Goal: Transaction & Acquisition: Book appointment/travel/reservation

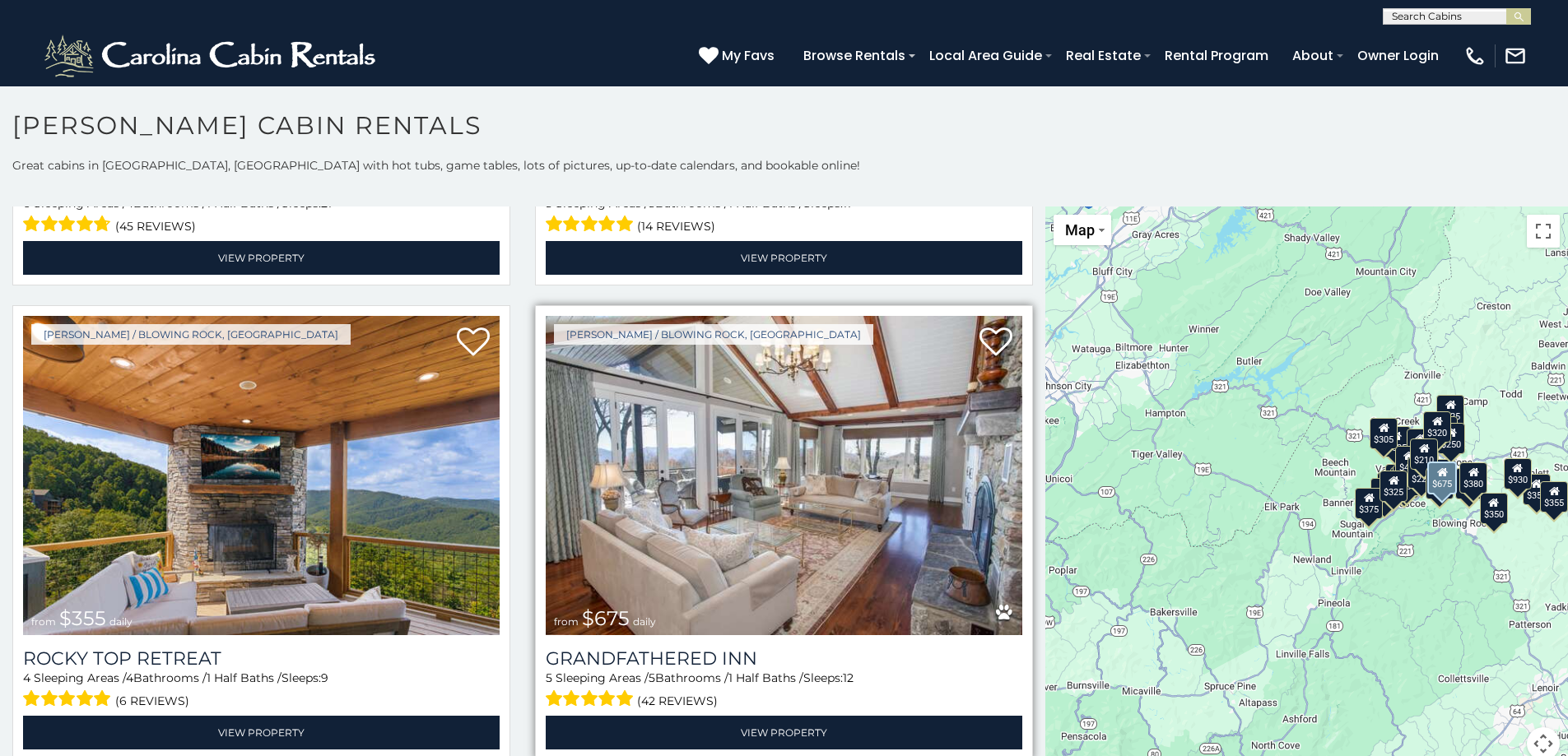
scroll to position [905, 0]
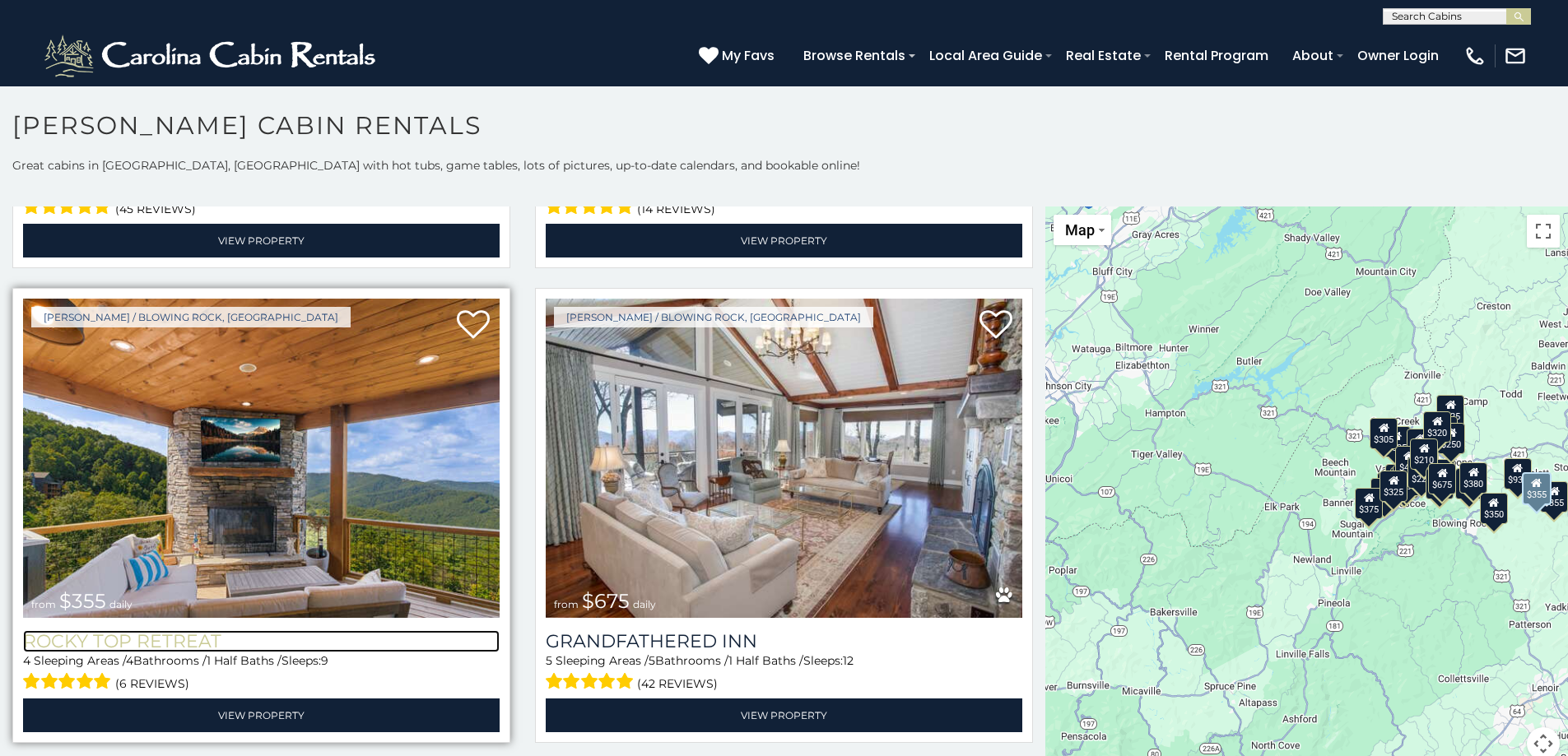
click at [159, 631] on h3 "Rocky Top Retreat" at bounding box center [261, 642] width 477 height 22
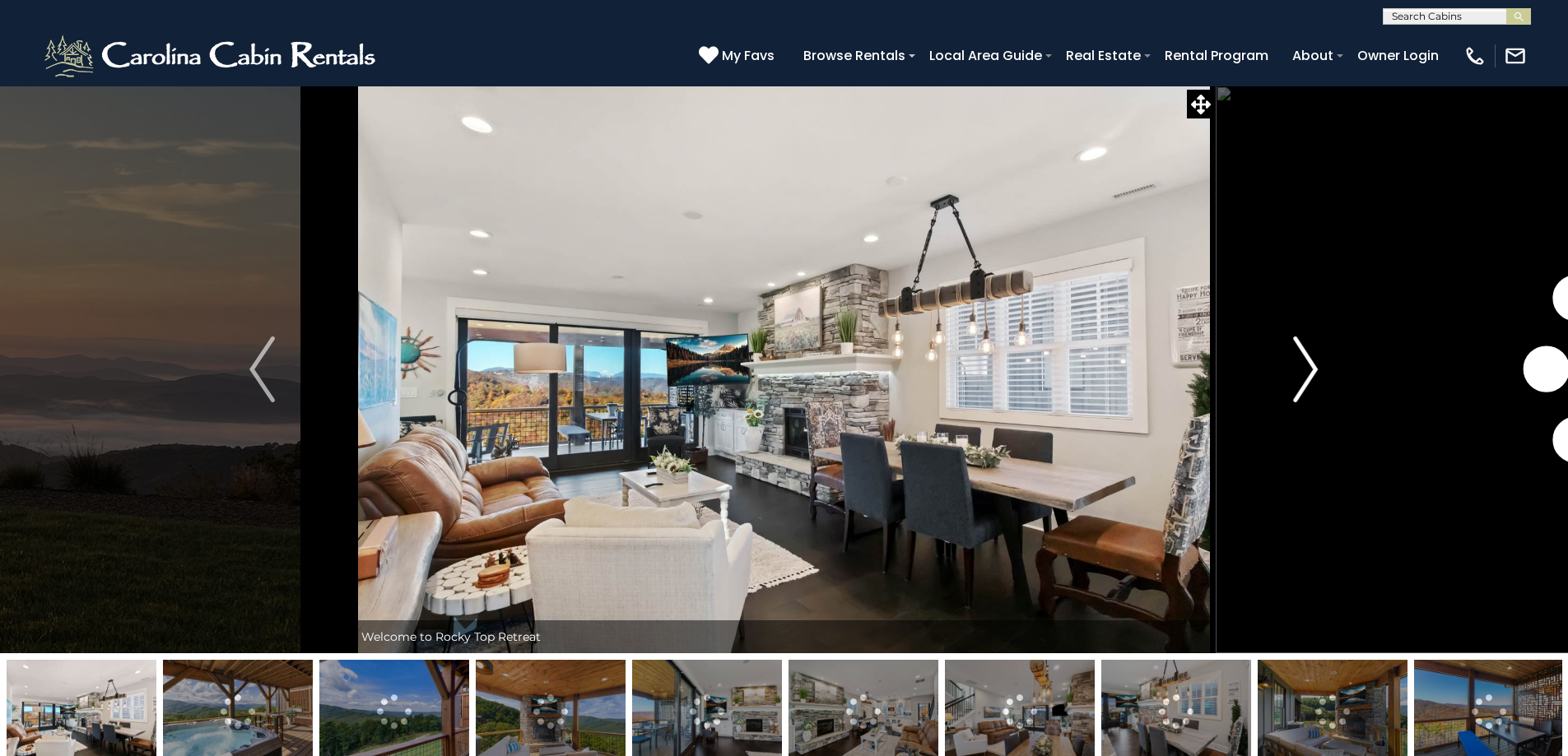
click at [1309, 366] on img "Next" at bounding box center [1305, 369] width 25 height 66
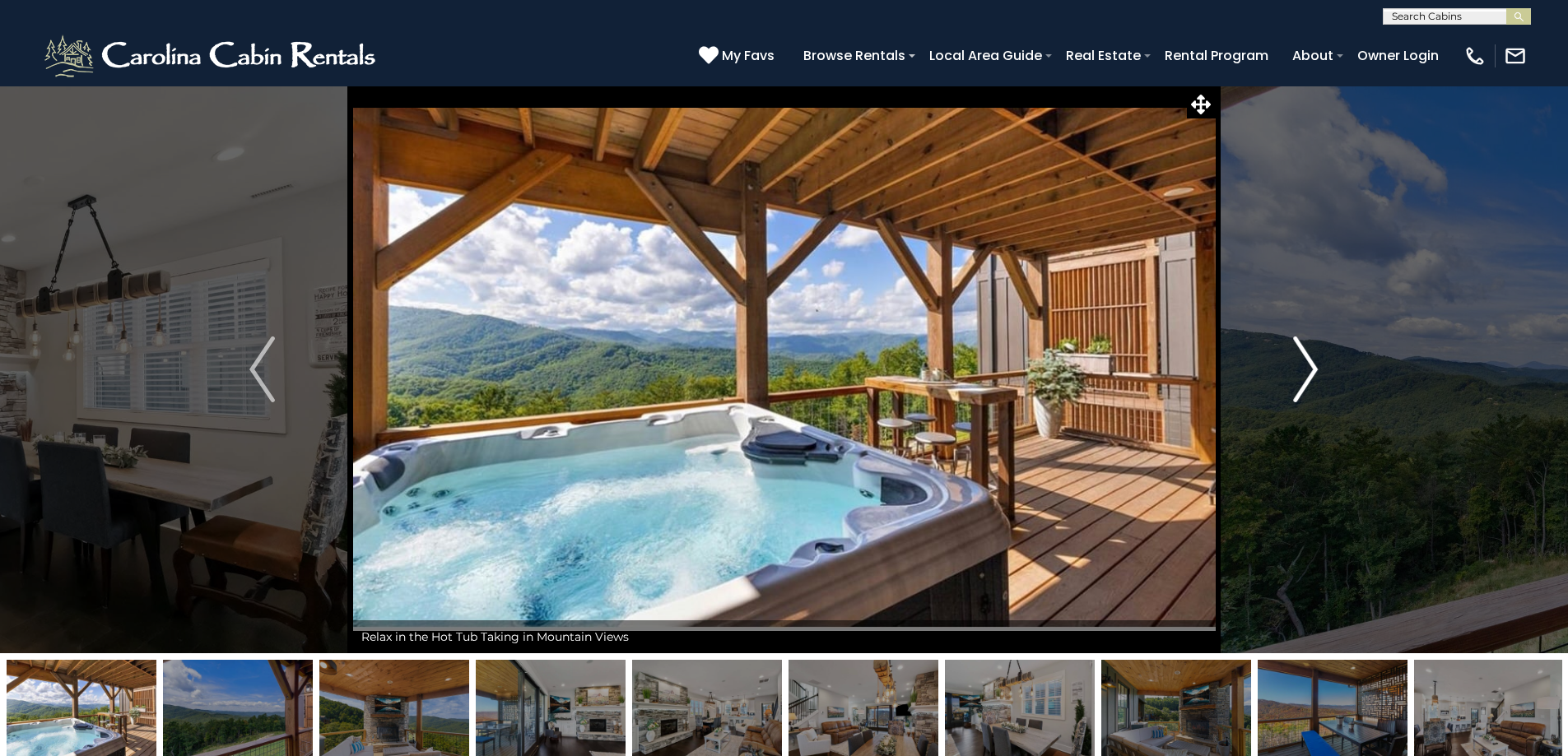
click at [1309, 366] on img "Next" at bounding box center [1305, 369] width 25 height 66
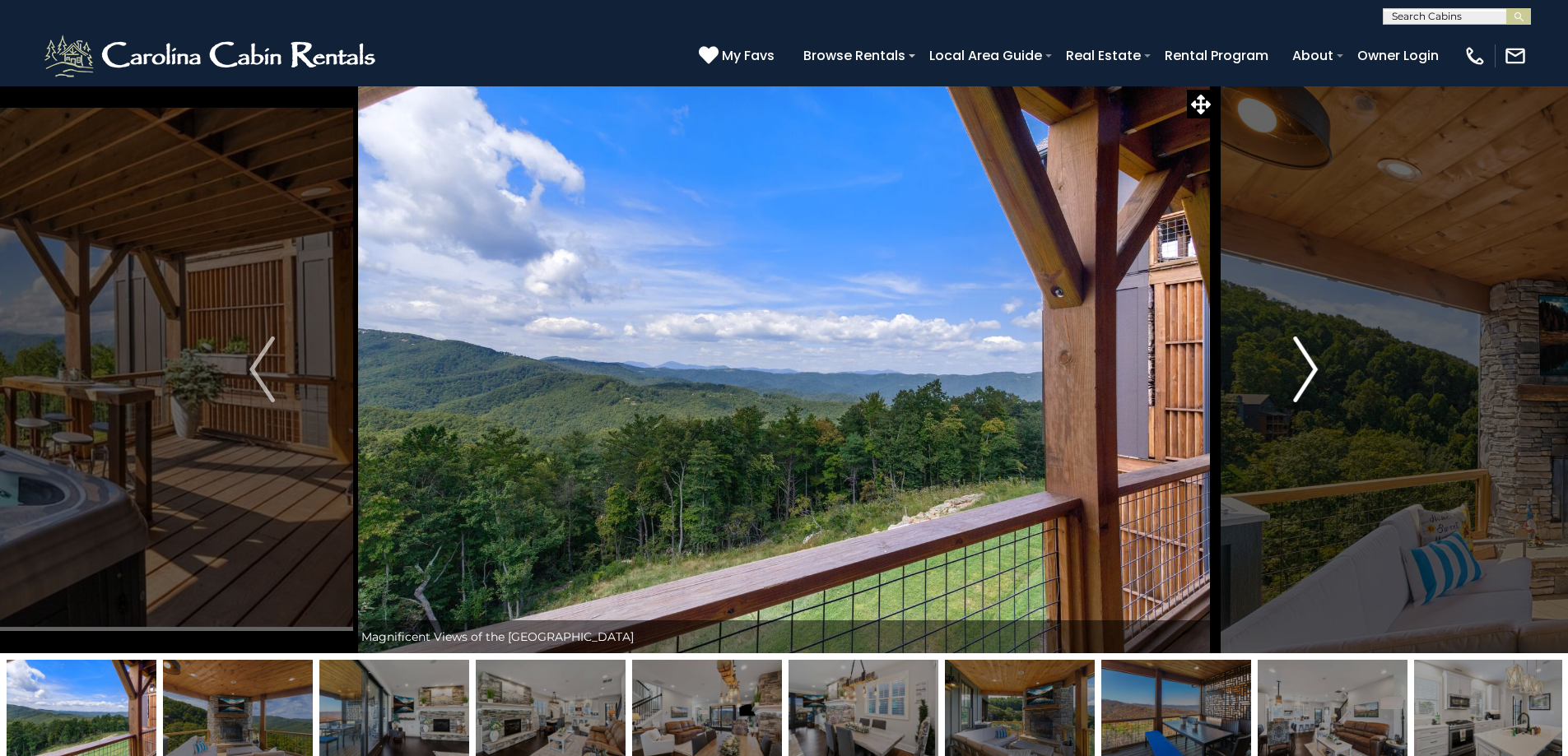
click at [1309, 366] on img "Next" at bounding box center [1305, 369] width 25 height 66
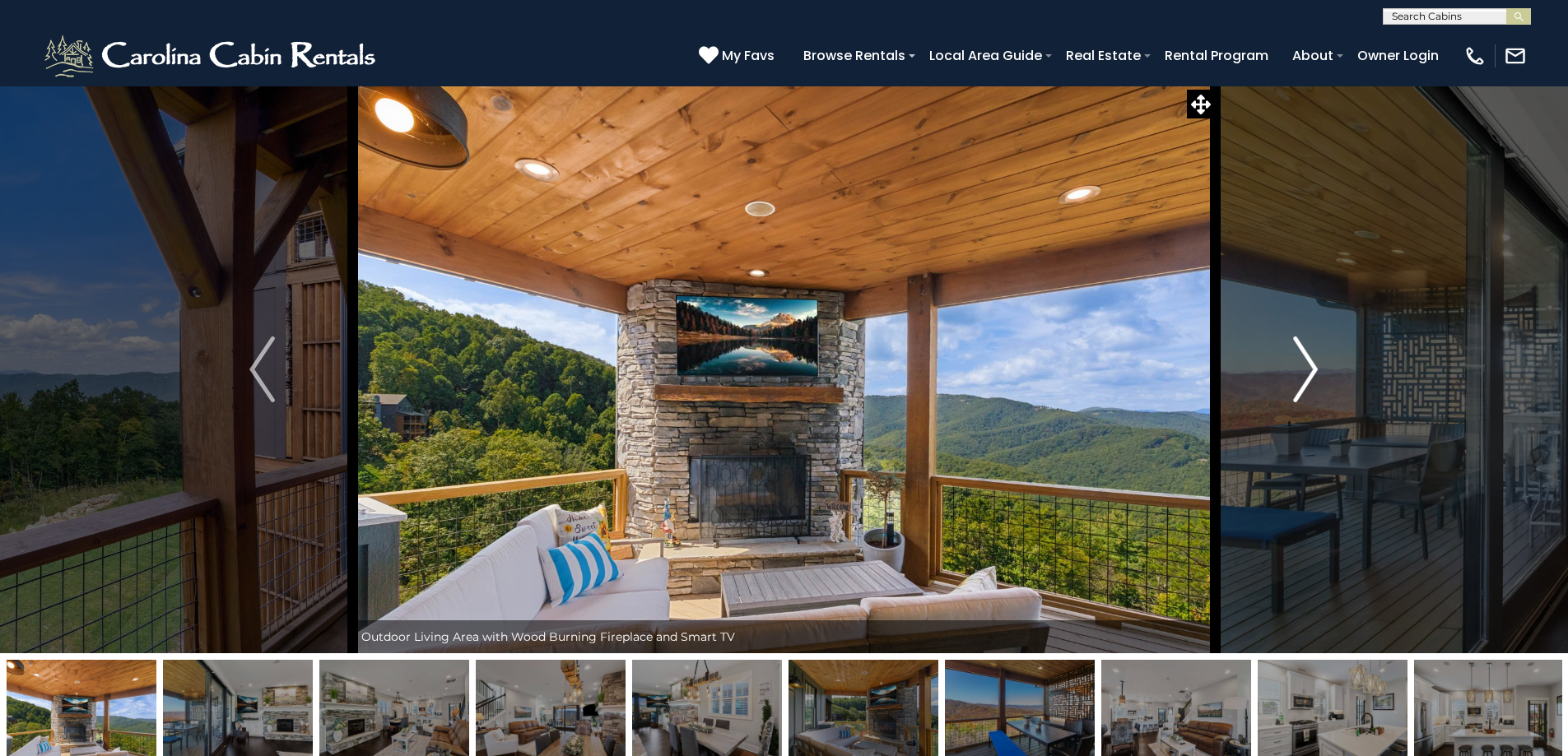
click at [1309, 366] on img "Next" at bounding box center [1305, 369] width 25 height 66
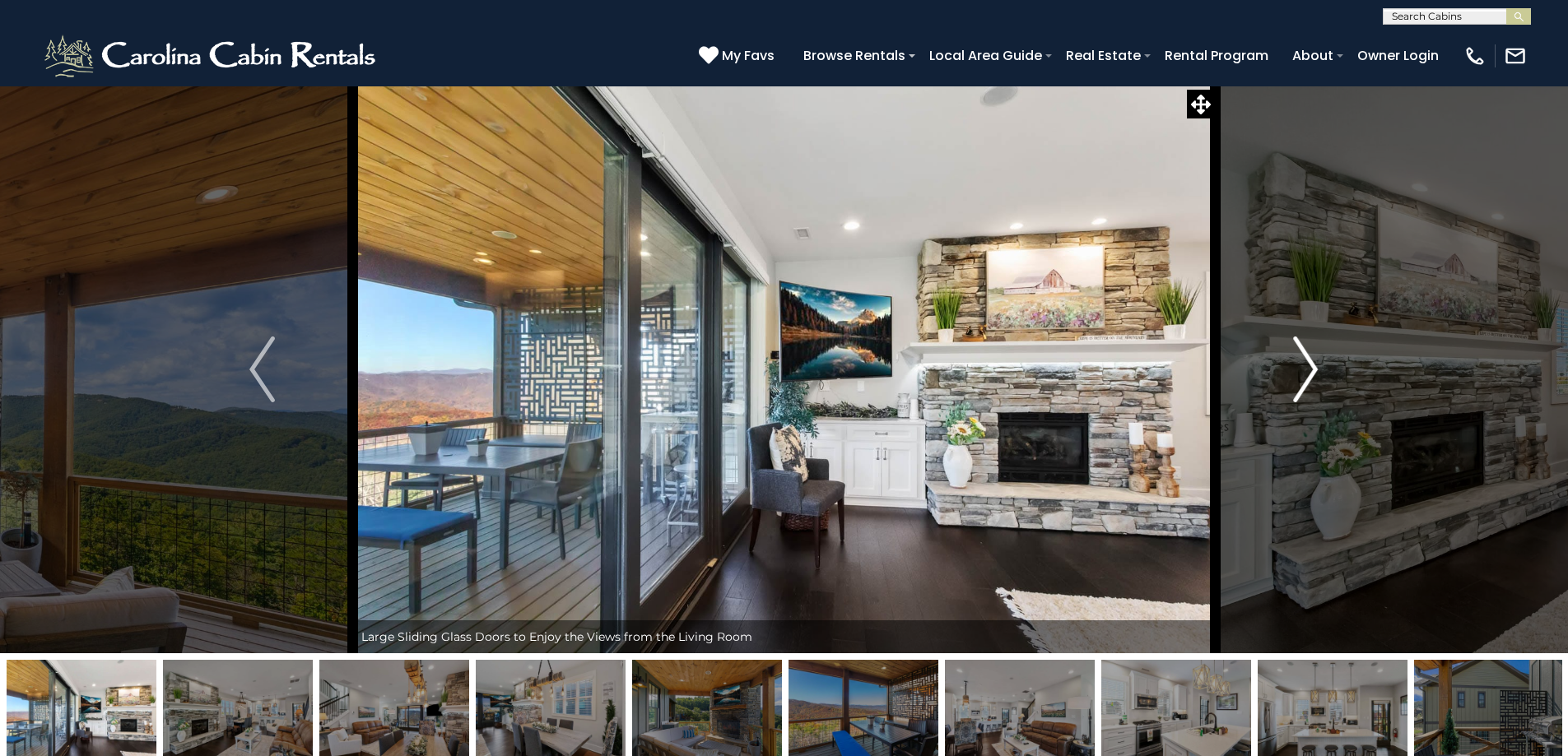
click at [1309, 366] on img "Next" at bounding box center [1305, 369] width 25 height 66
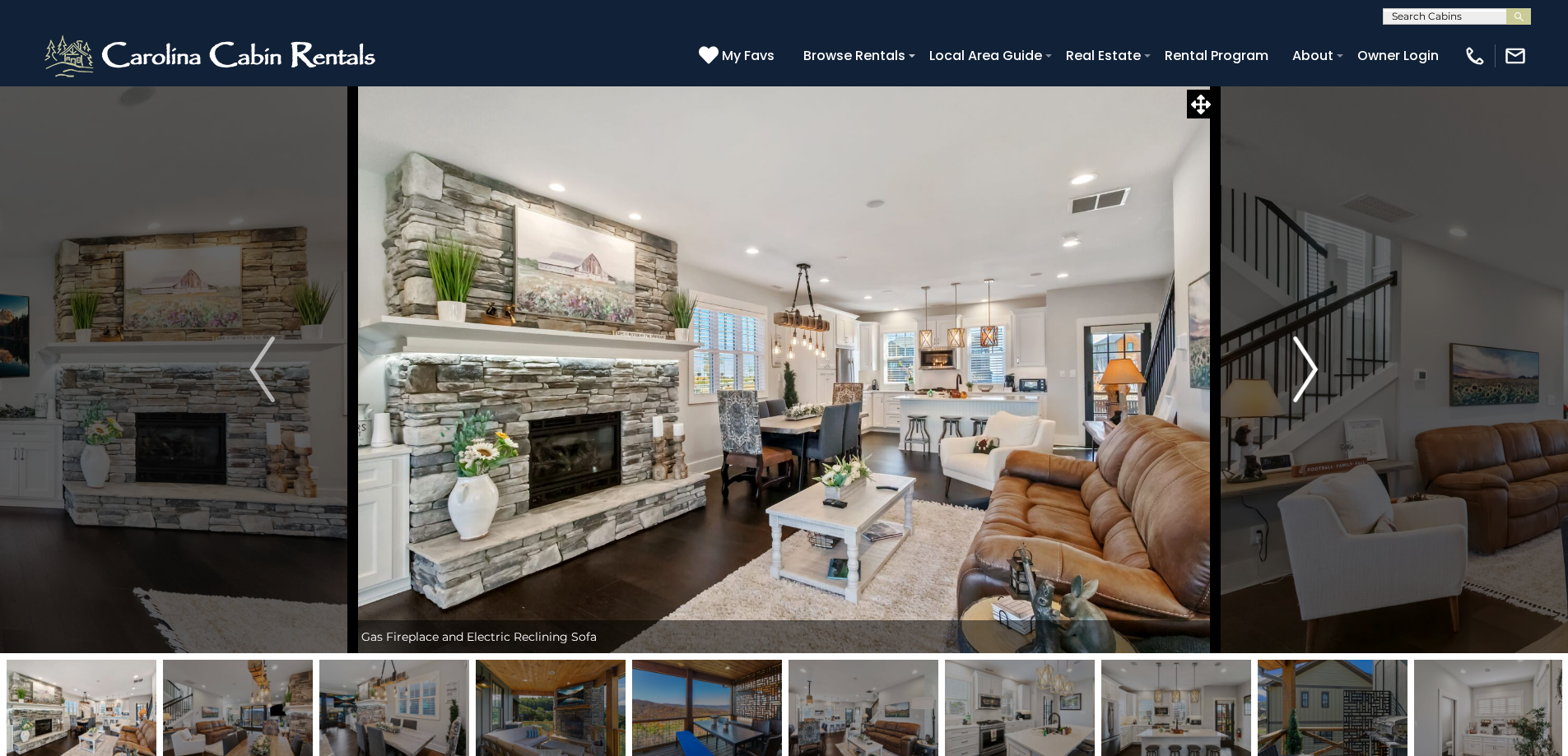
click at [1309, 366] on img "Next" at bounding box center [1305, 369] width 25 height 66
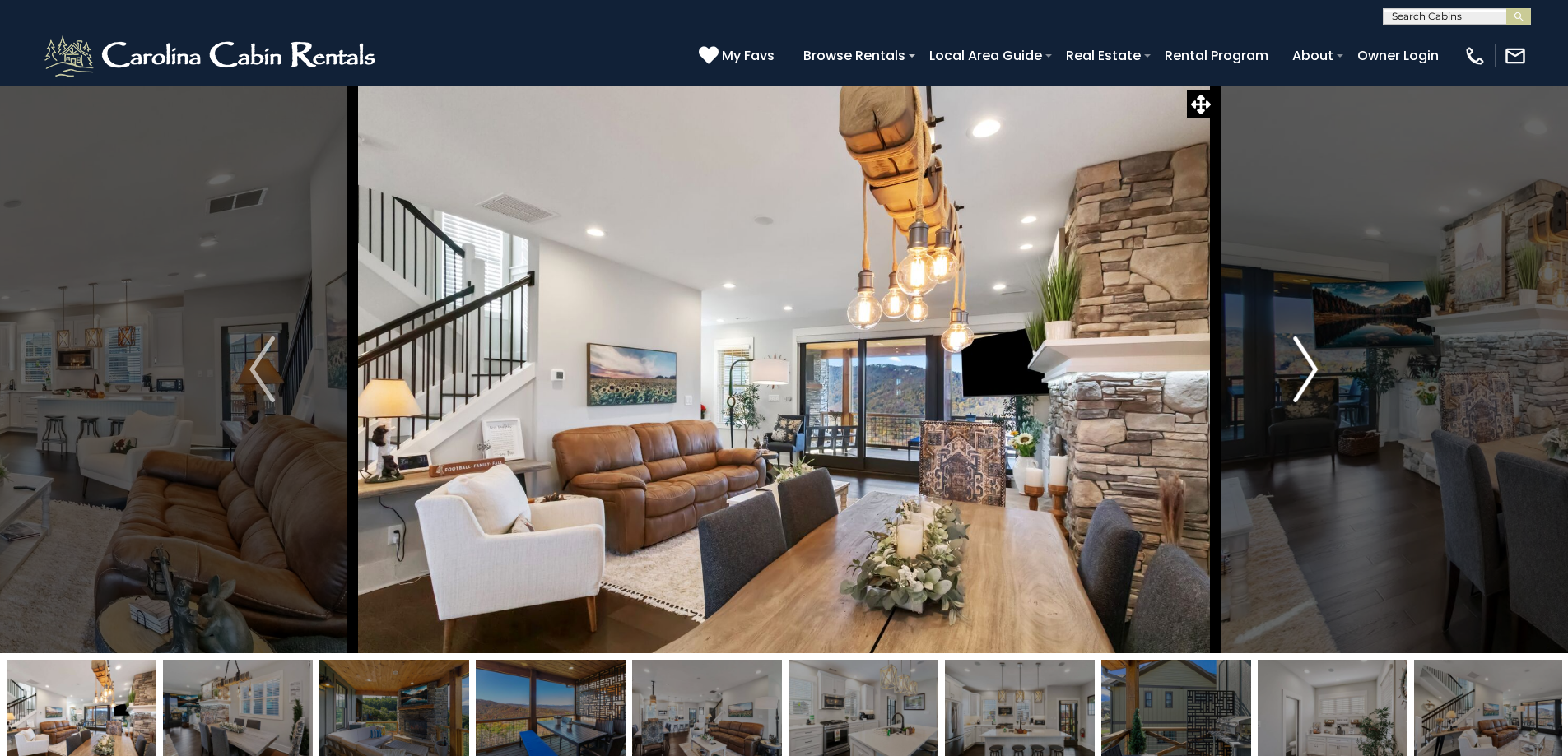
click at [1309, 366] on img "Next" at bounding box center [1305, 369] width 25 height 66
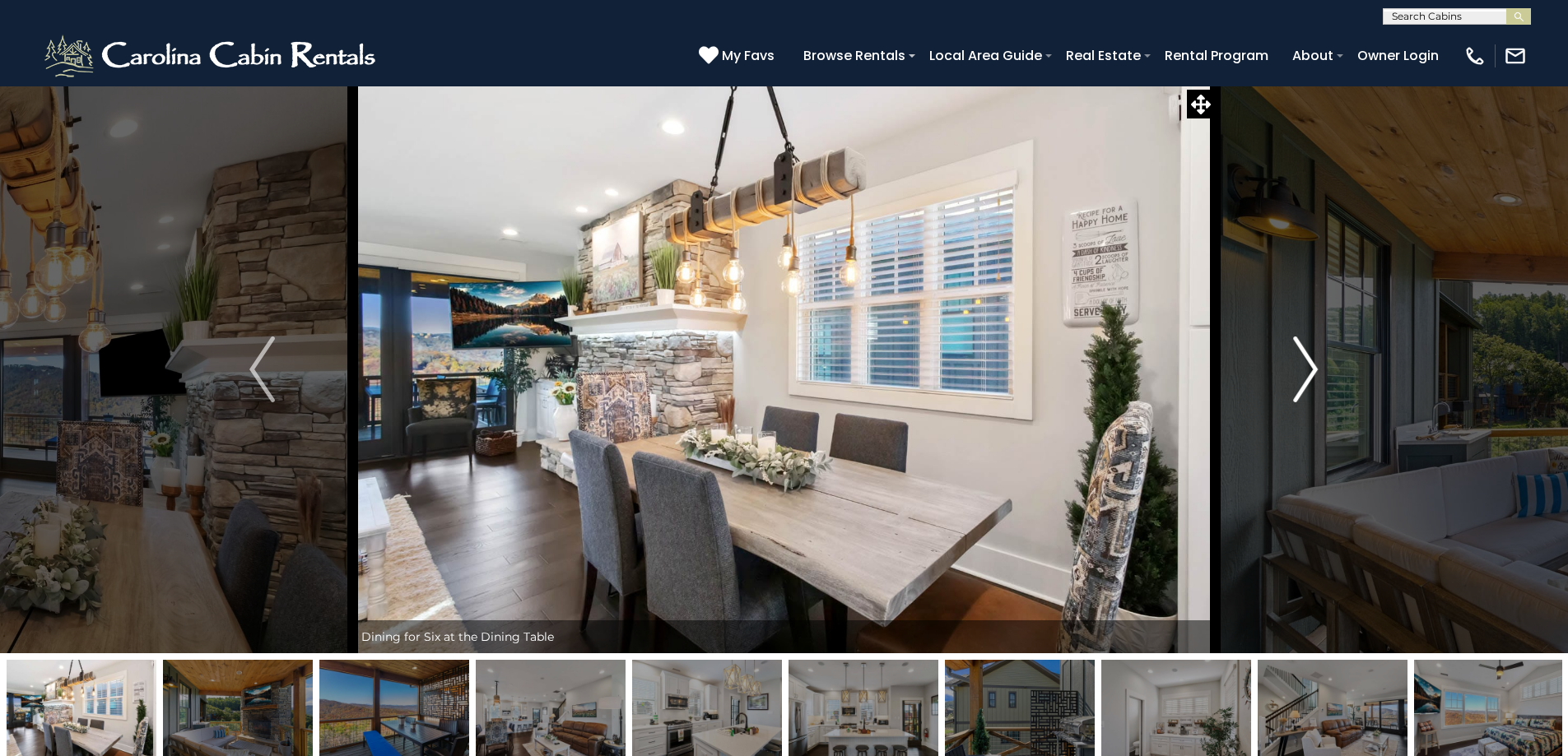
click at [1309, 366] on img "Next" at bounding box center [1305, 369] width 25 height 66
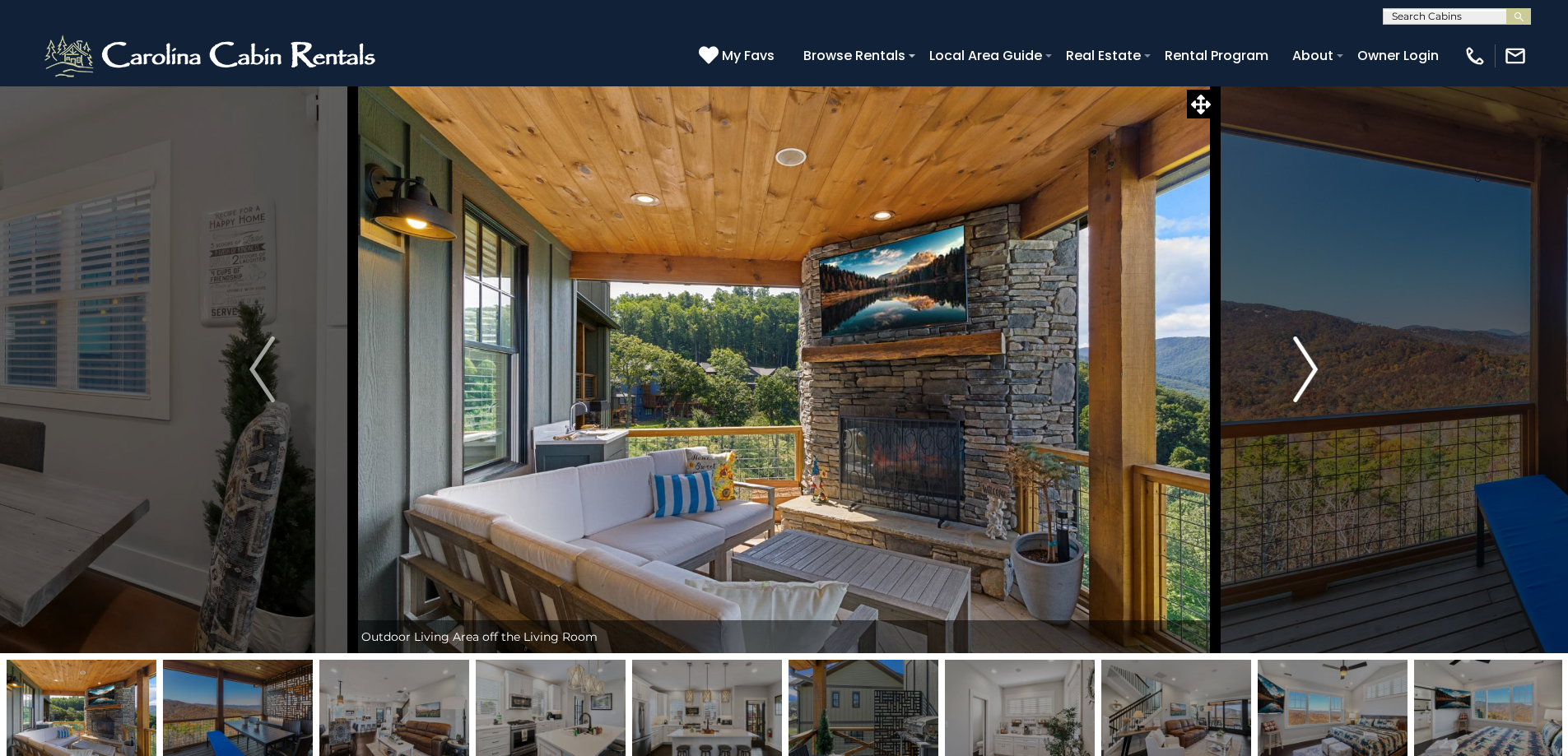
click at [1308, 379] on img "Next" at bounding box center [1305, 369] width 25 height 66
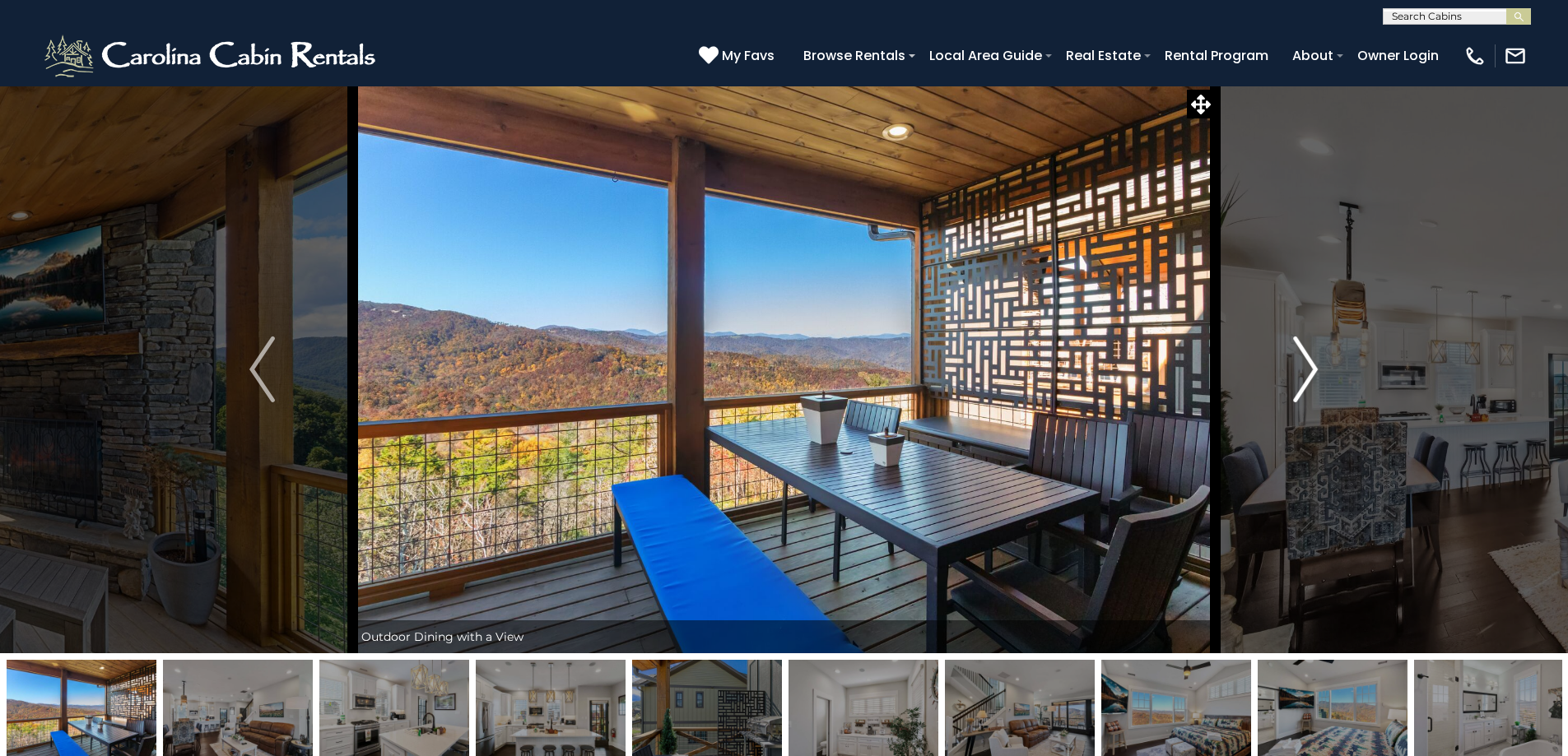
click at [1299, 379] on img "Next" at bounding box center [1305, 369] width 25 height 66
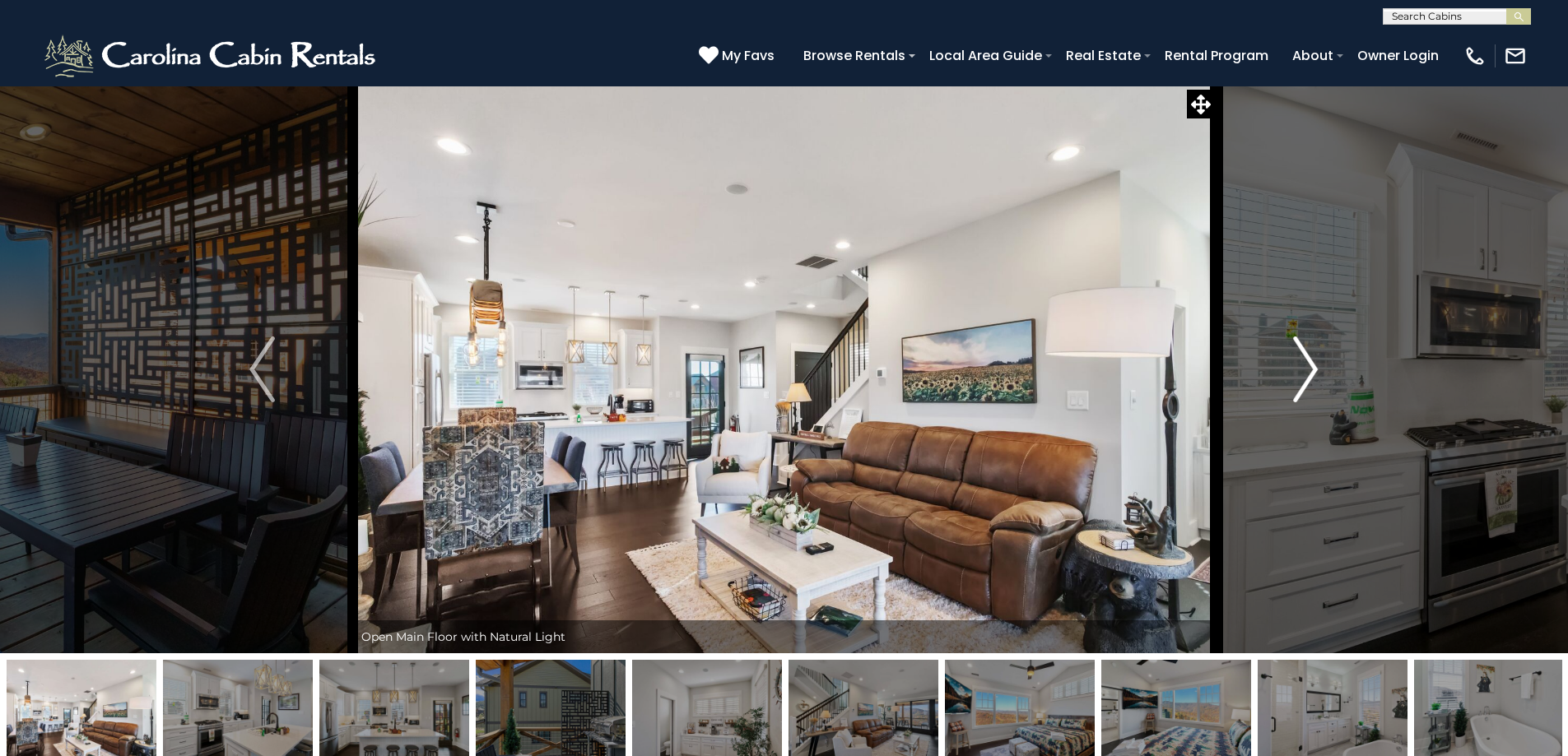
click at [1299, 379] on img "Next" at bounding box center [1305, 369] width 25 height 66
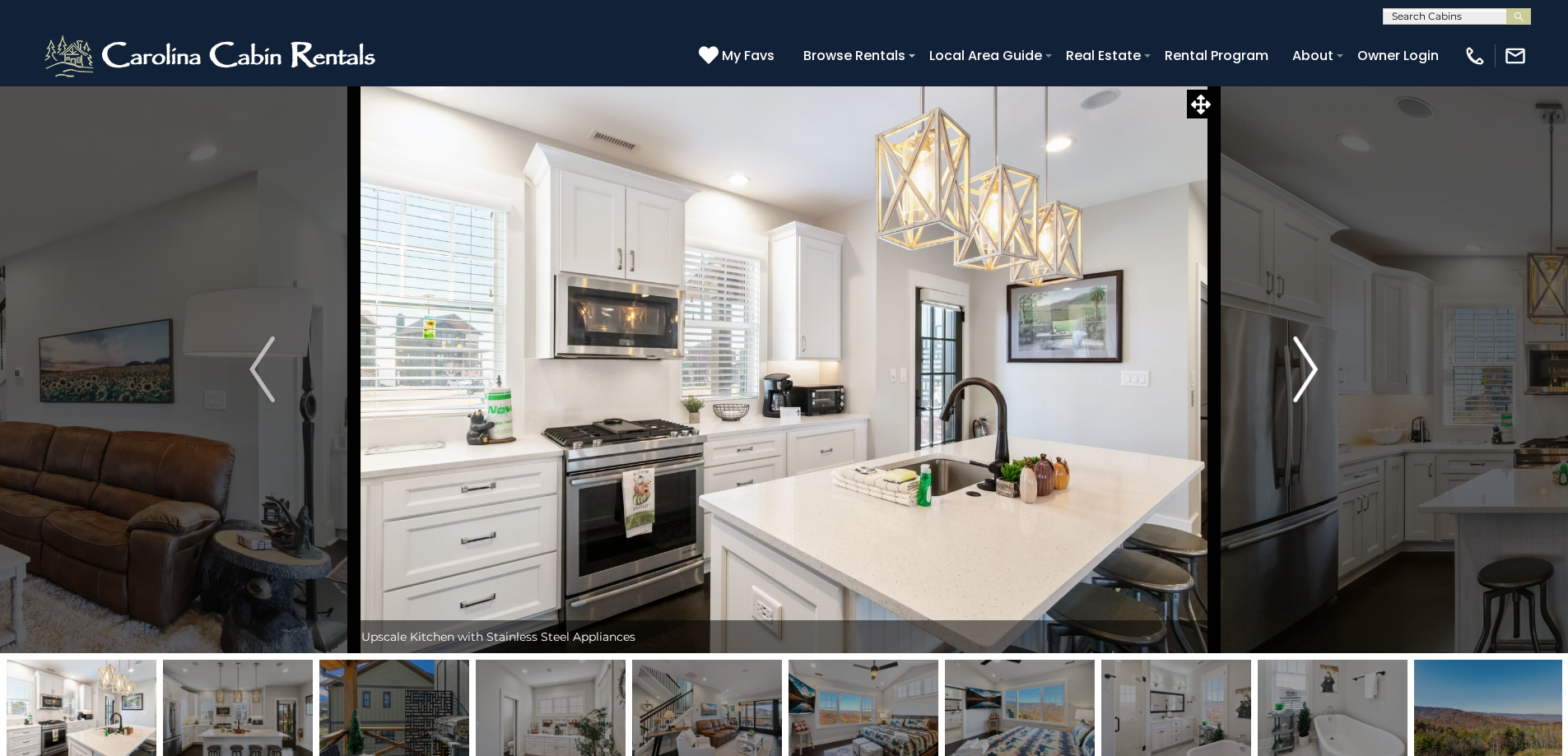
click at [1296, 378] on img "Next" at bounding box center [1305, 369] width 25 height 66
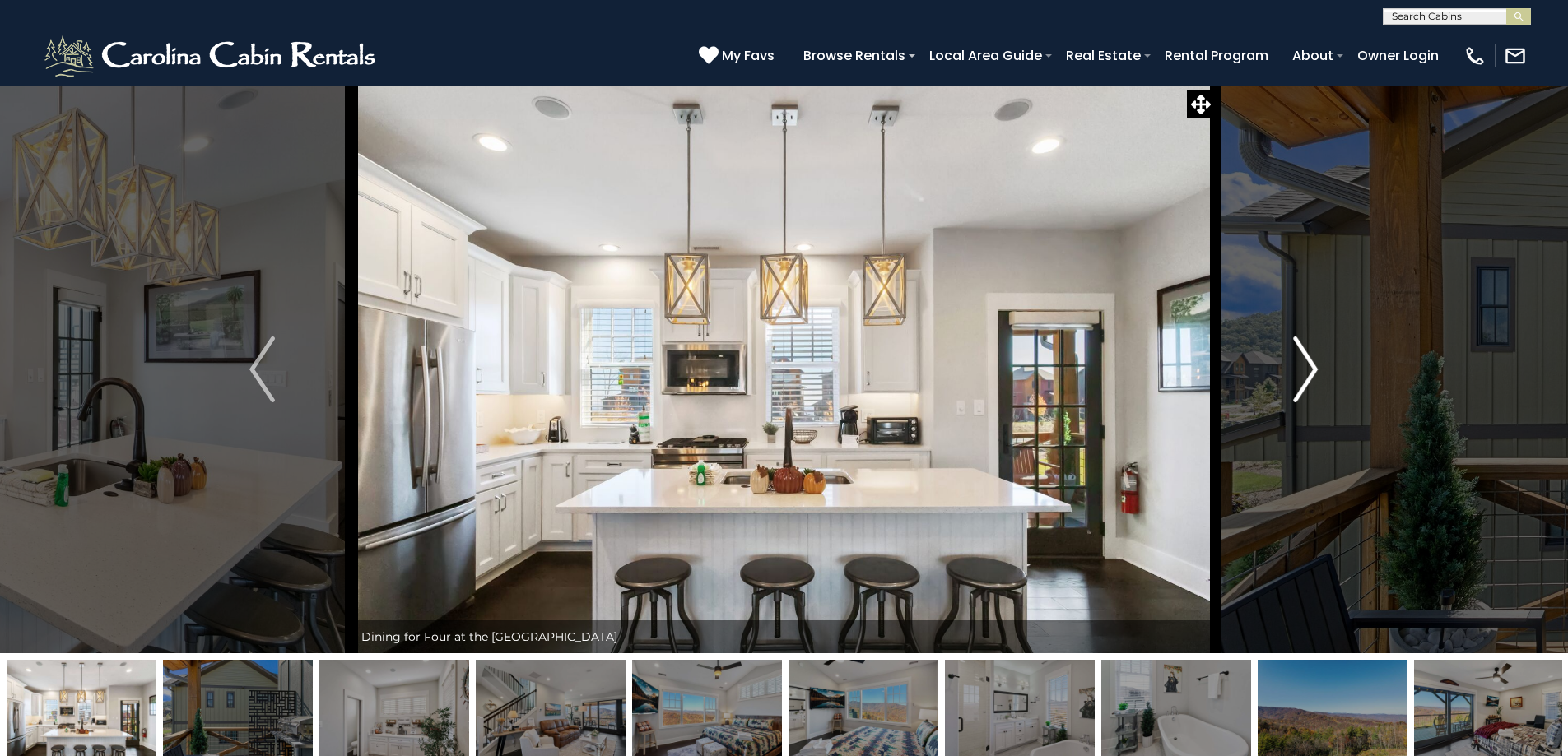
click at [1296, 378] on img "Next" at bounding box center [1305, 369] width 25 height 66
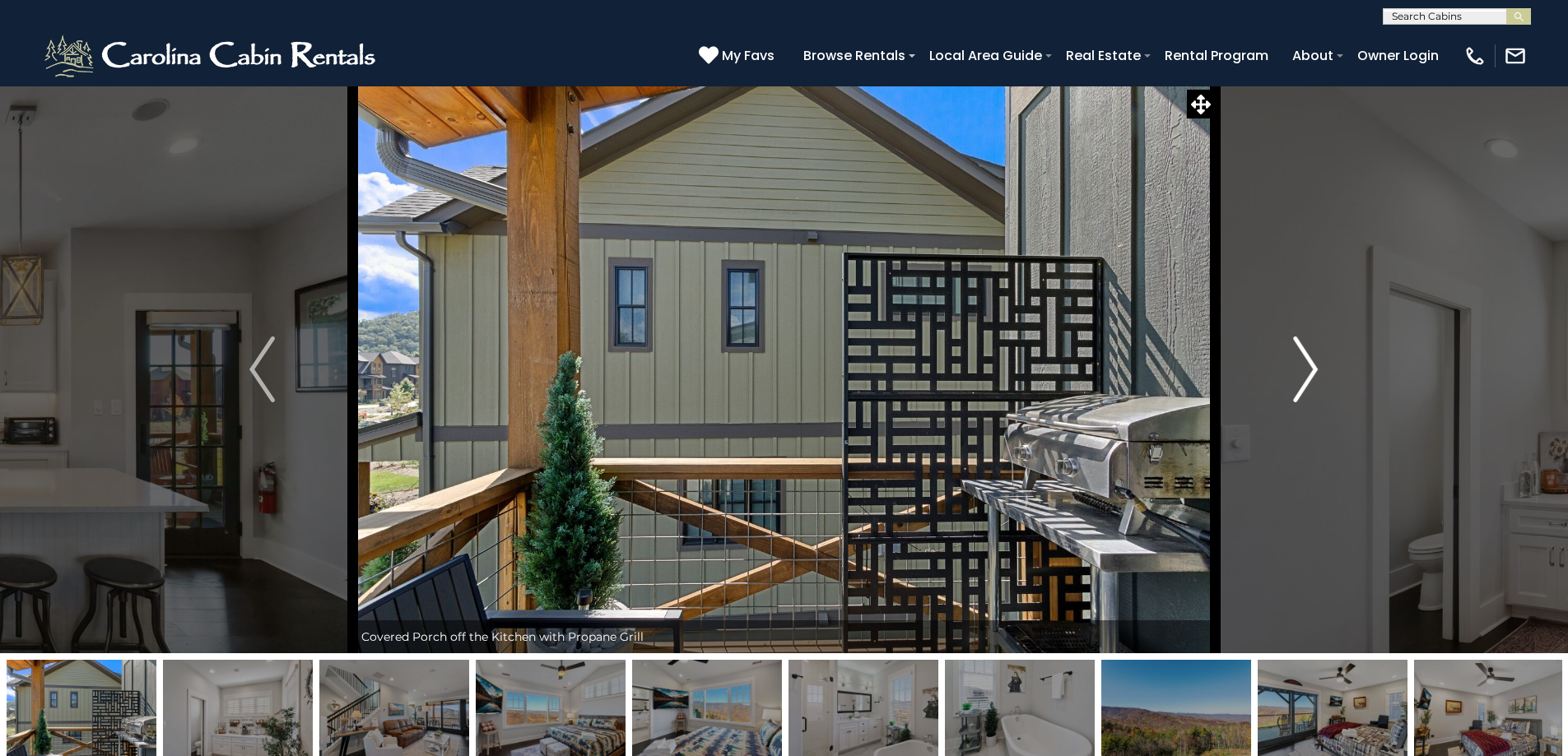
click at [1296, 378] on img "Next" at bounding box center [1305, 369] width 25 height 66
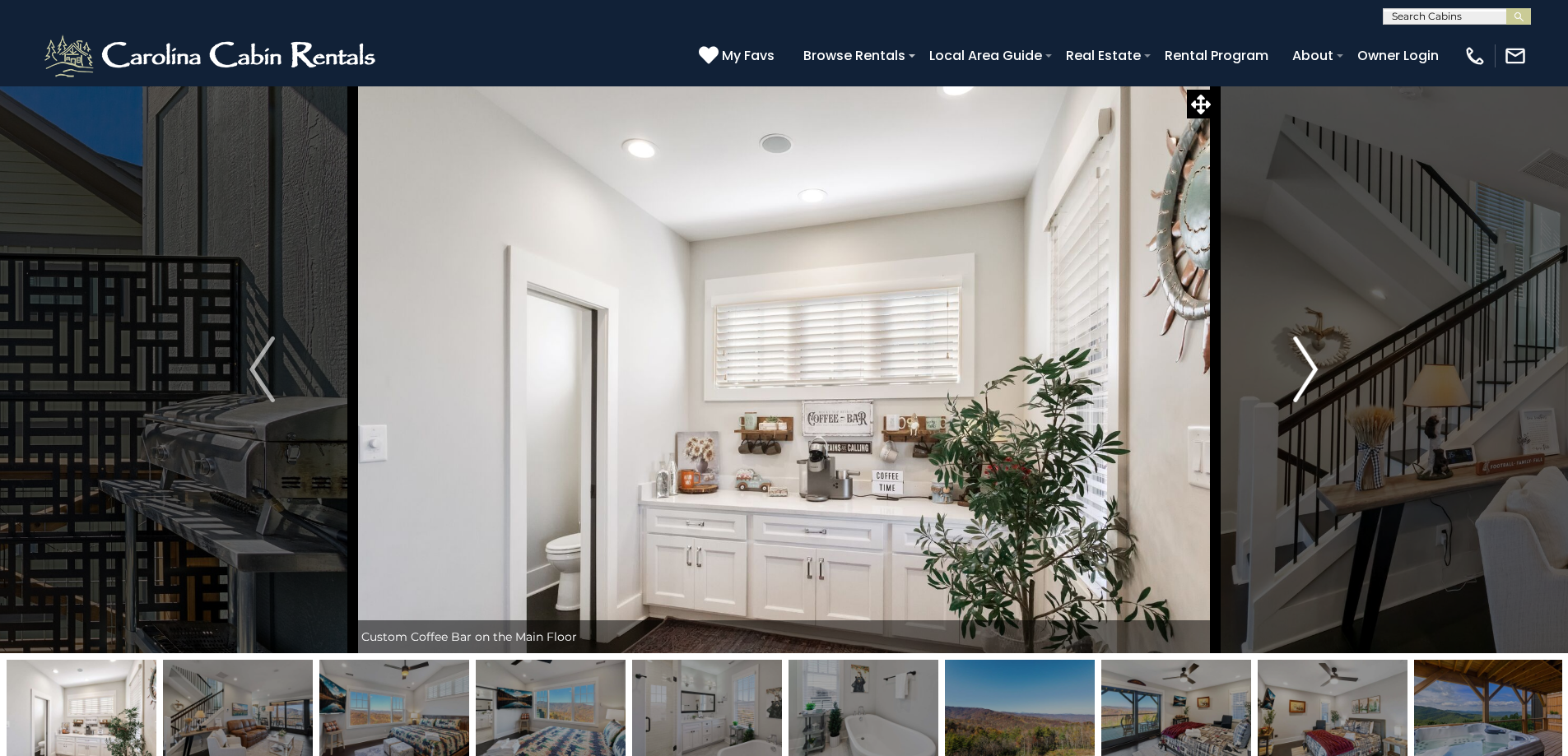
click at [1293, 378] on img "Next" at bounding box center [1305, 369] width 25 height 66
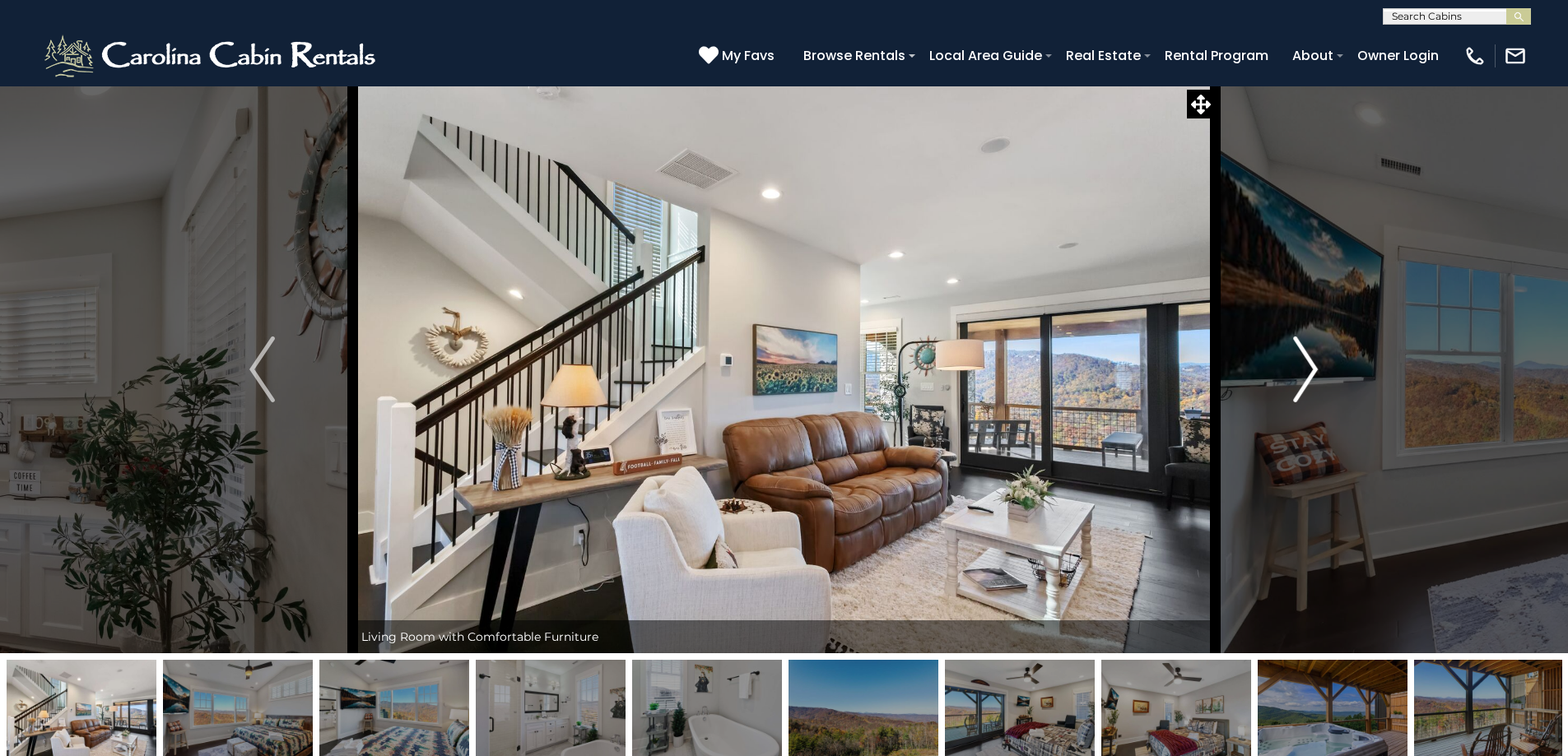
click at [1293, 378] on img "Next" at bounding box center [1305, 369] width 25 height 66
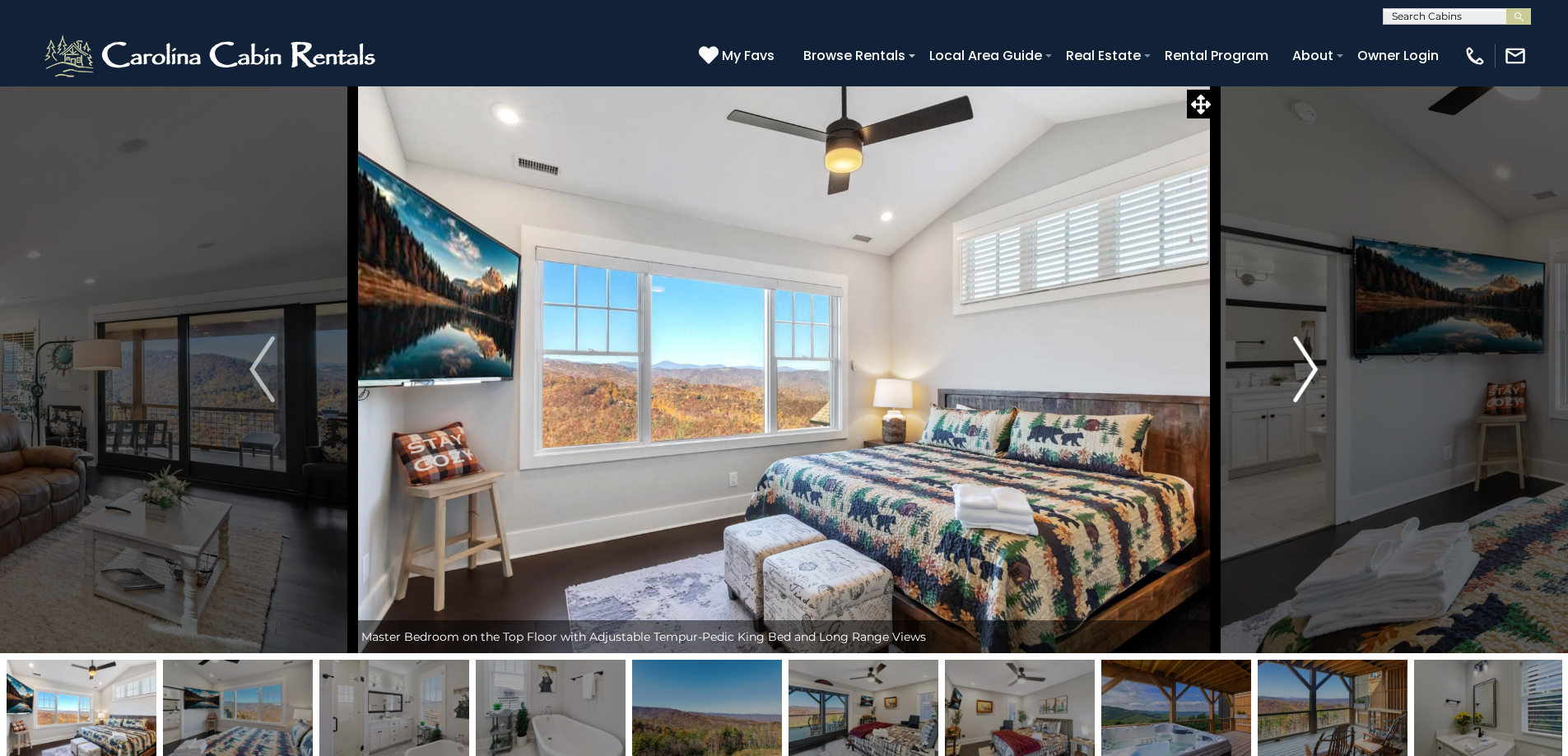
click at [1293, 378] on img "Next" at bounding box center [1305, 369] width 25 height 66
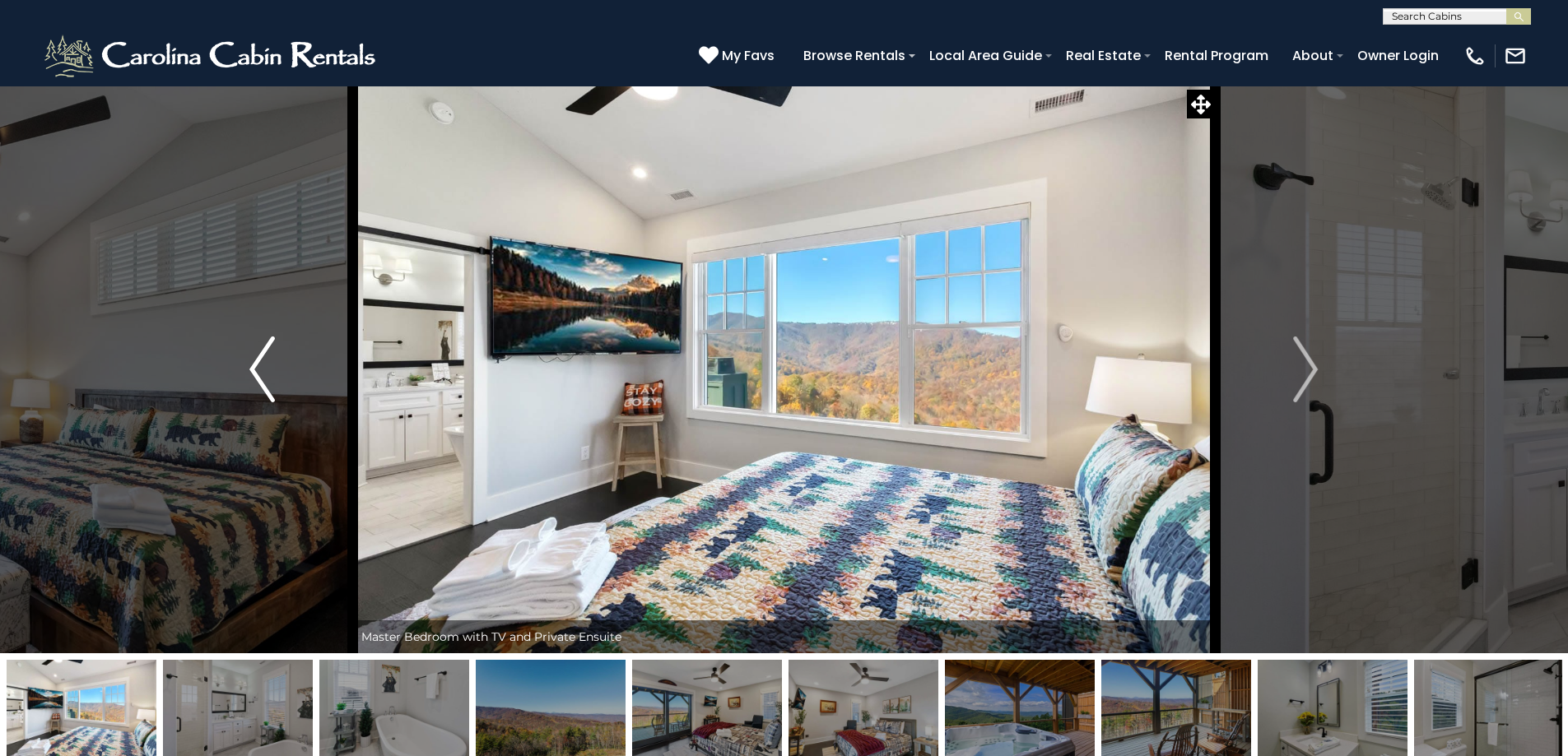
click at [255, 367] on img "Previous" at bounding box center [262, 369] width 25 height 66
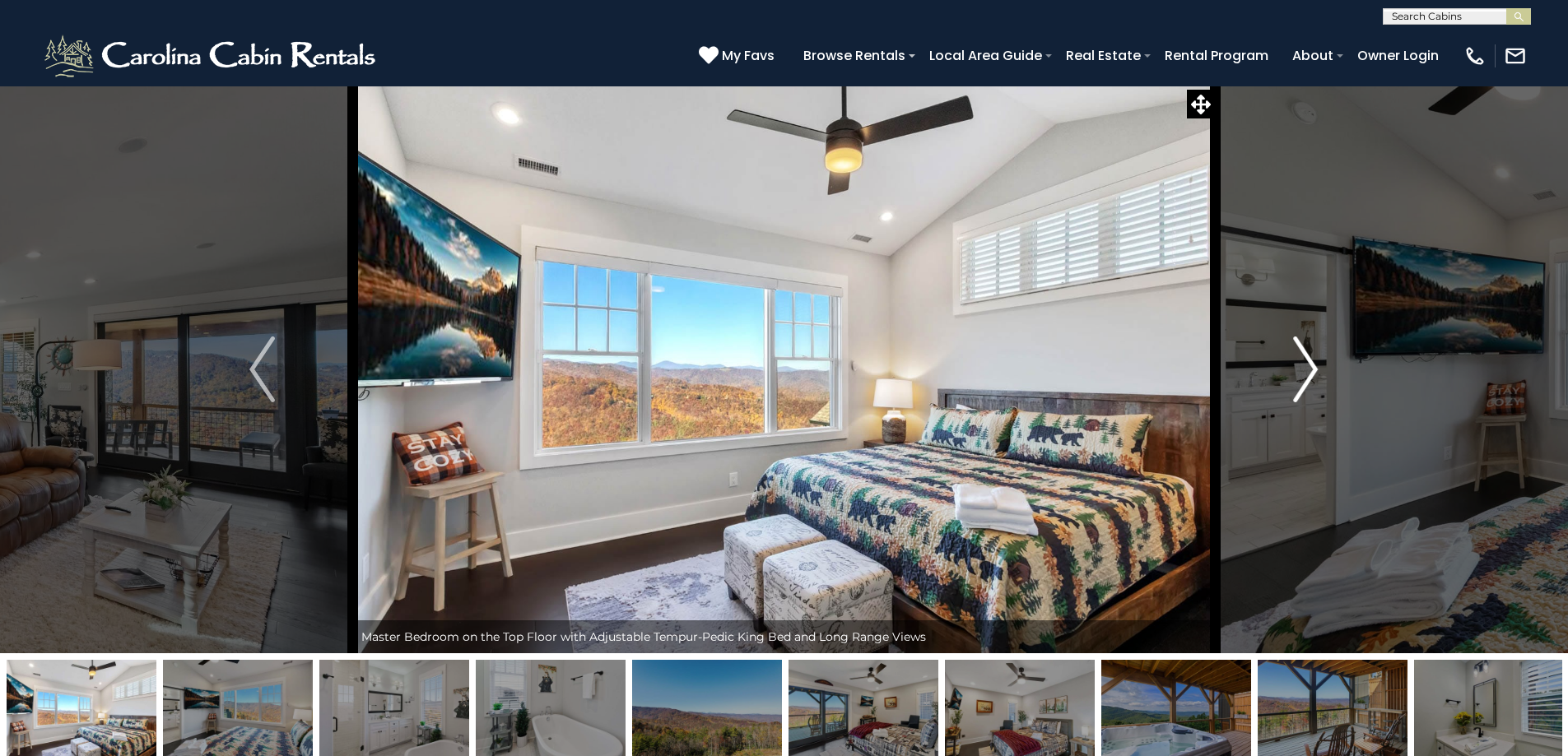
click at [1307, 383] on img "Next" at bounding box center [1305, 369] width 25 height 66
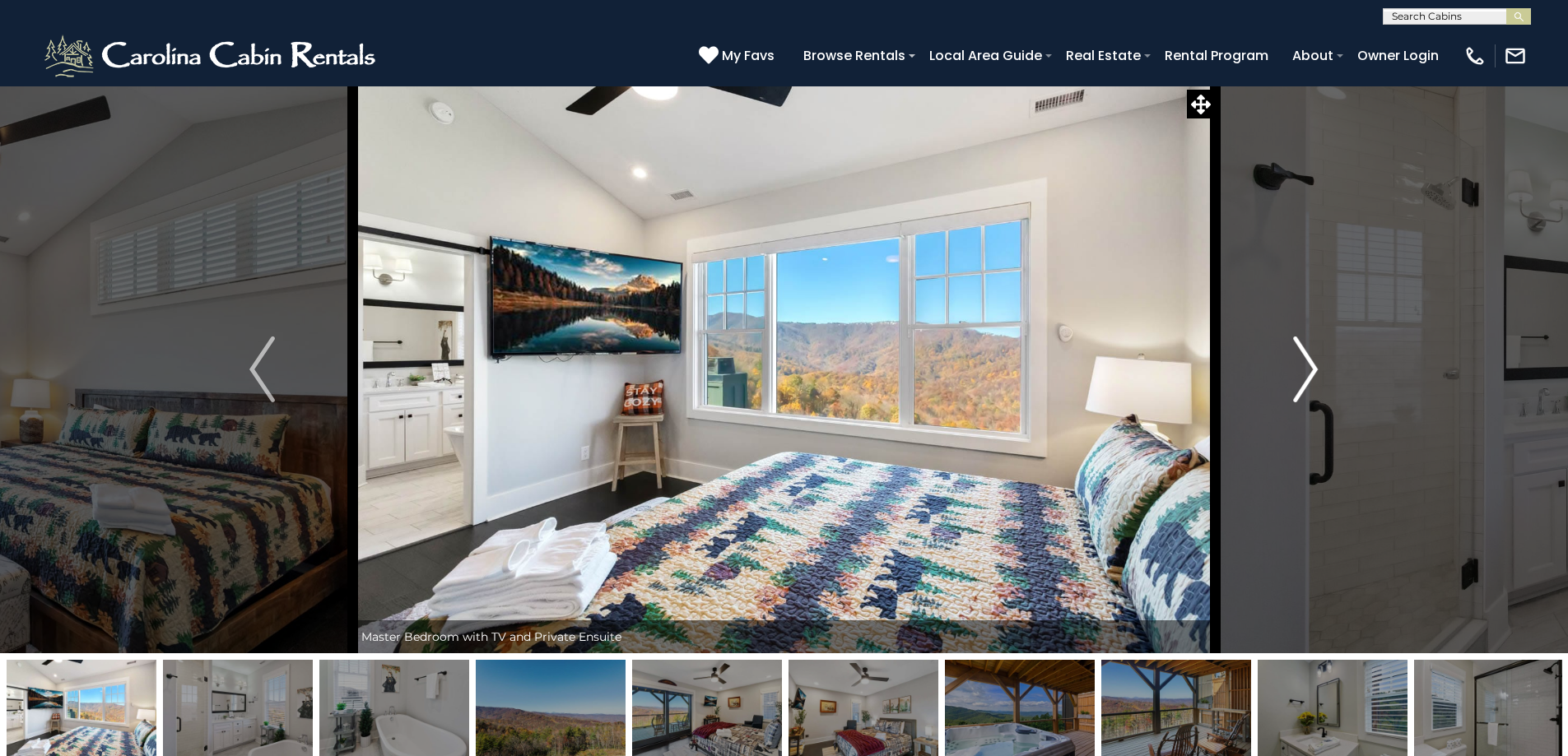
click at [1307, 383] on img "Next" at bounding box center [1305, 369] width 25 height 66
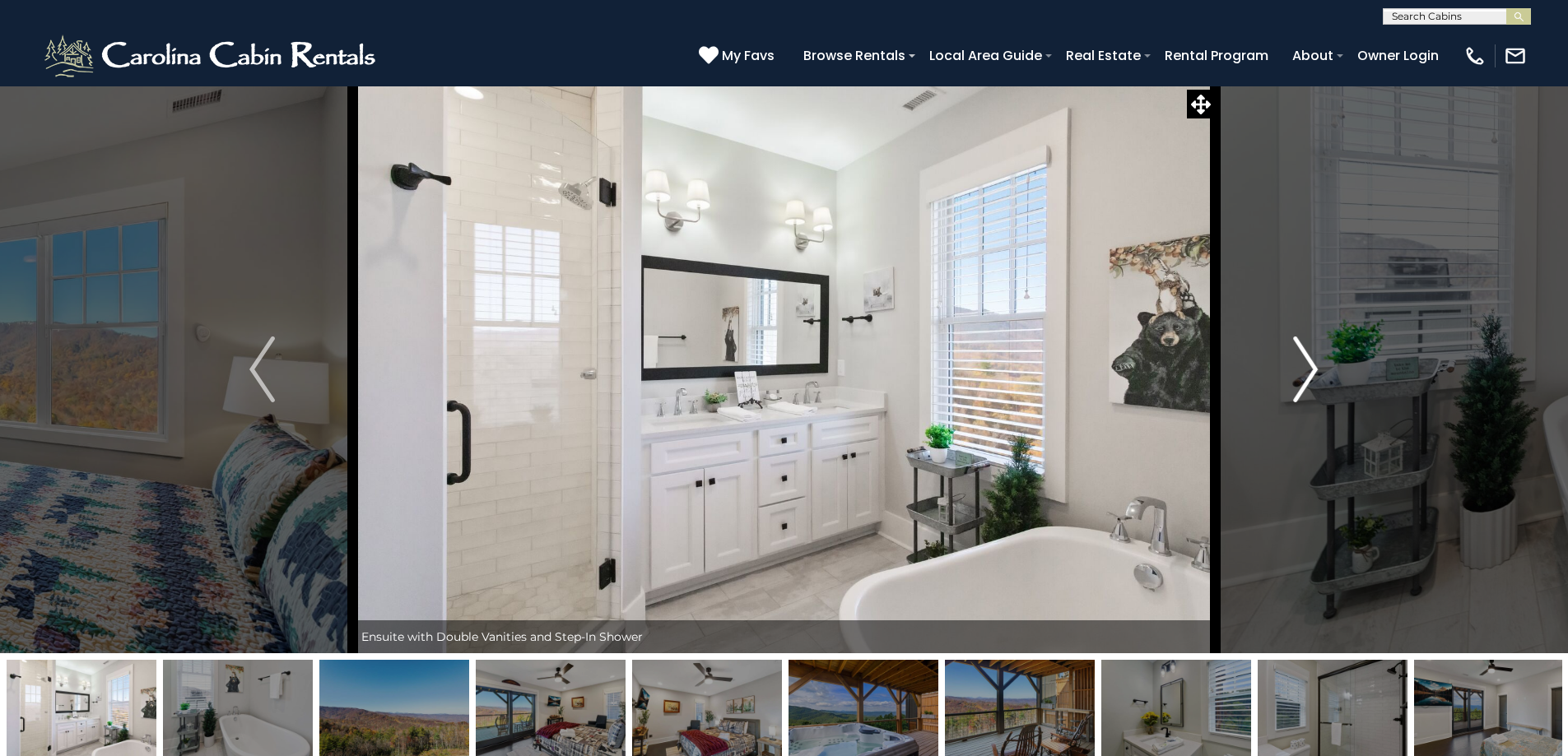
click at [1307, 383] on img "Next" at bounding box center [1305, 369] width 25 height 66
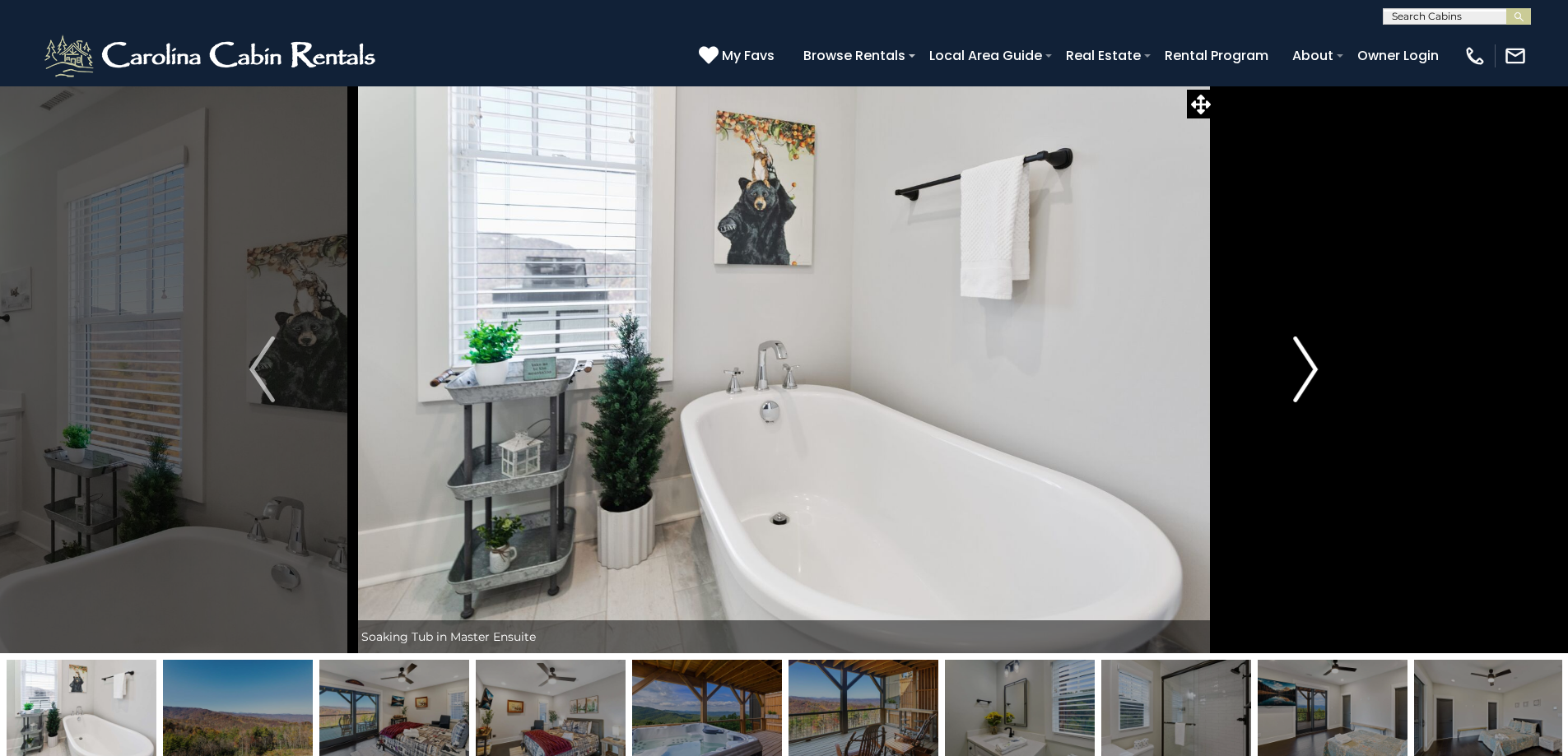
click at [1307, 383] on img "Next" at bounding box center [1305, 369] width 25 height 66
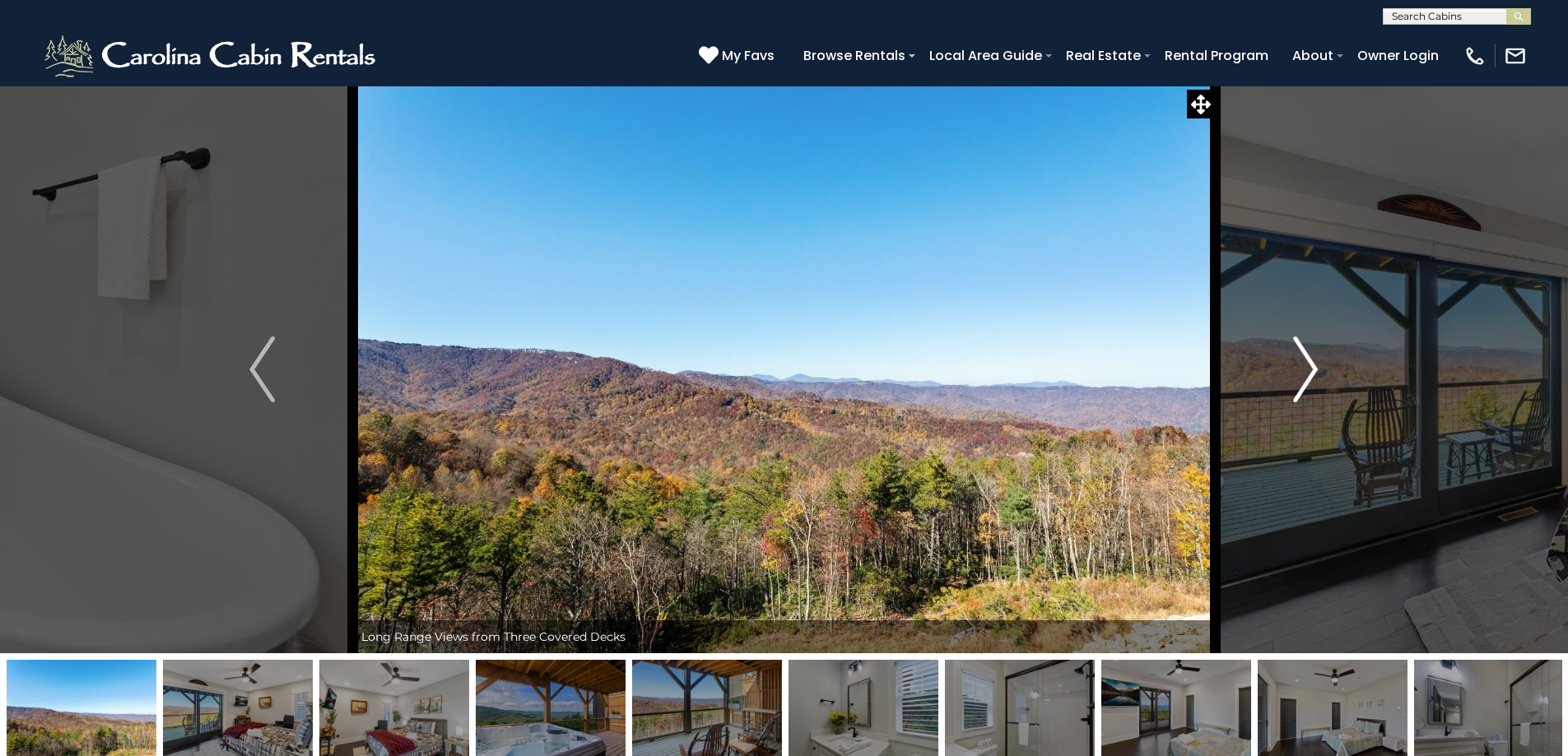
click at [1307, 383] on img "Next" at bounding box center [1305, 369] width 25 height 66
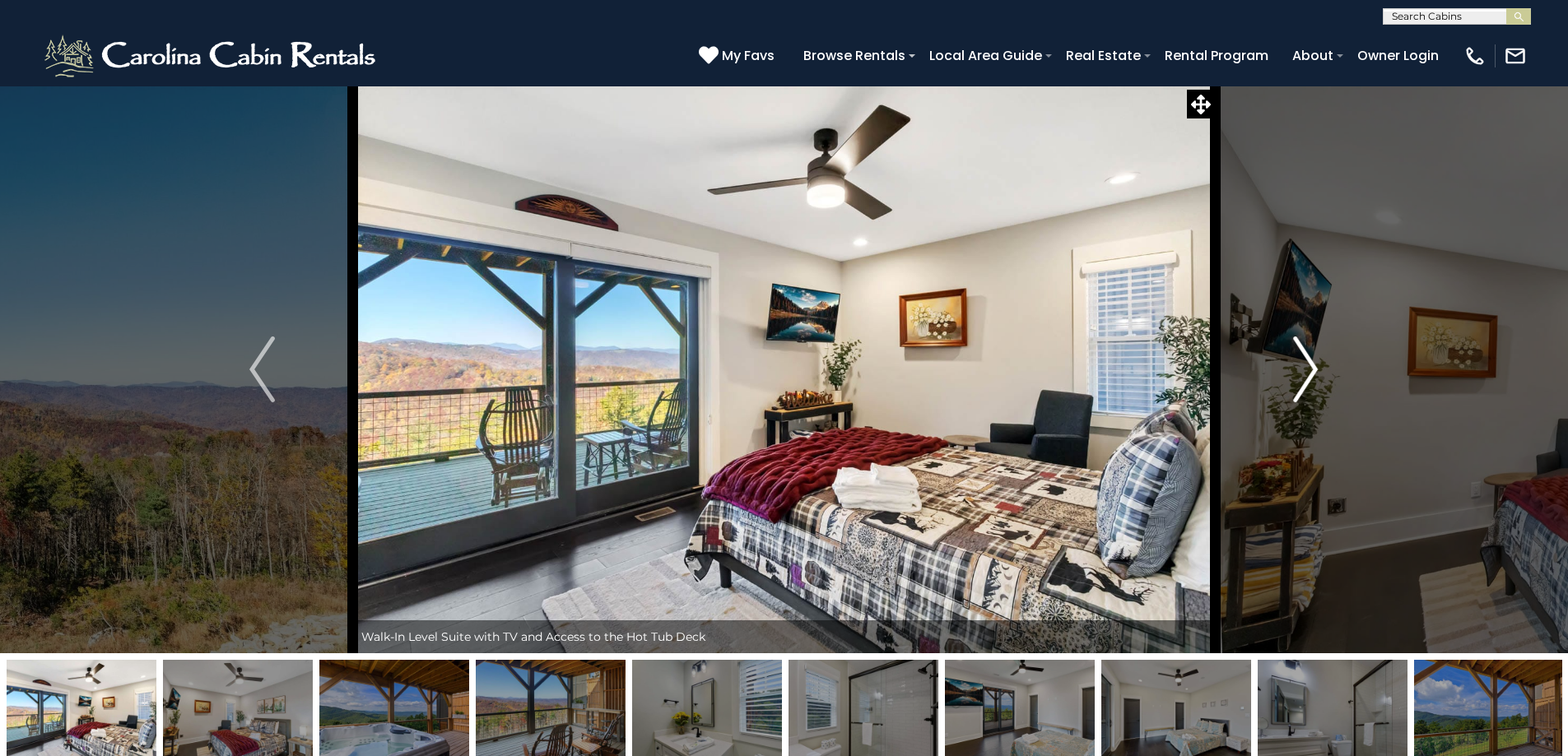
click at [1304, 383] on img "Next" at bounding box center [1305, 369] width 25 height 66
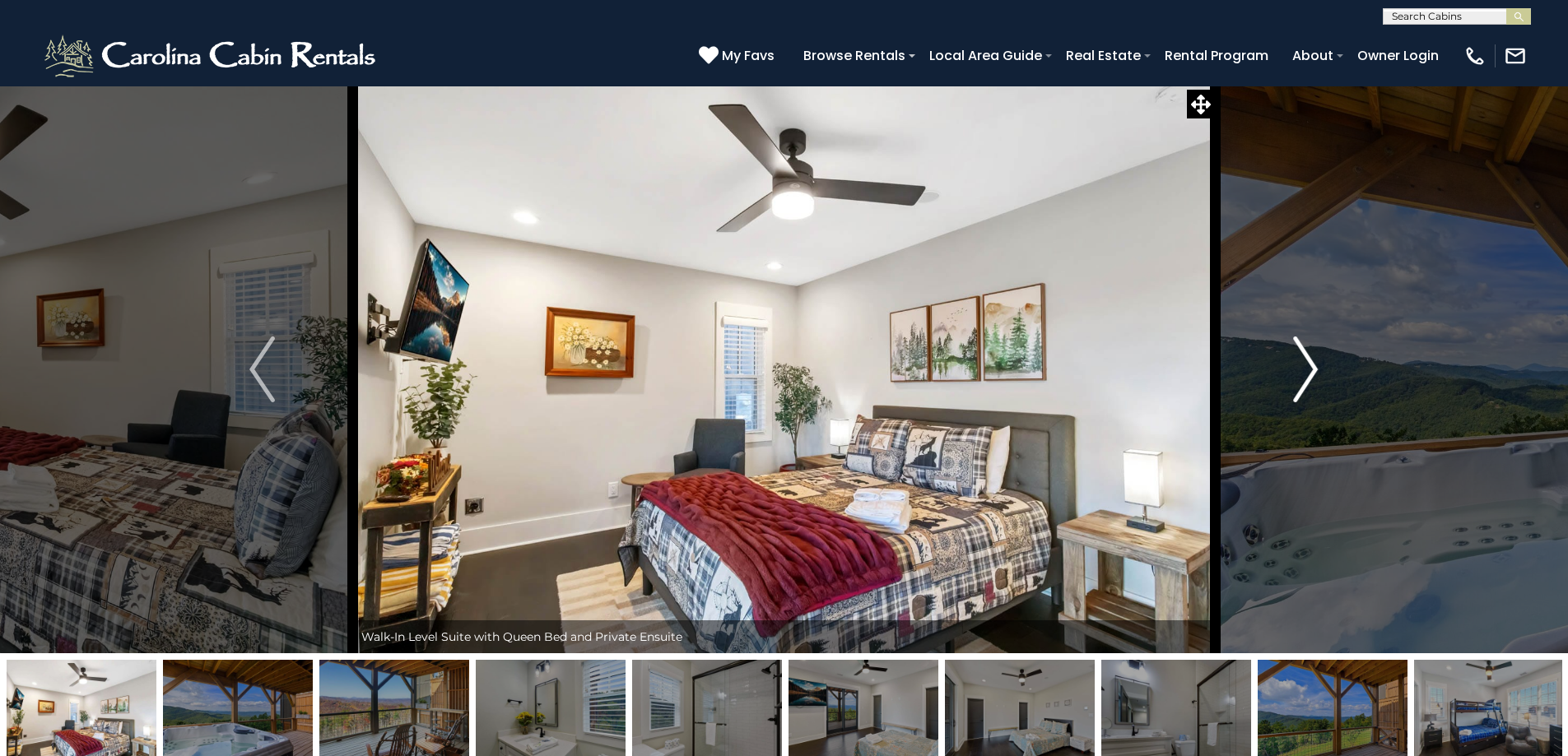
click at [1304, 383] on img "Next" at bounding box center [1305, 369] width 25 height 66
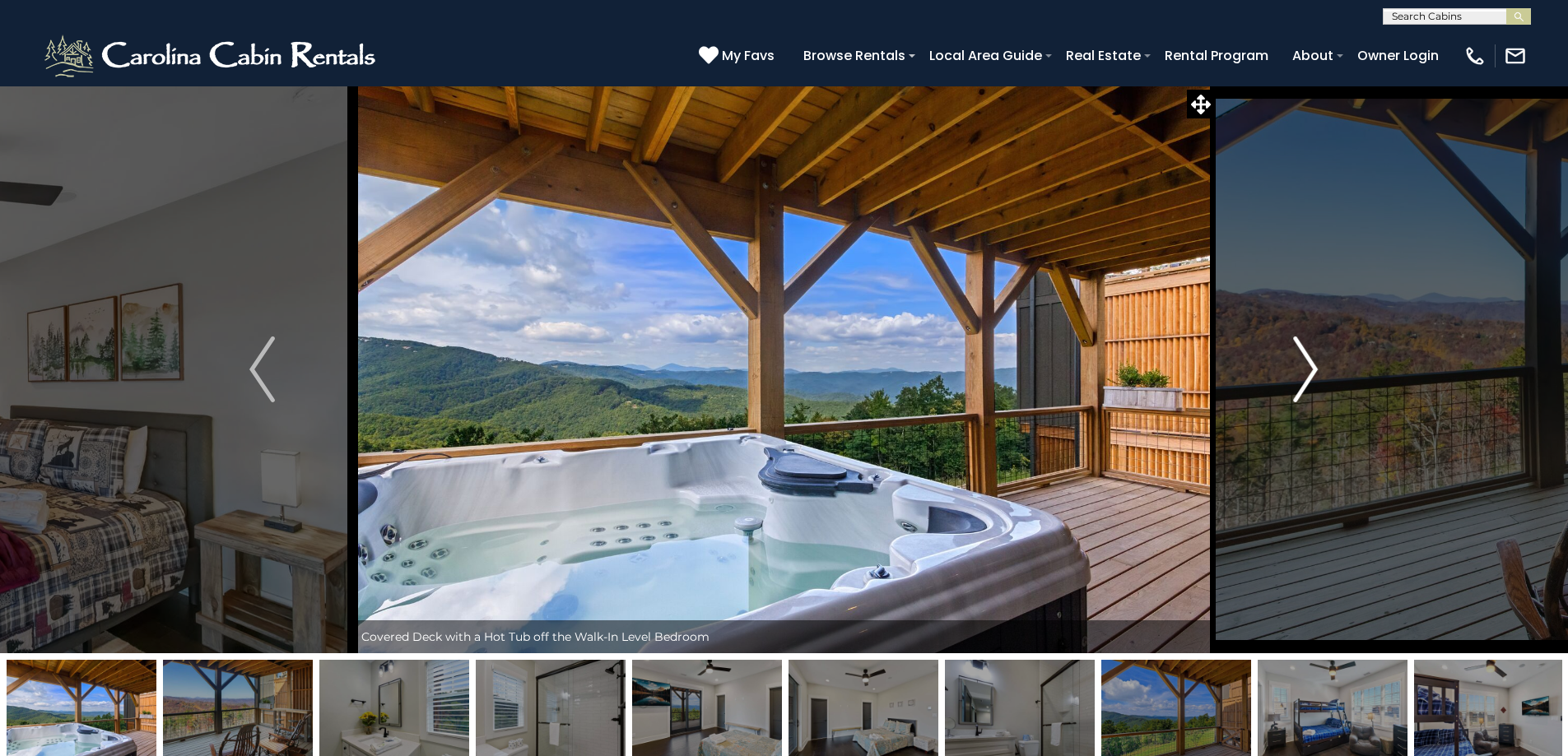
click at [1304, 383] on img "Next" at bounding box center [1305, 369] width 25 height 66
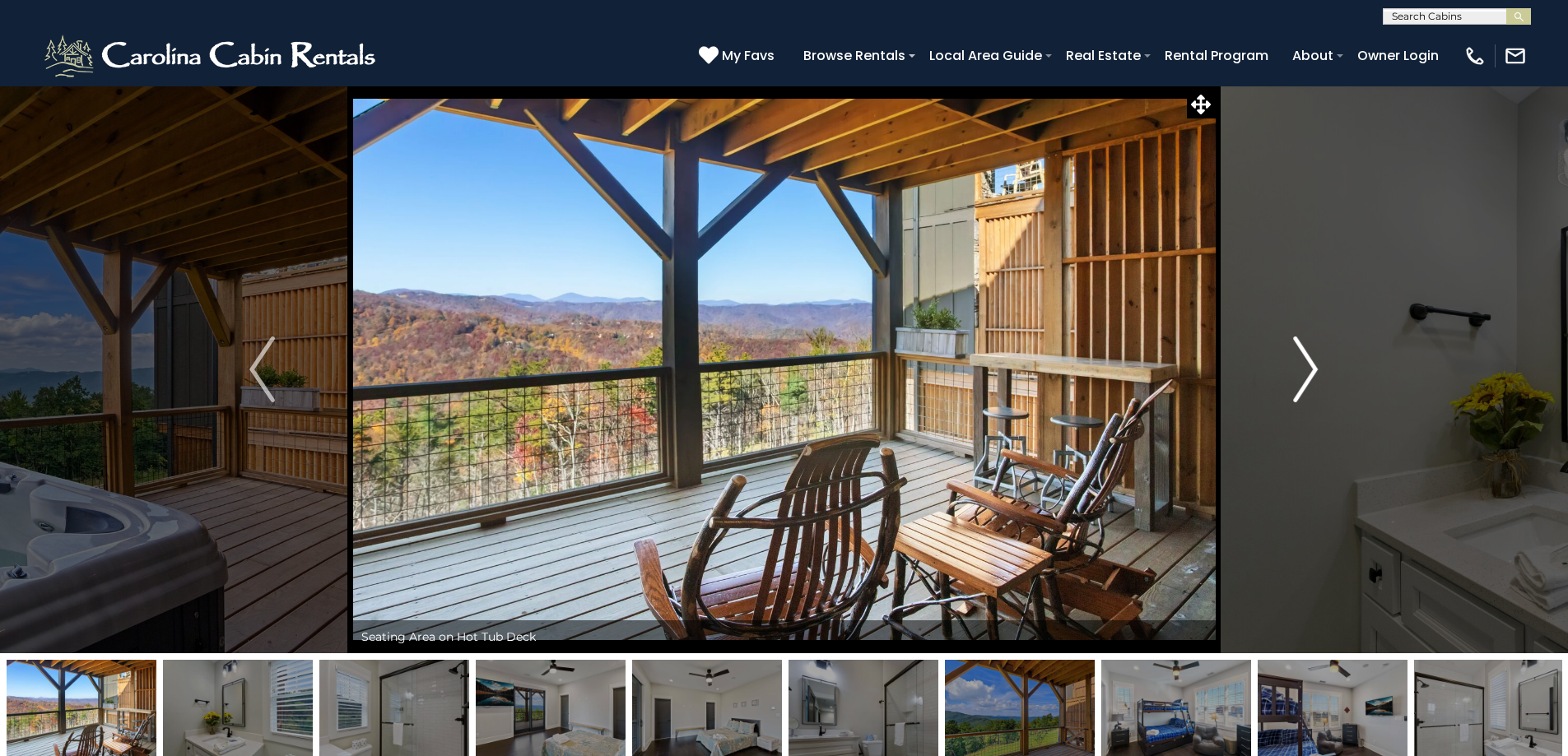
click at [1304, 383] on img "Next" at bounding box center [1305, 369] width 25 height 66
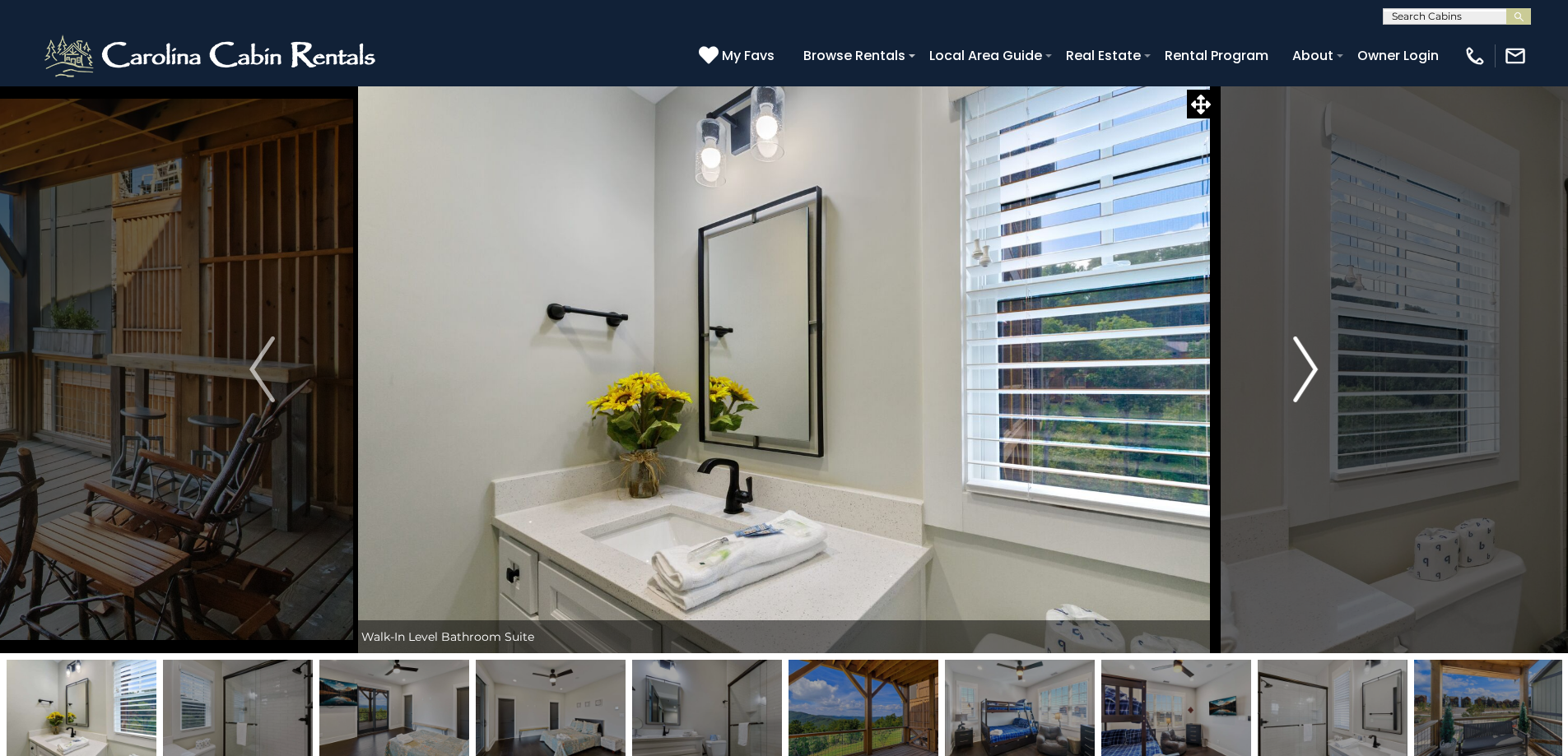
click at [1304, 383] on img "Next" at bounding box center [1305, 369] width 25 height 66
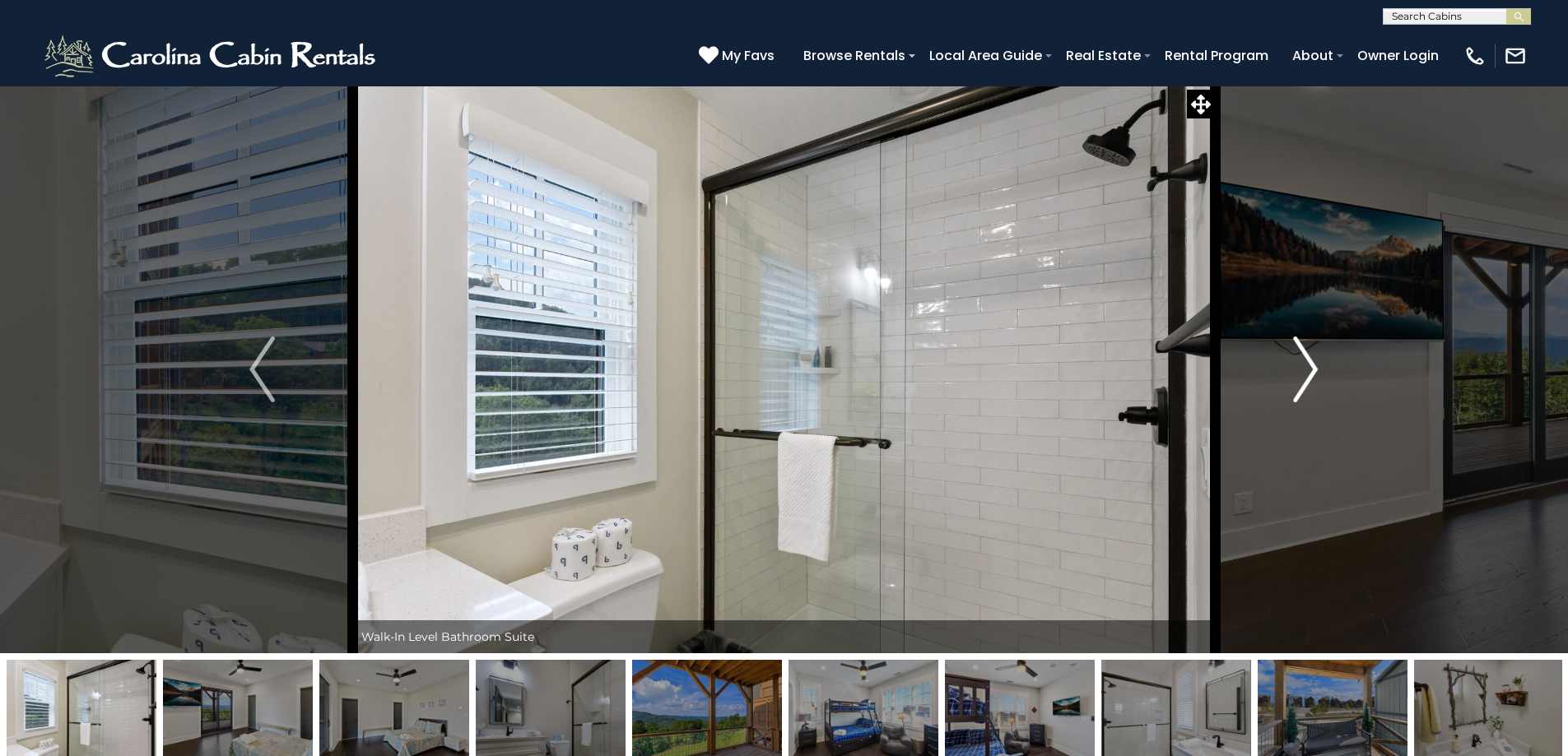
click at [1304, 383] on img "Next" at bounding box center [1305, 369] width 25 height 66
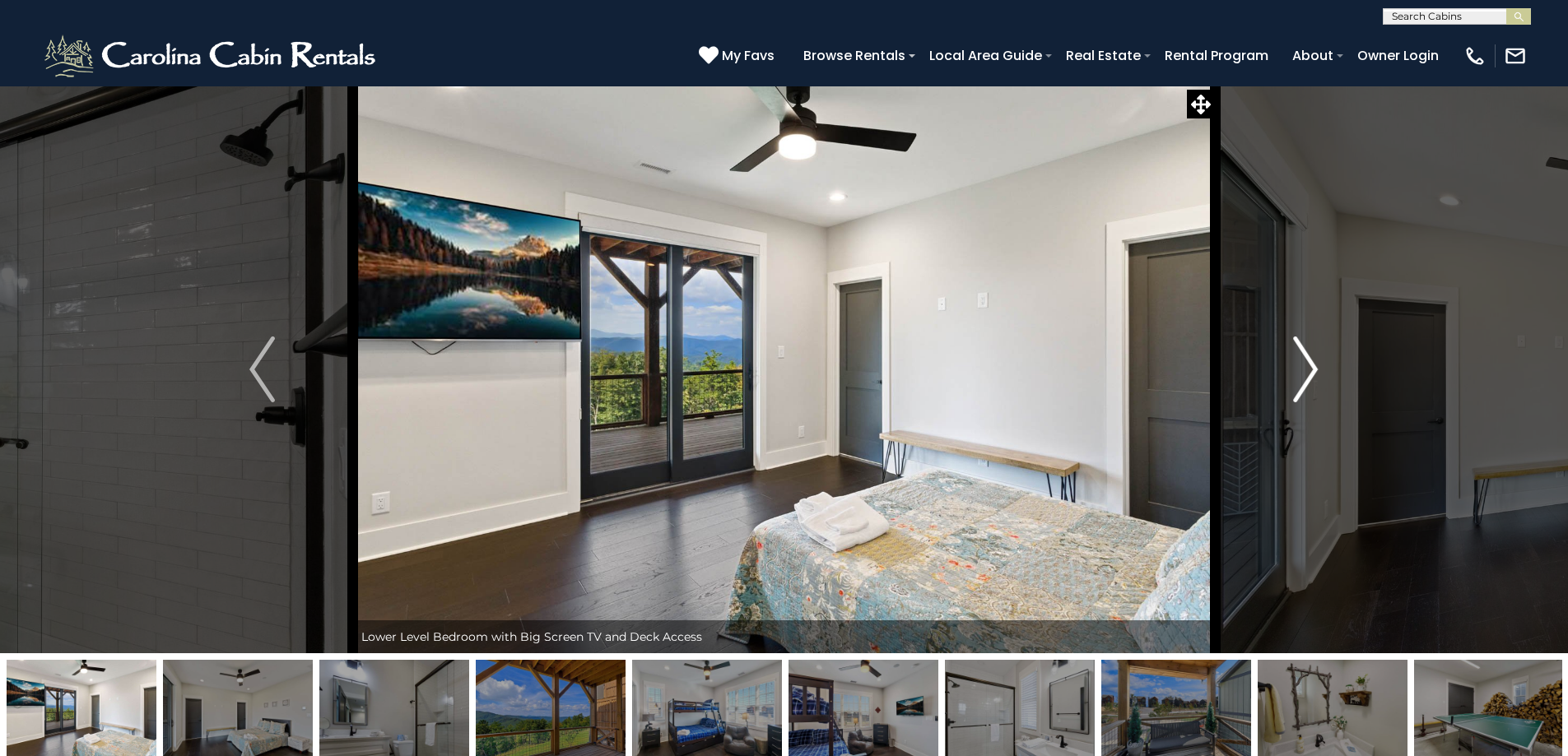
click at [1304, 383] on img "Next" at bounding box center [1305, 369] width 25 height 66
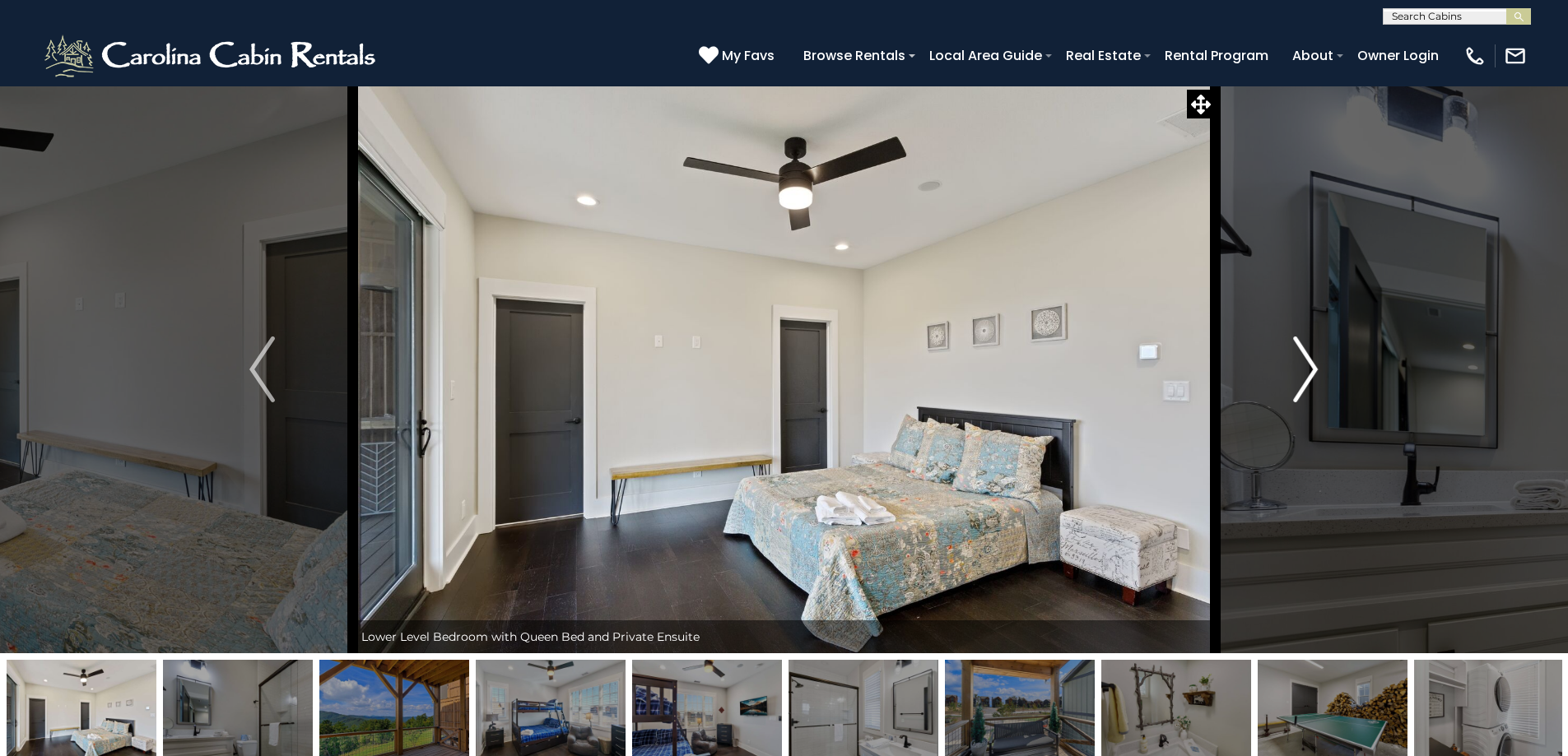
click at [1304, 383] on img "Next" at bounding box center [1305, 369] width 25 height 66
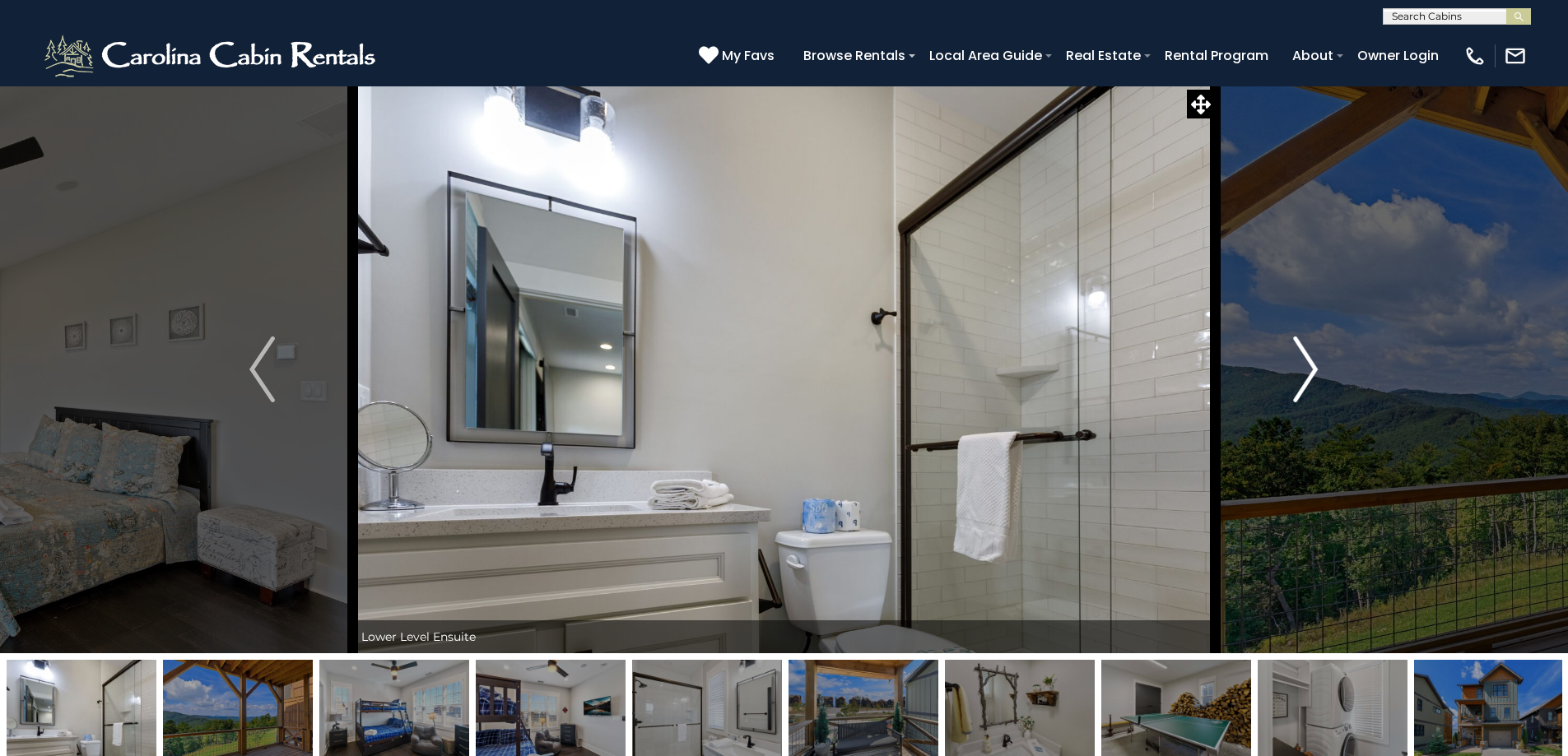
click at [1304, 383] on img "Next" at bounding box center [1305, 369] width 25 height 66
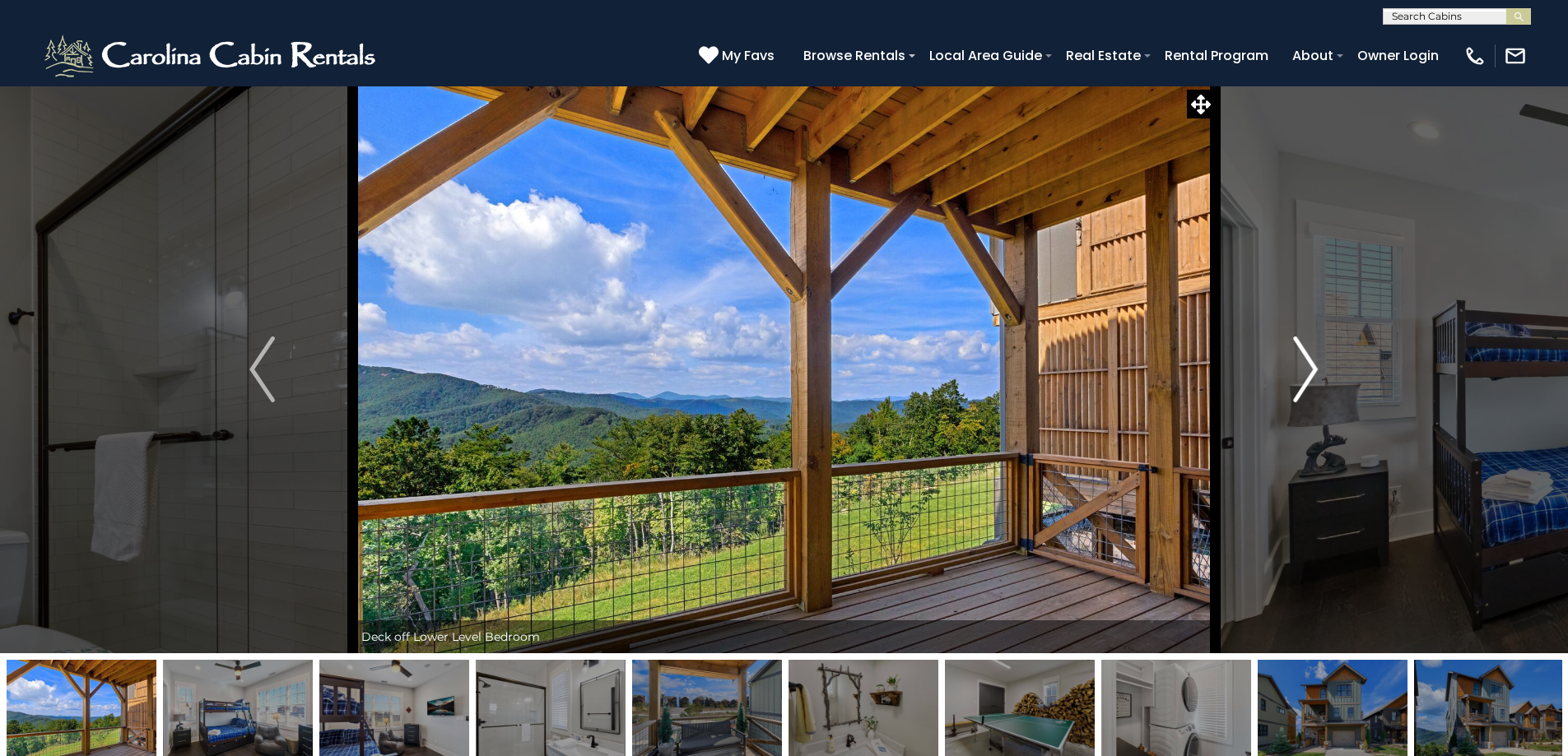
click at [1304, 383] on img "Next" at bounding box center [1305, 369] width 25 height 66
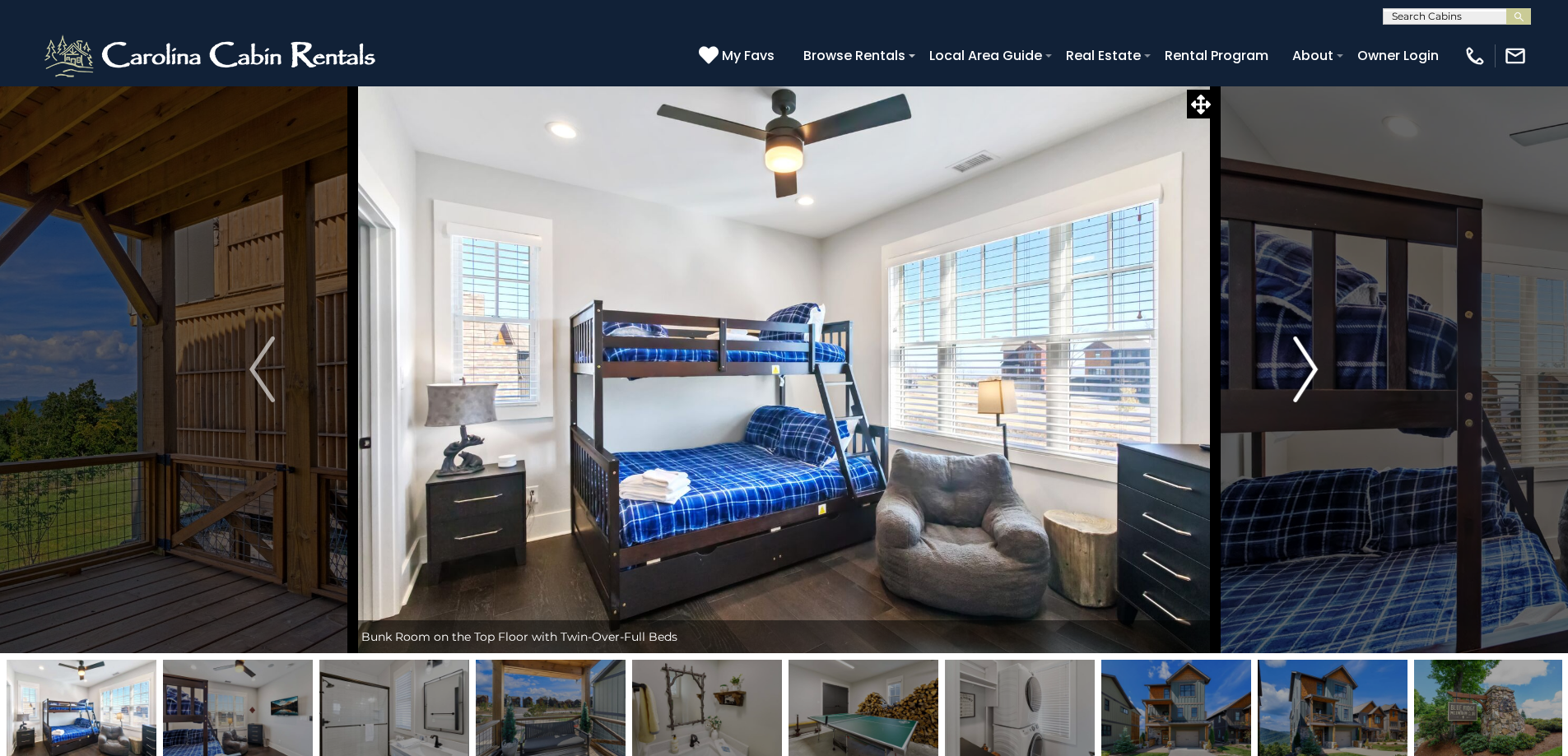
click at [1304, 383] on img "Next" at bounding box center [1305, 369] width 25 height 66
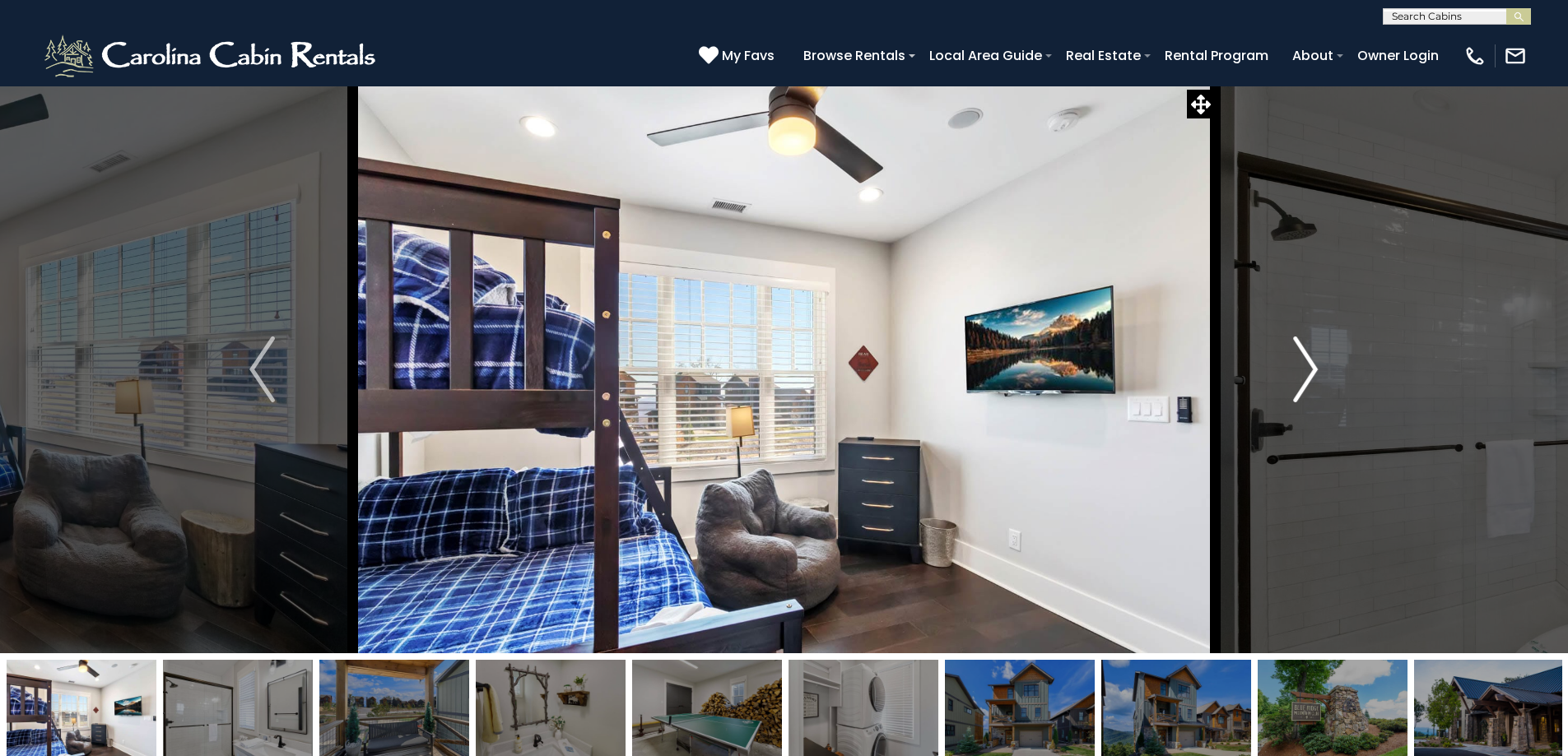
click at [1304, 383] on img "Next" at bounding box center [1305, 369] width 25 height 66
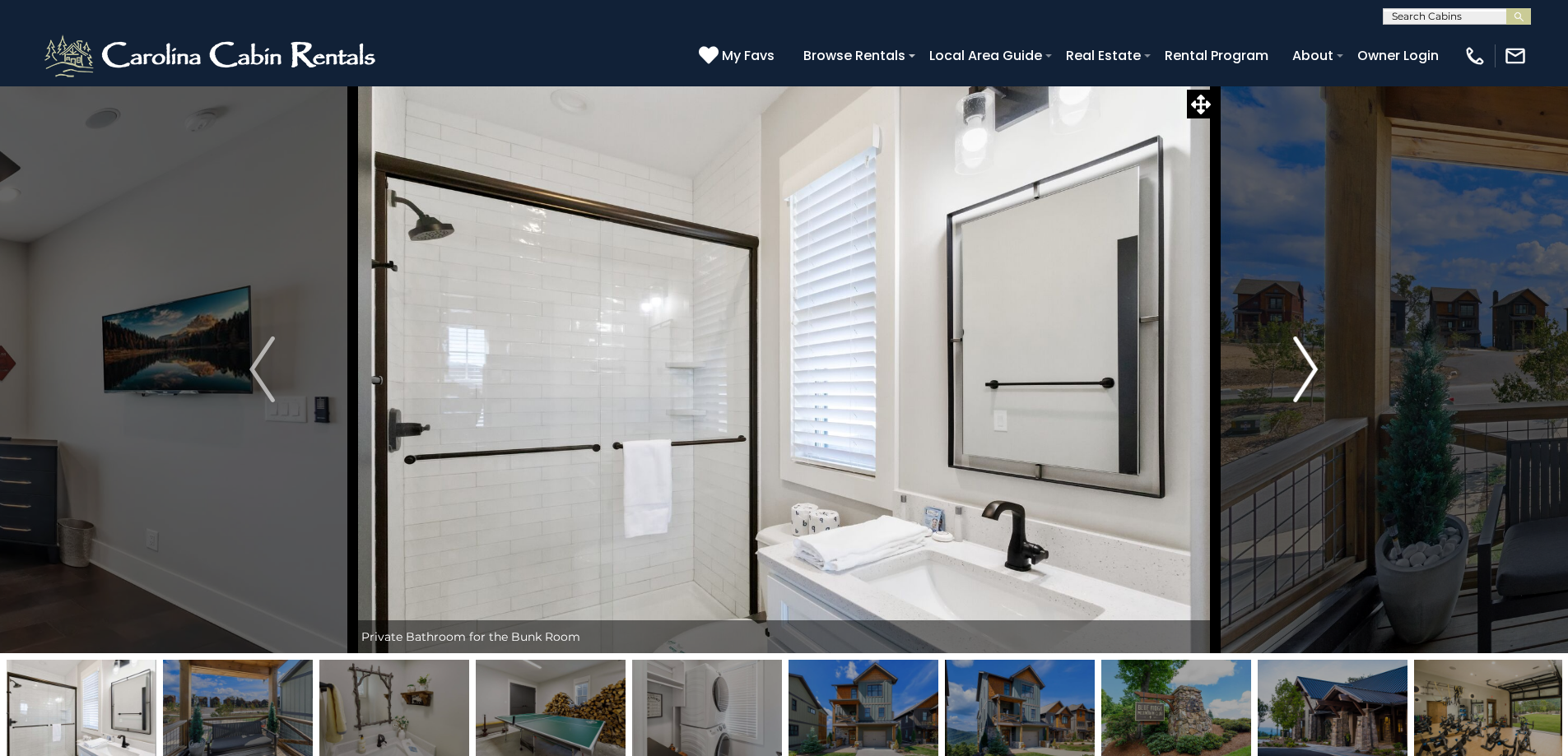
click at [1304, 383] on img "Next" at bounding box center [1305, 369] width 25 height 66
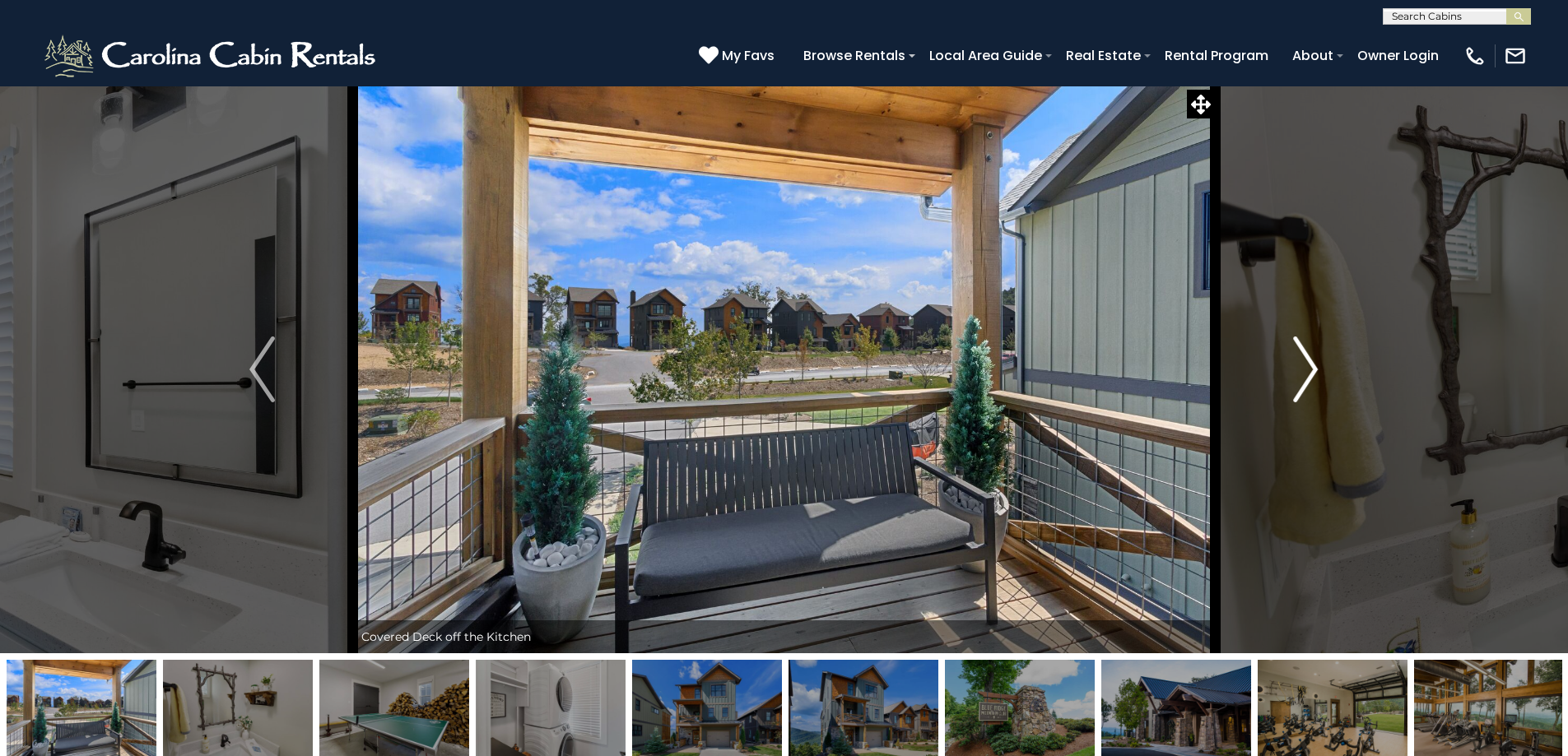
click at [1304, 383] on img "Next" at bounding box center [1305, 369] width 25 height 66
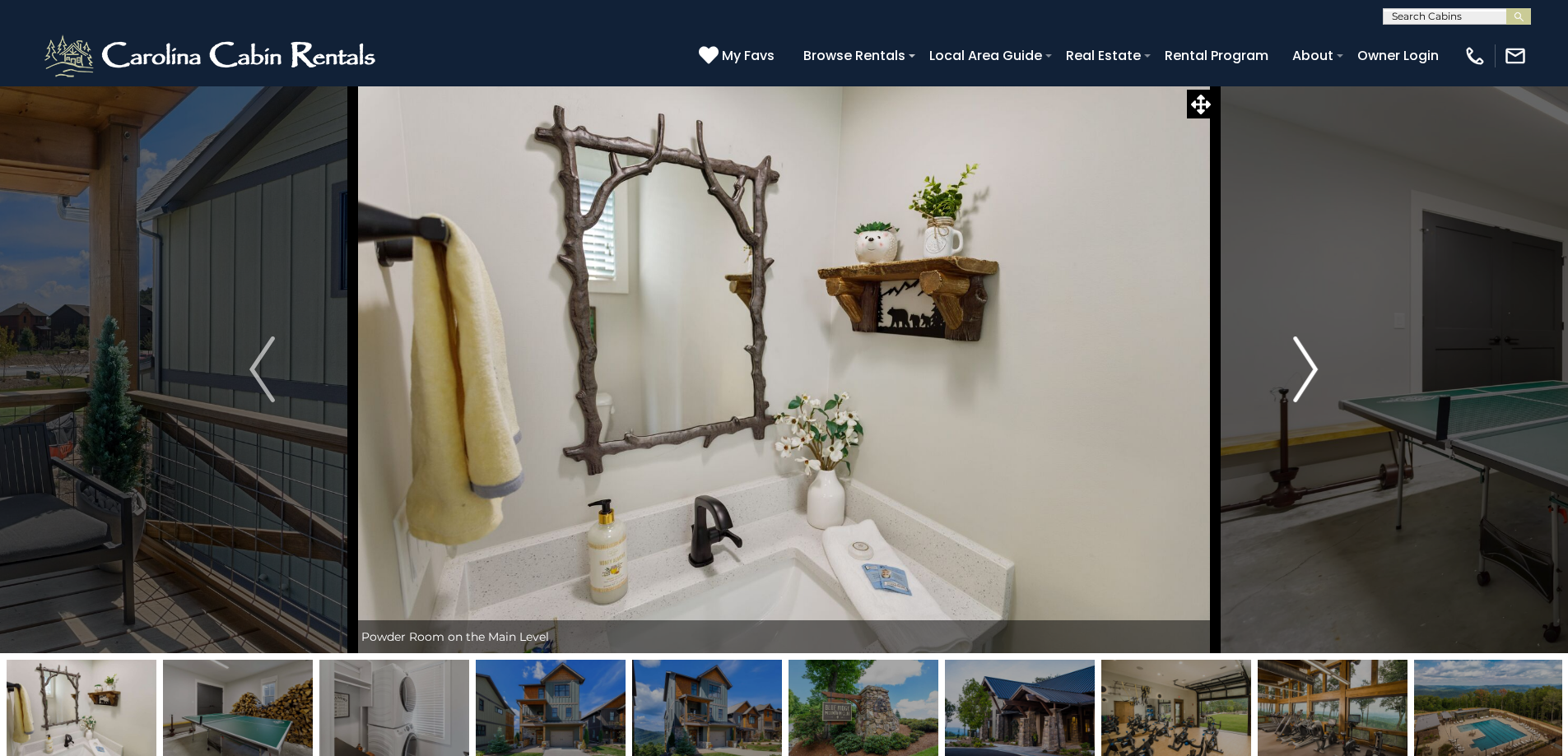
click at [1304, 383] on img "Next" at bounding box center [1305, 369] width 25 height 66
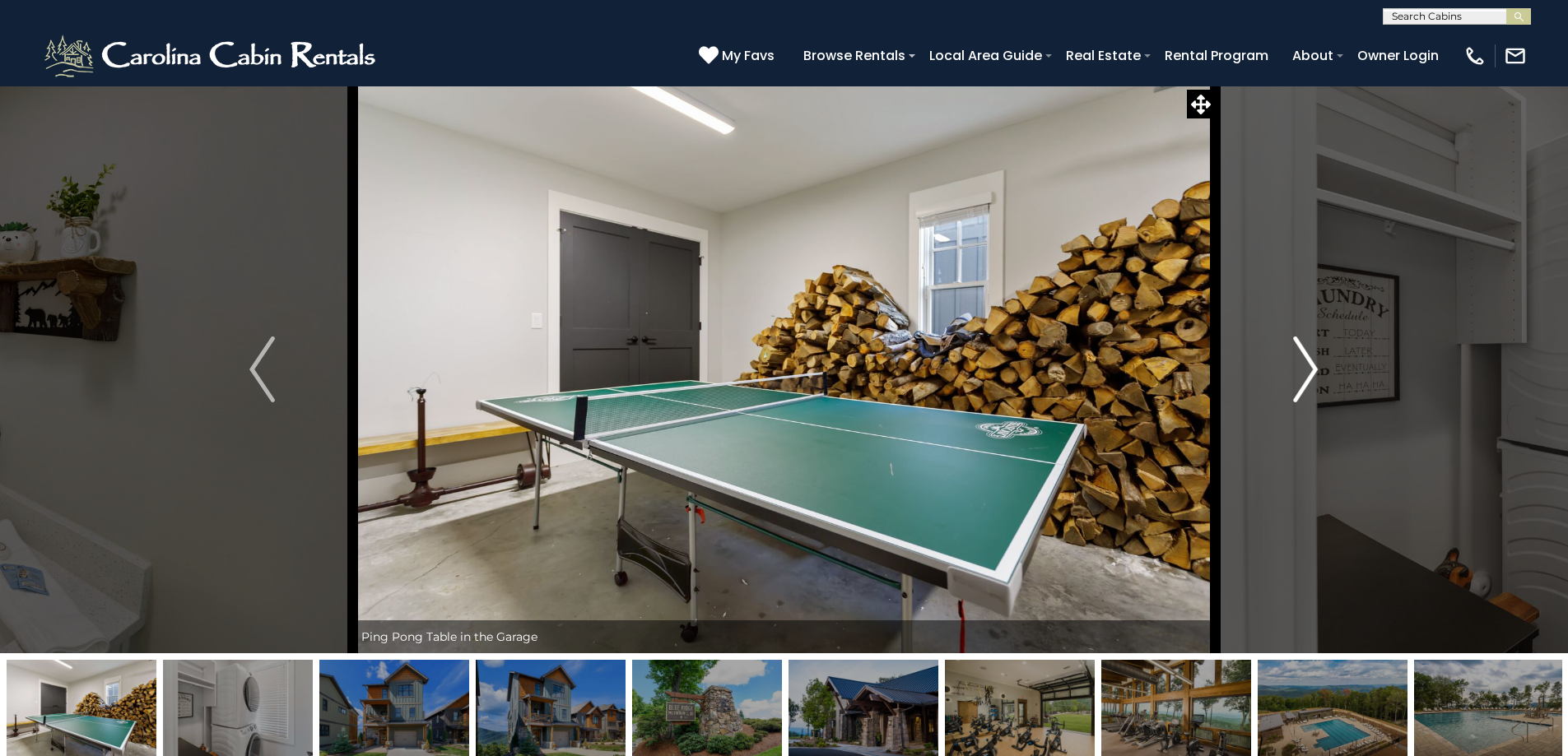
click at [1304, 383] on img "Next" at bounding box center [1305, 369] width 25 height 66
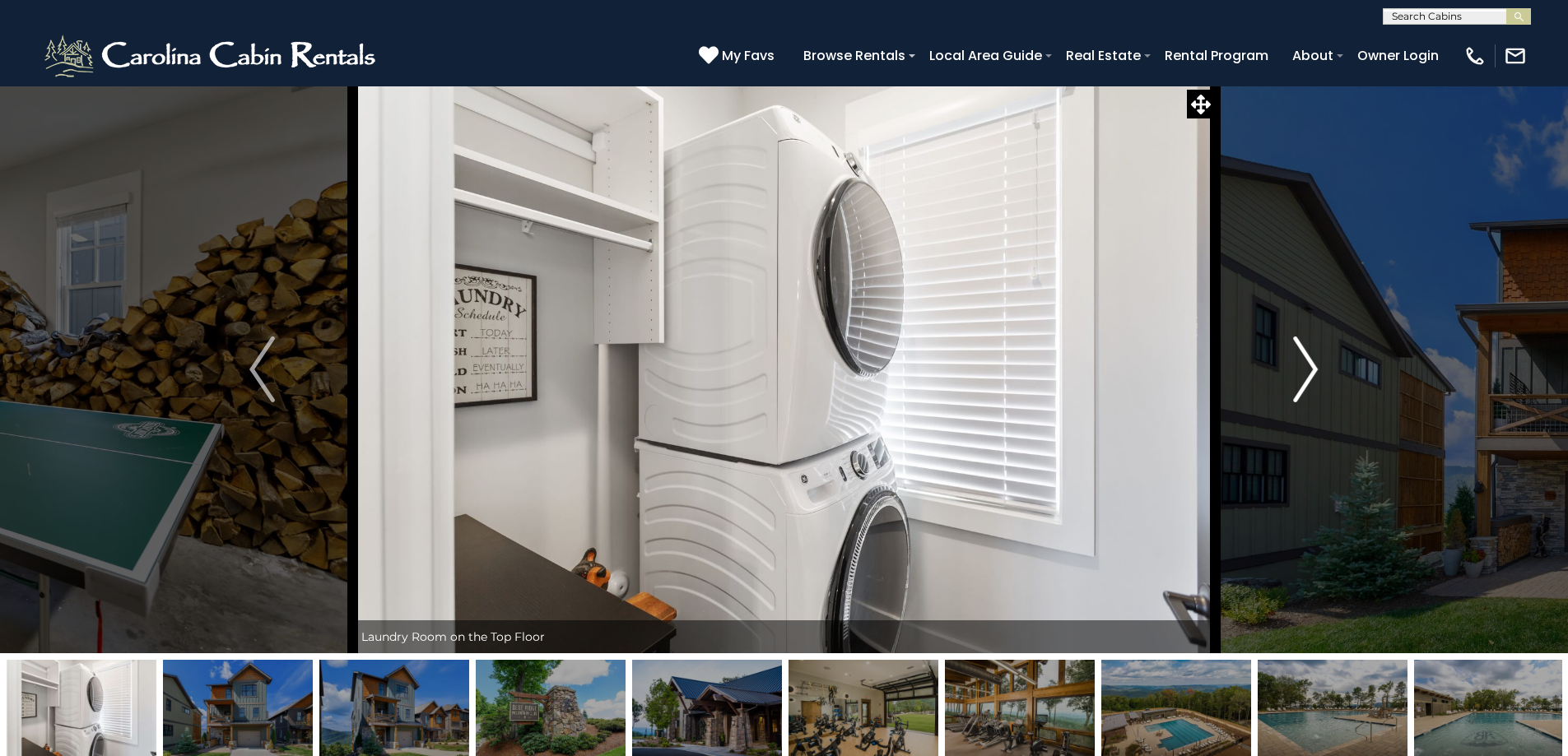
click at [1304, 383] on img "Next" at bounding box center [1305, 369] width 25 height 66
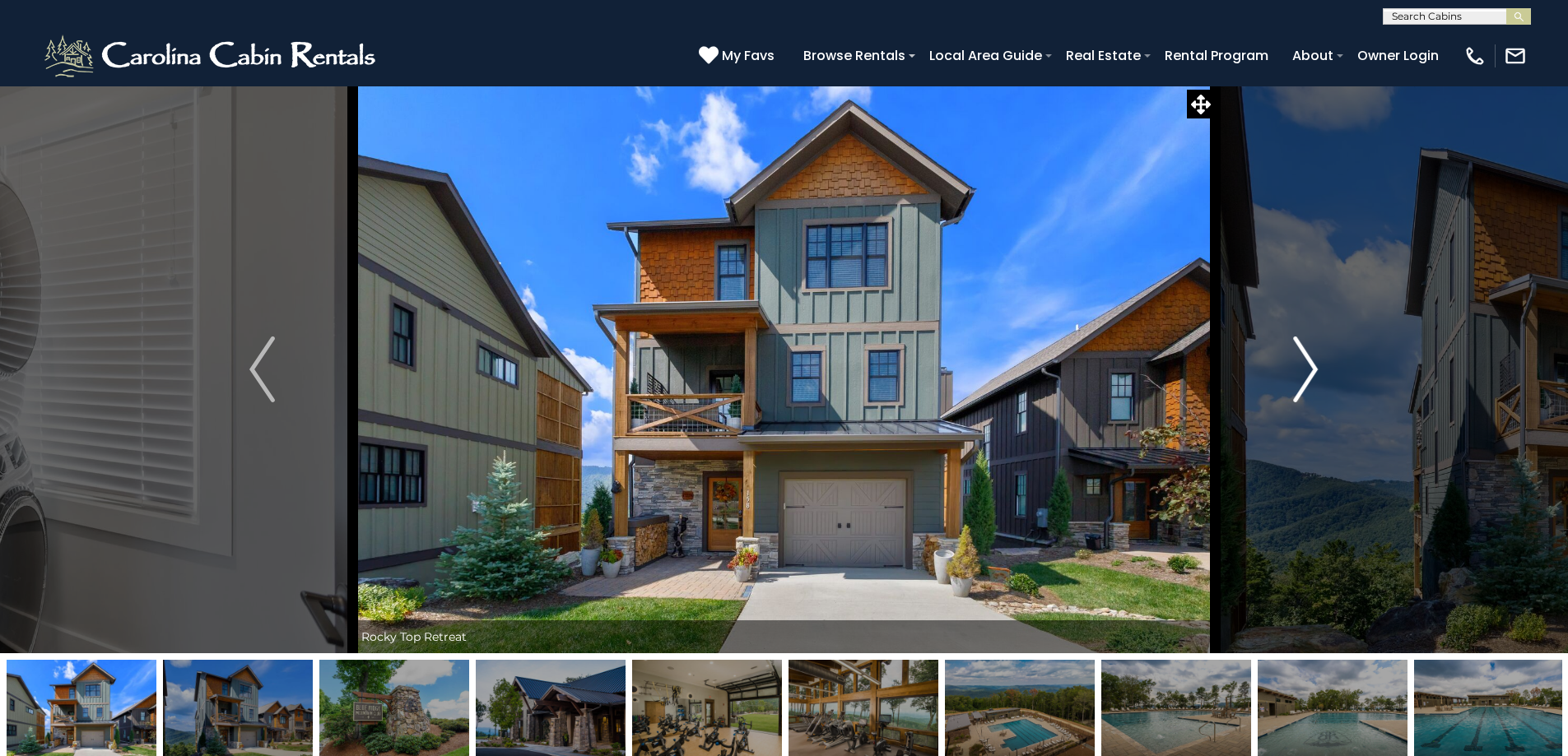
click at [1304, 383] on img "Next" at bounding box center [1305, 369] width 25 height 66
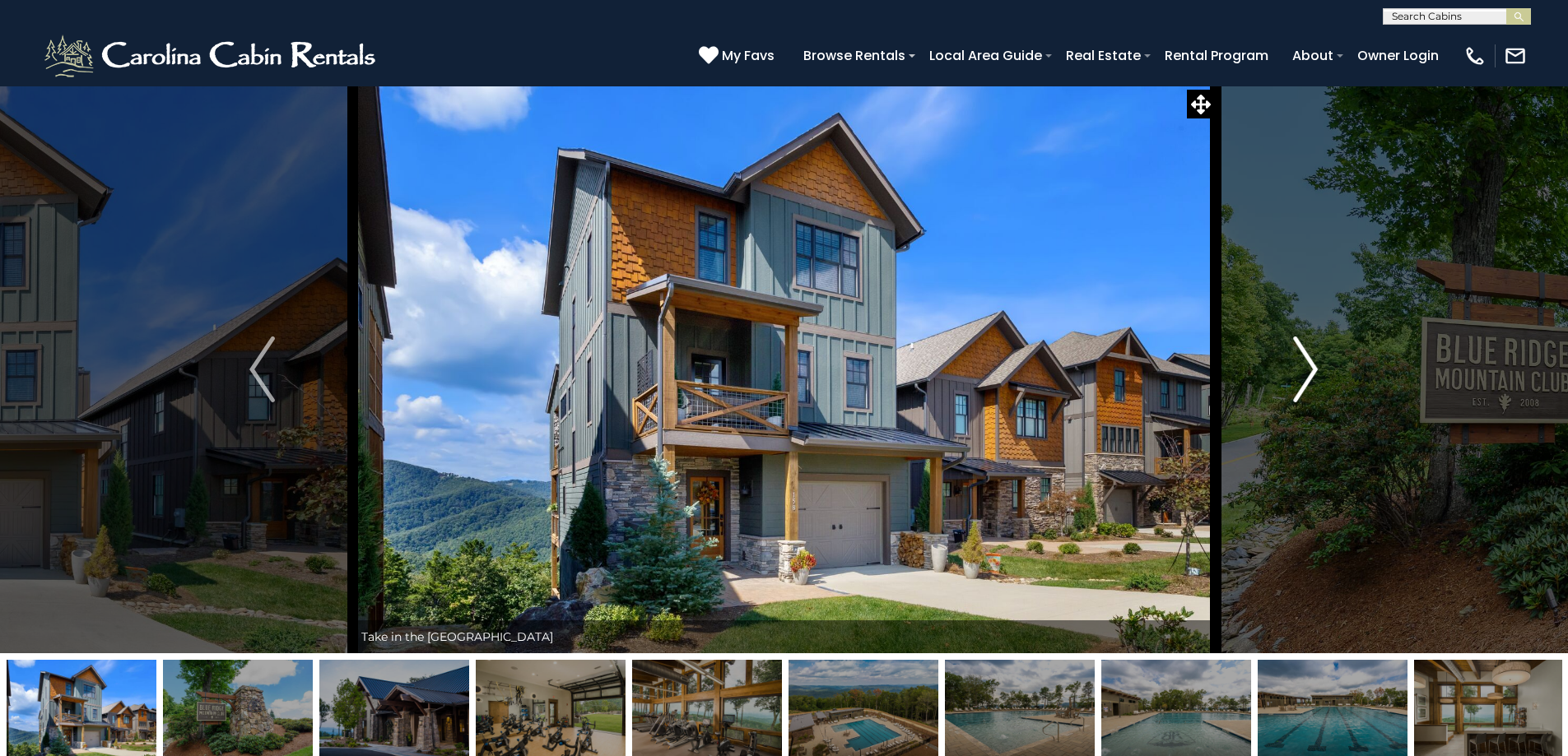
click at [1304, 383] on img "Next" at bounding box center [1305, 369] width 25 height 66
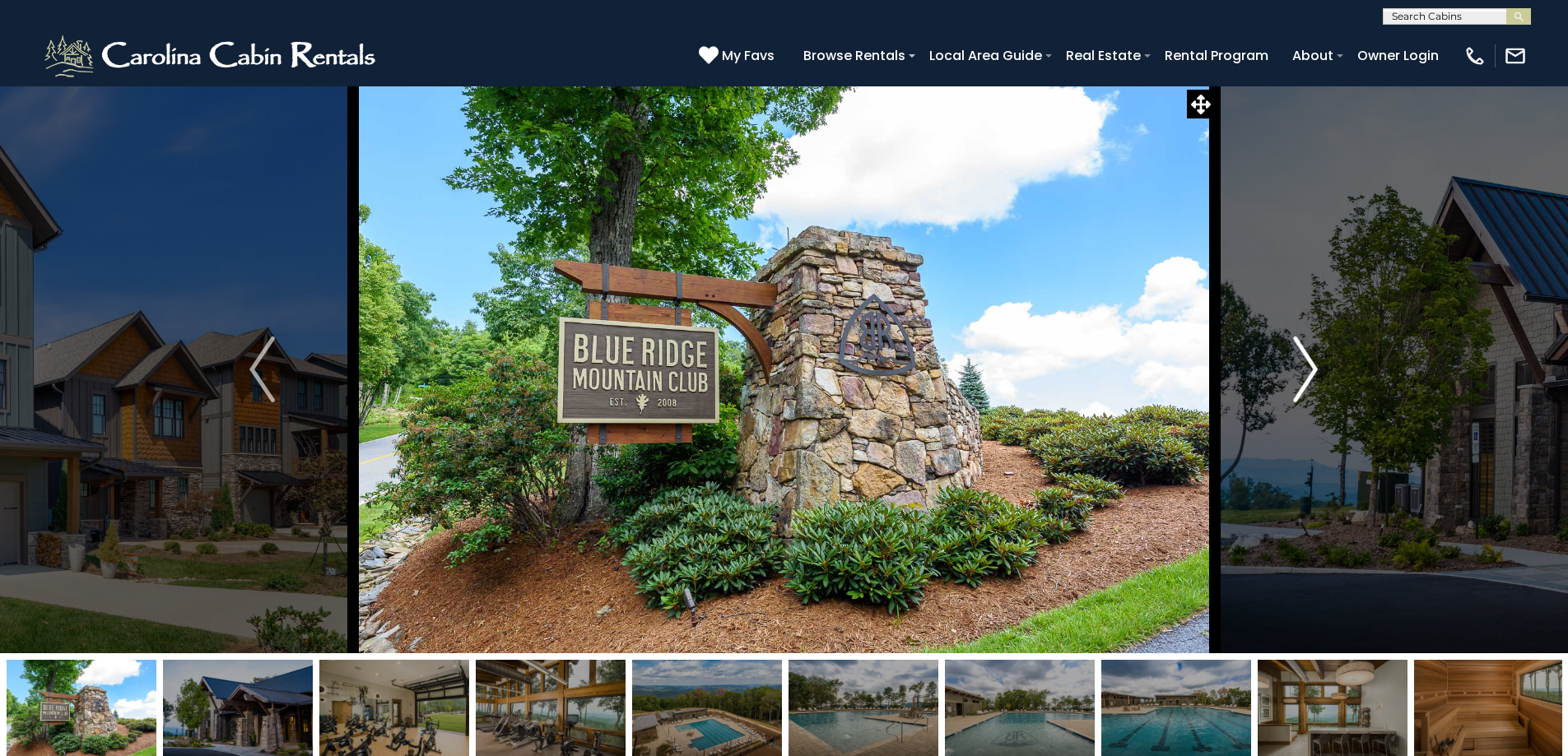
click at [1304, 383] on img "Next" at bounding box center [1305, 369] width 25 height 66
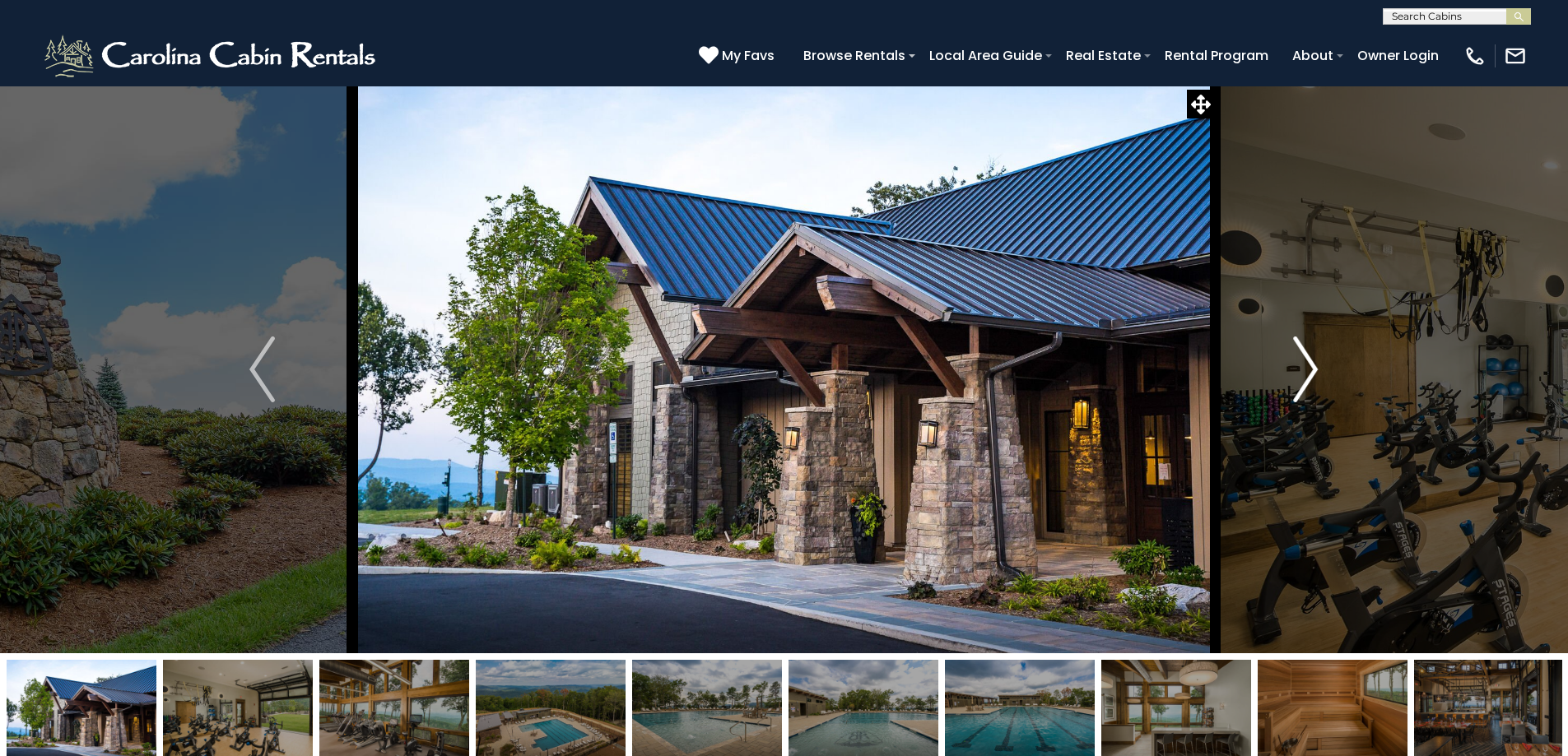
click at [1303, 384] on img "Next" at bounding box center [1305, 369] width 25 height 66
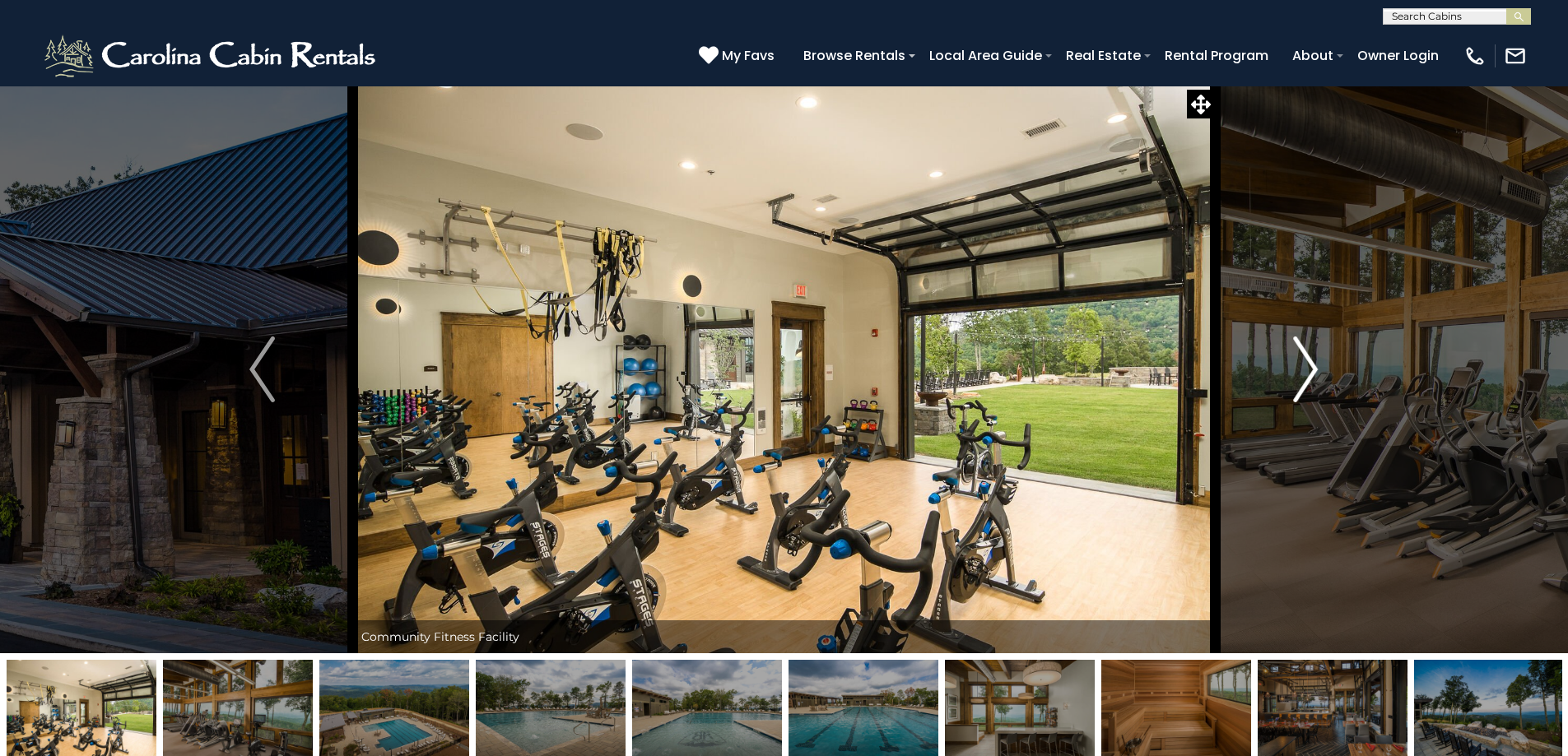
click at [1303, 384] on img "Next" at bounding box center [1305, 369] width 25 height 66
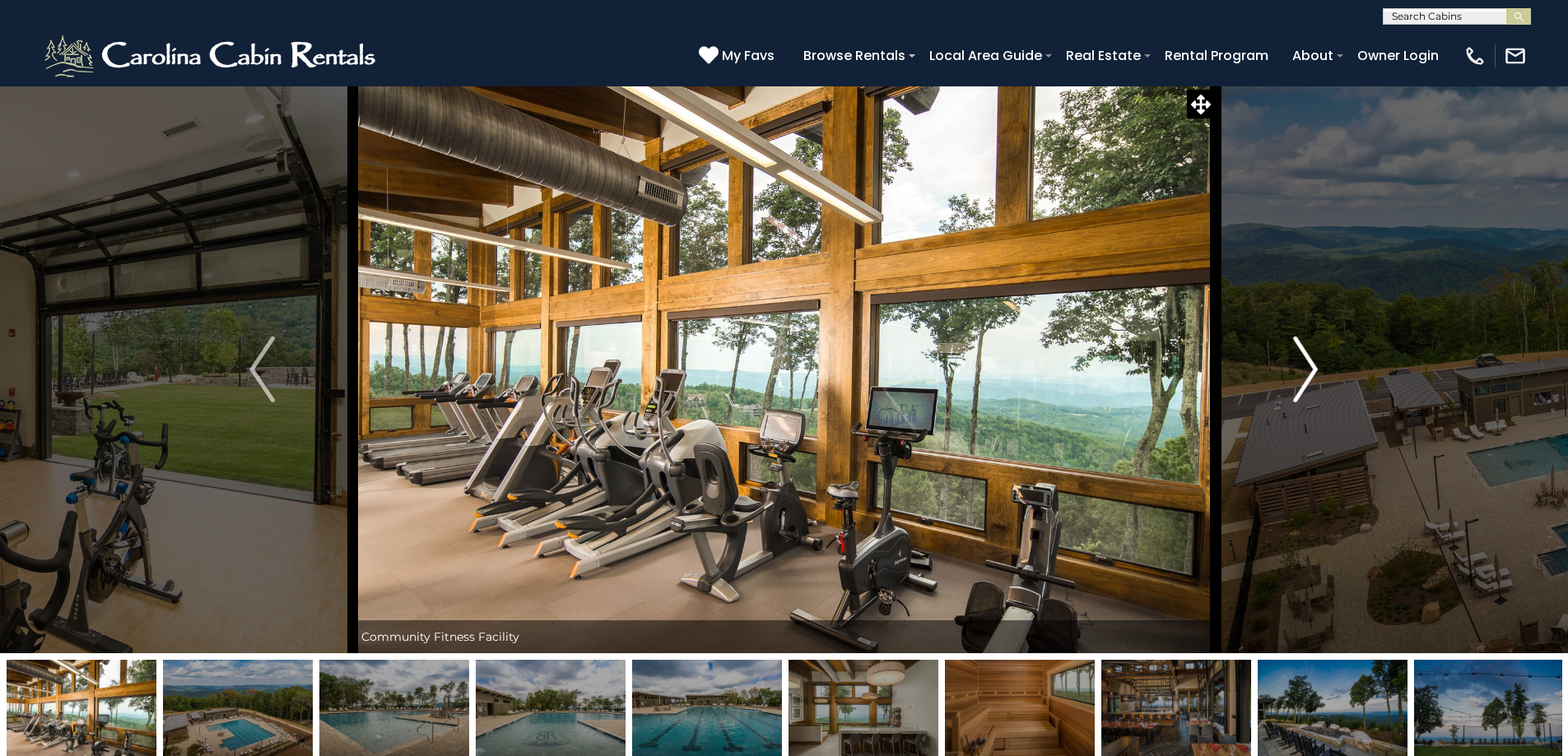
click at [1303, 384] on img "Next" at bounding box center [1305, 369] width 25 height 66
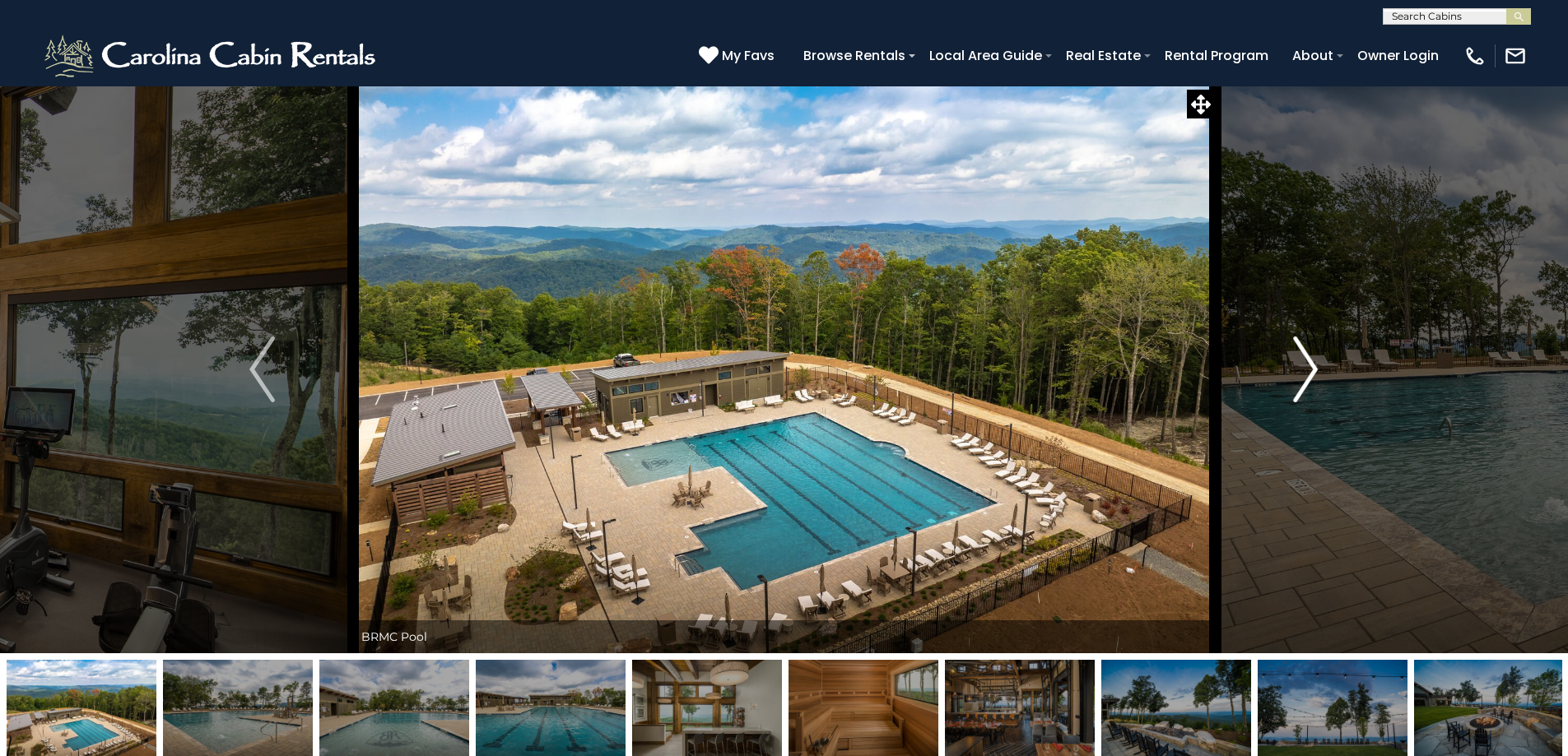
click at [1297, 402] on button "Next" at bounding box center [1305, 369] width 181 height 568
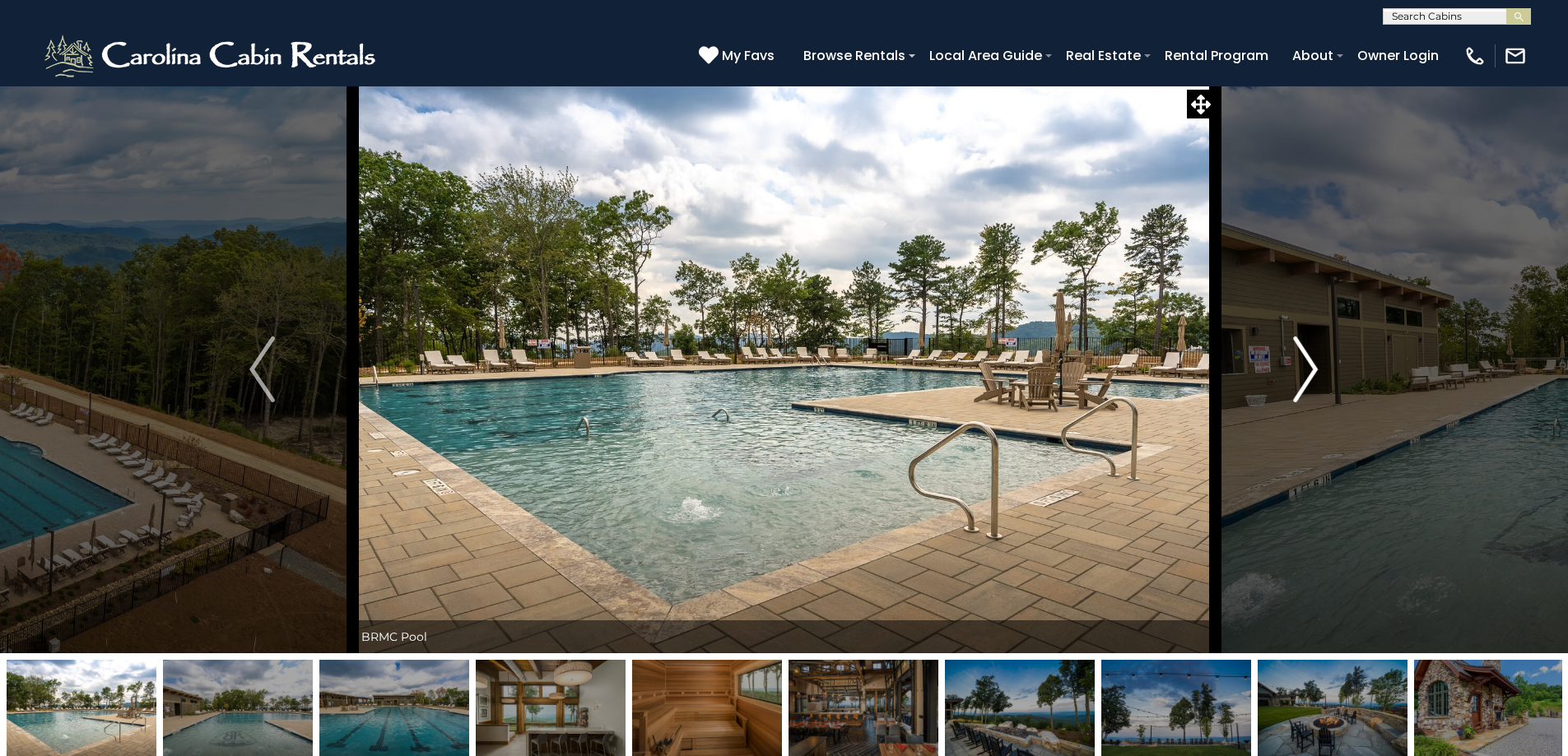
click at [1297, 402] on img "Next" at bounding box center [1305, 369] width 25 height 66
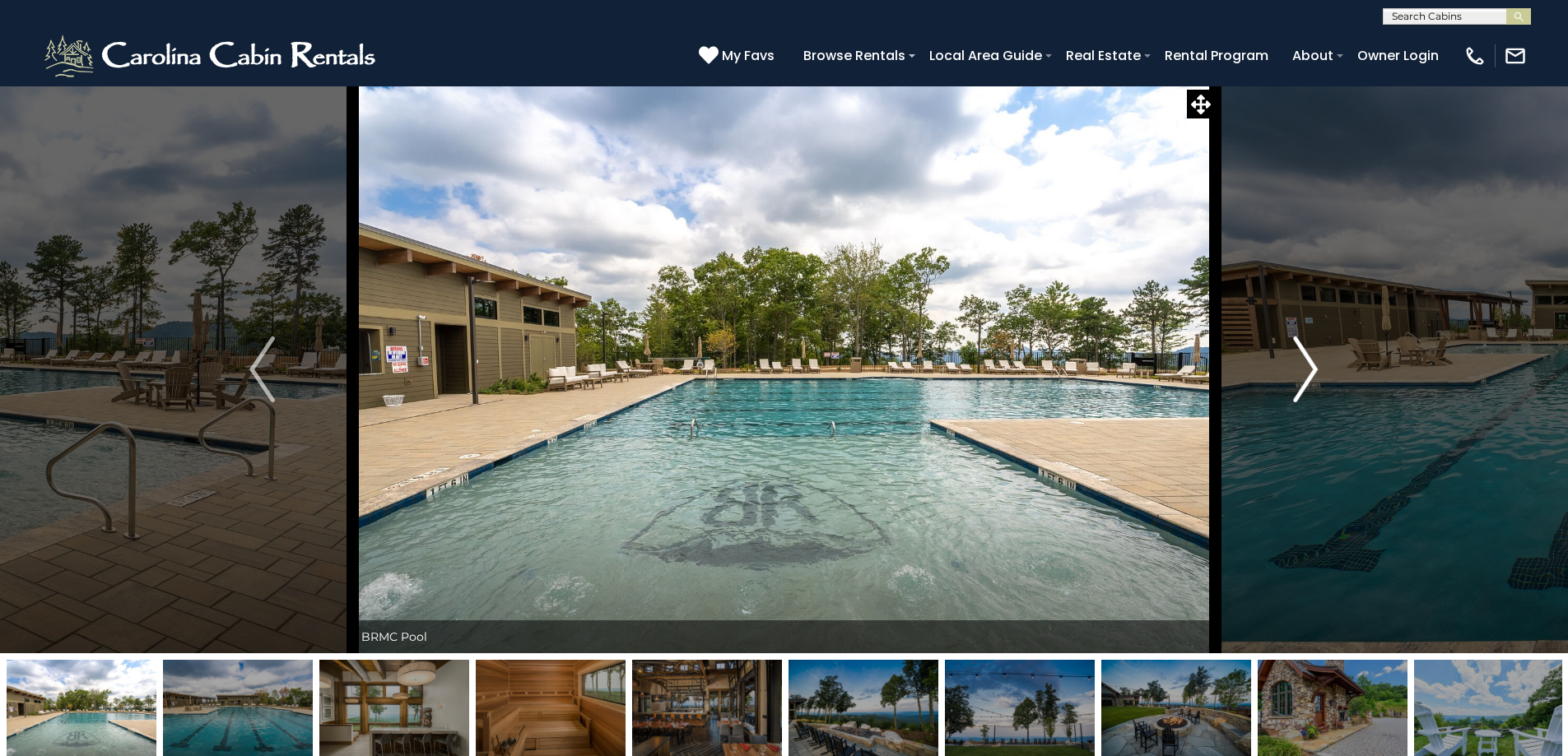
click at [1316, 373] on img "Next" at bounding box center [1305, 369] width 25 height 66
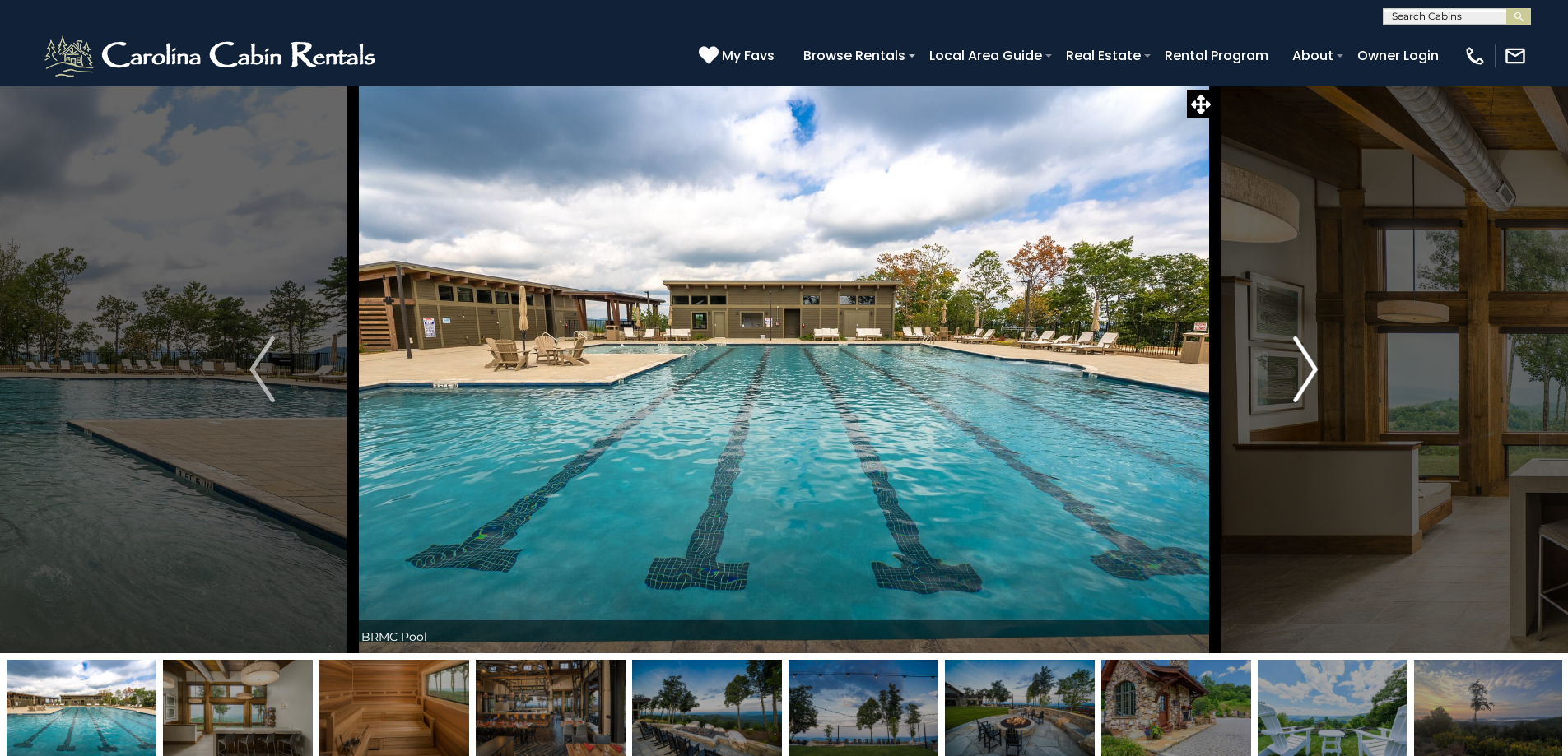
click at [1316, 373] on img "Next" at bounding box center [1305, 369] width 25 height 66
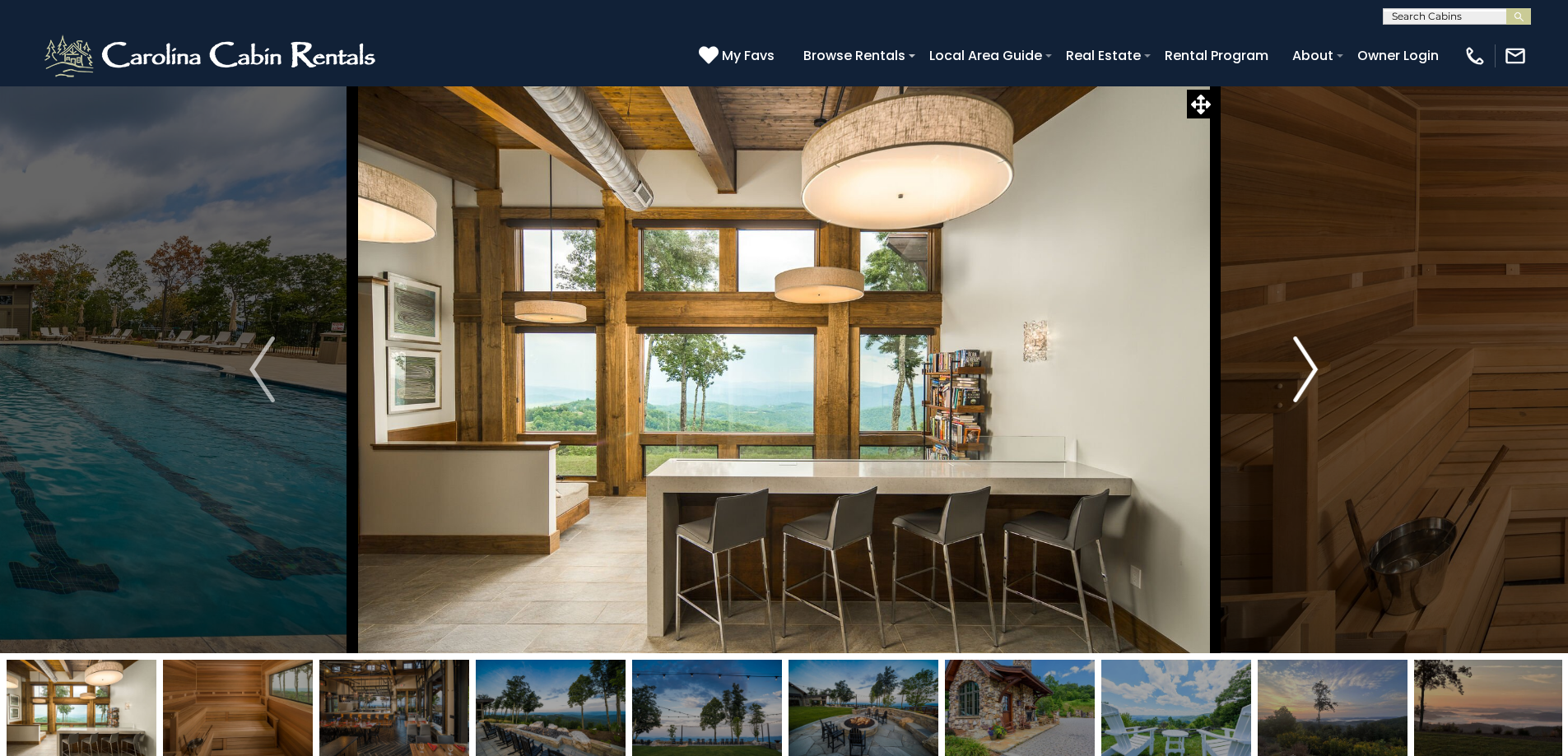
click at [1316, 373] on img "Next" at bounding box center [1305, 369] width 25 height 66
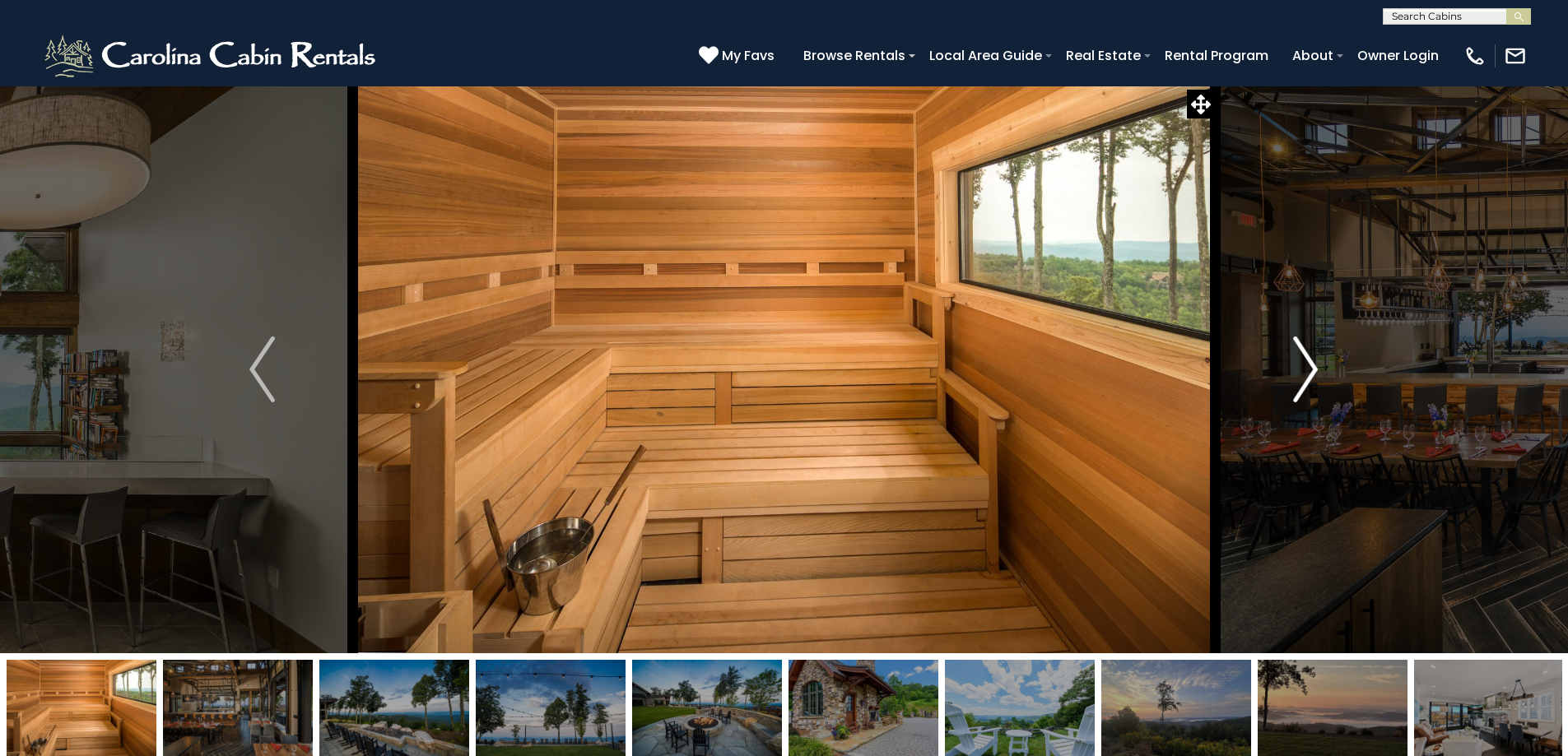
click at [1316, 373] on img "Next" at bounding box center [1305, 369] width 25 height 66
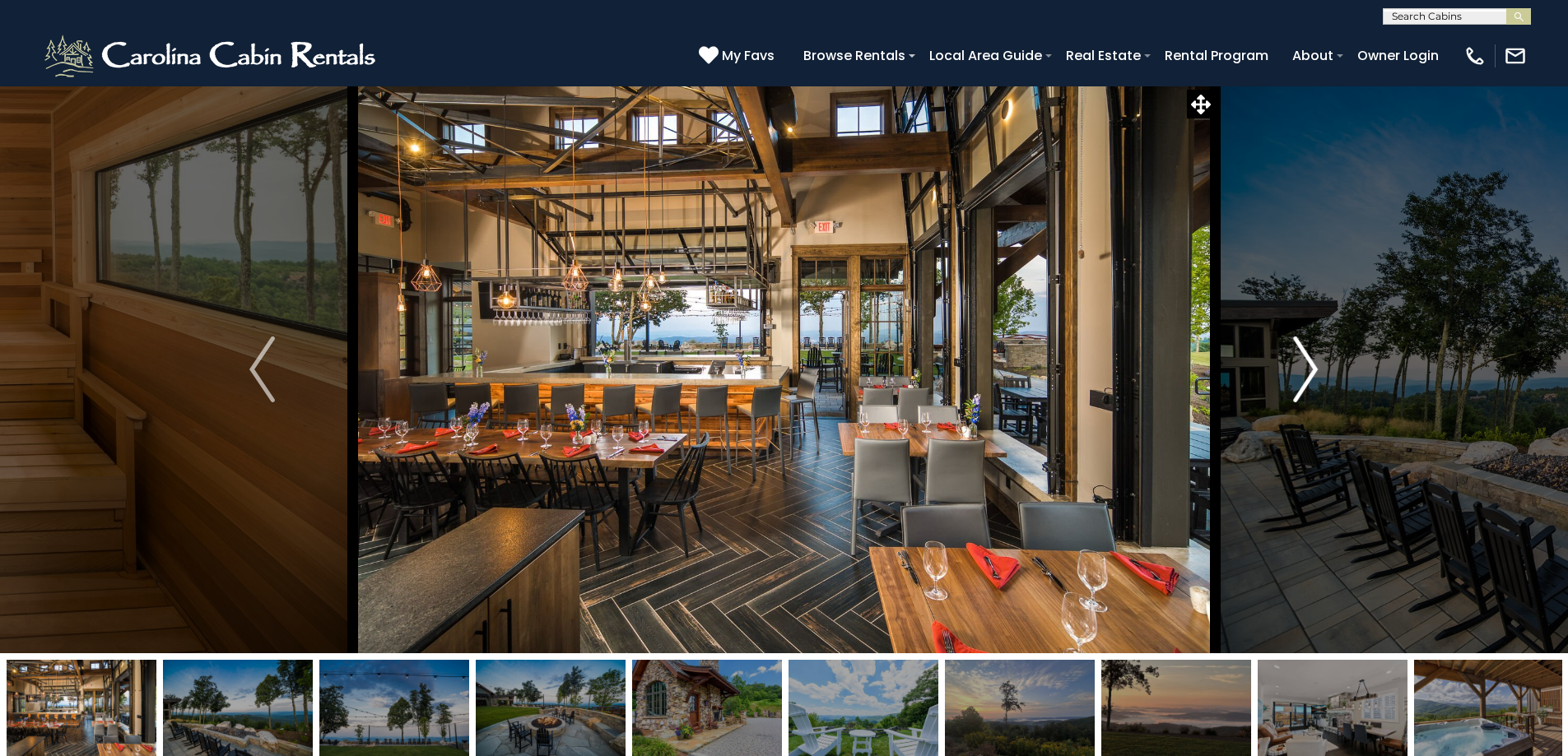
click at [1316, 373] on img "Next" at bounding box center [1305, 369] width 25 height 66
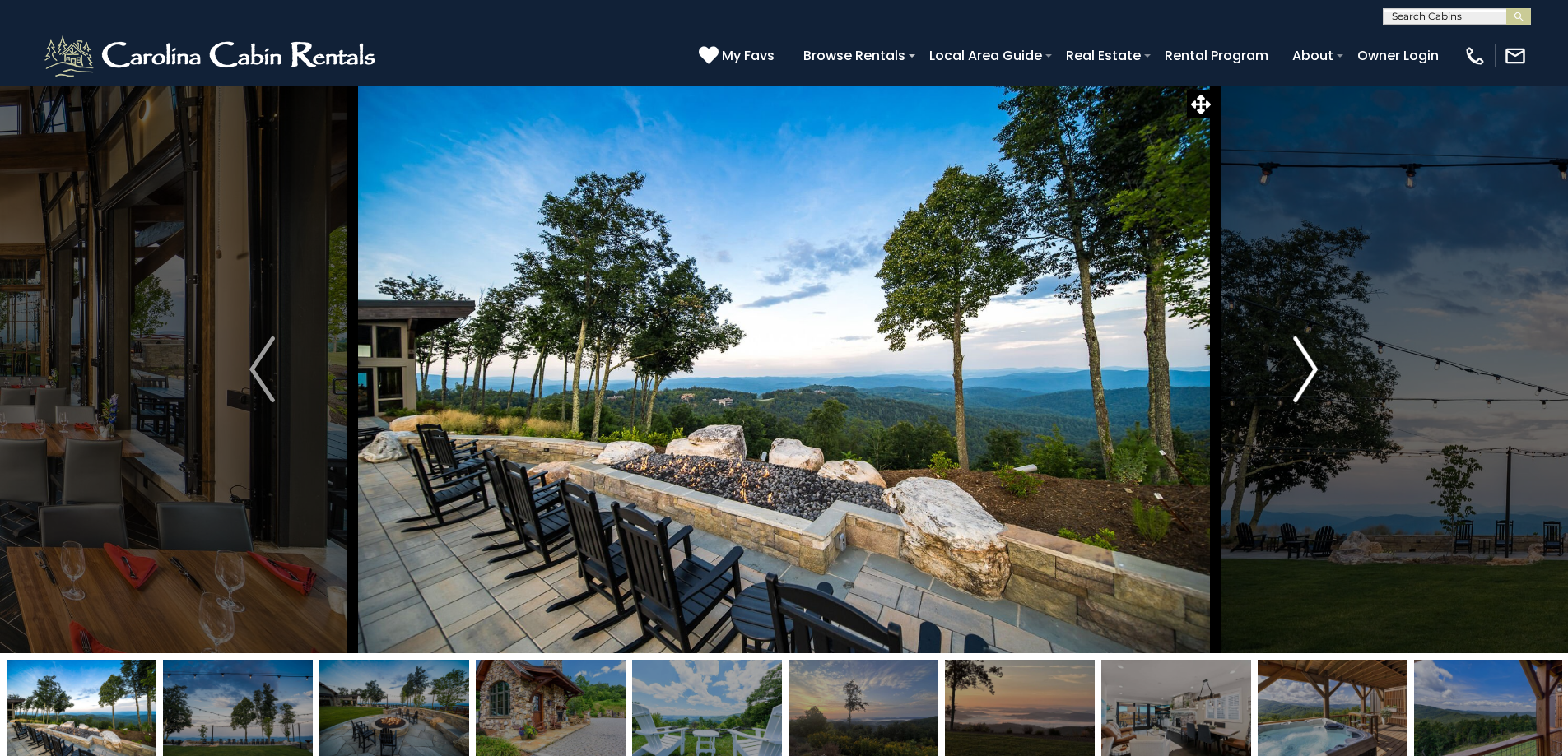
click at [1314, 374] on img "Next" at bounding box center [1305, 369] width 25 height 66
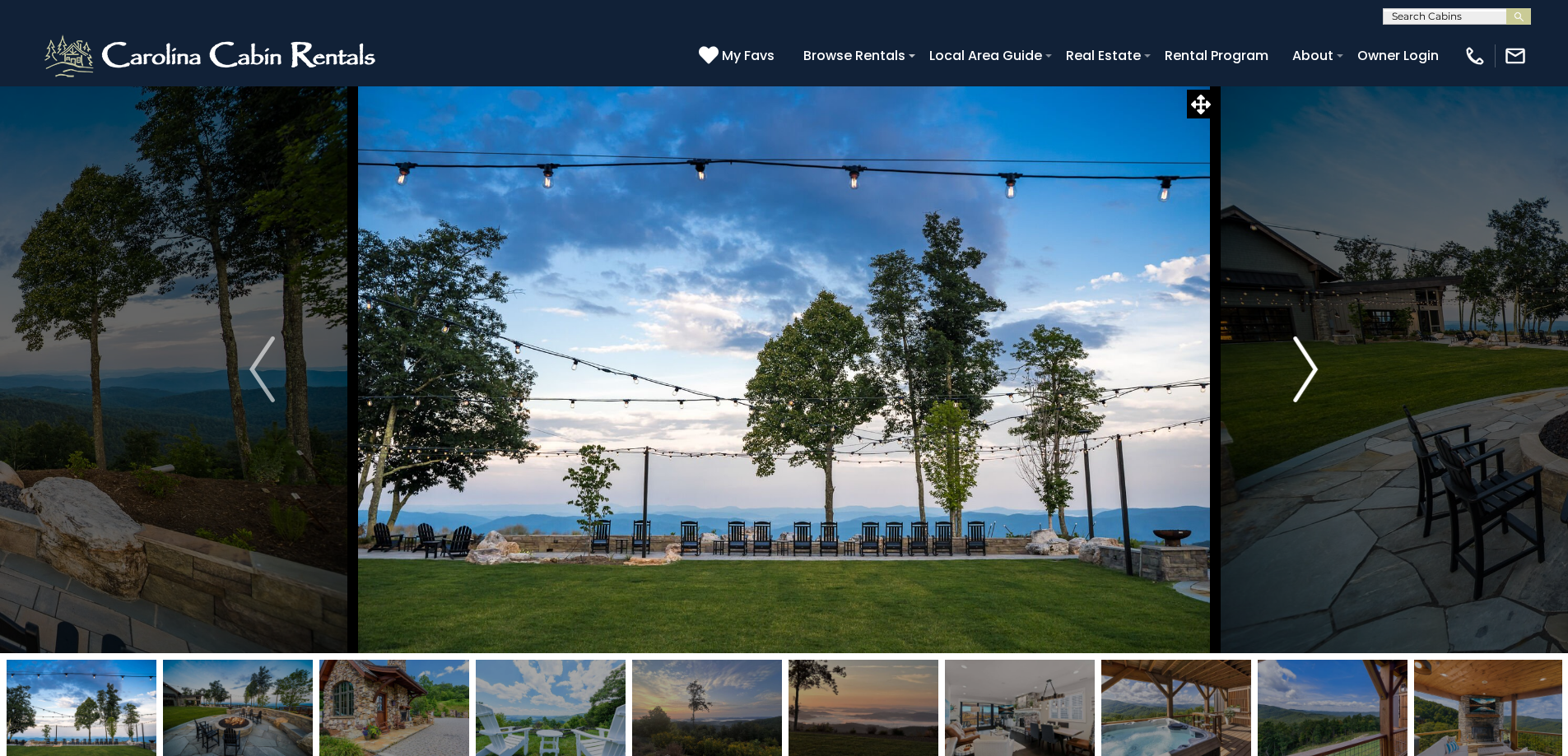
click at [1313, 376] on img "Next" at bounding box center [1305, 369] width 25 height 66
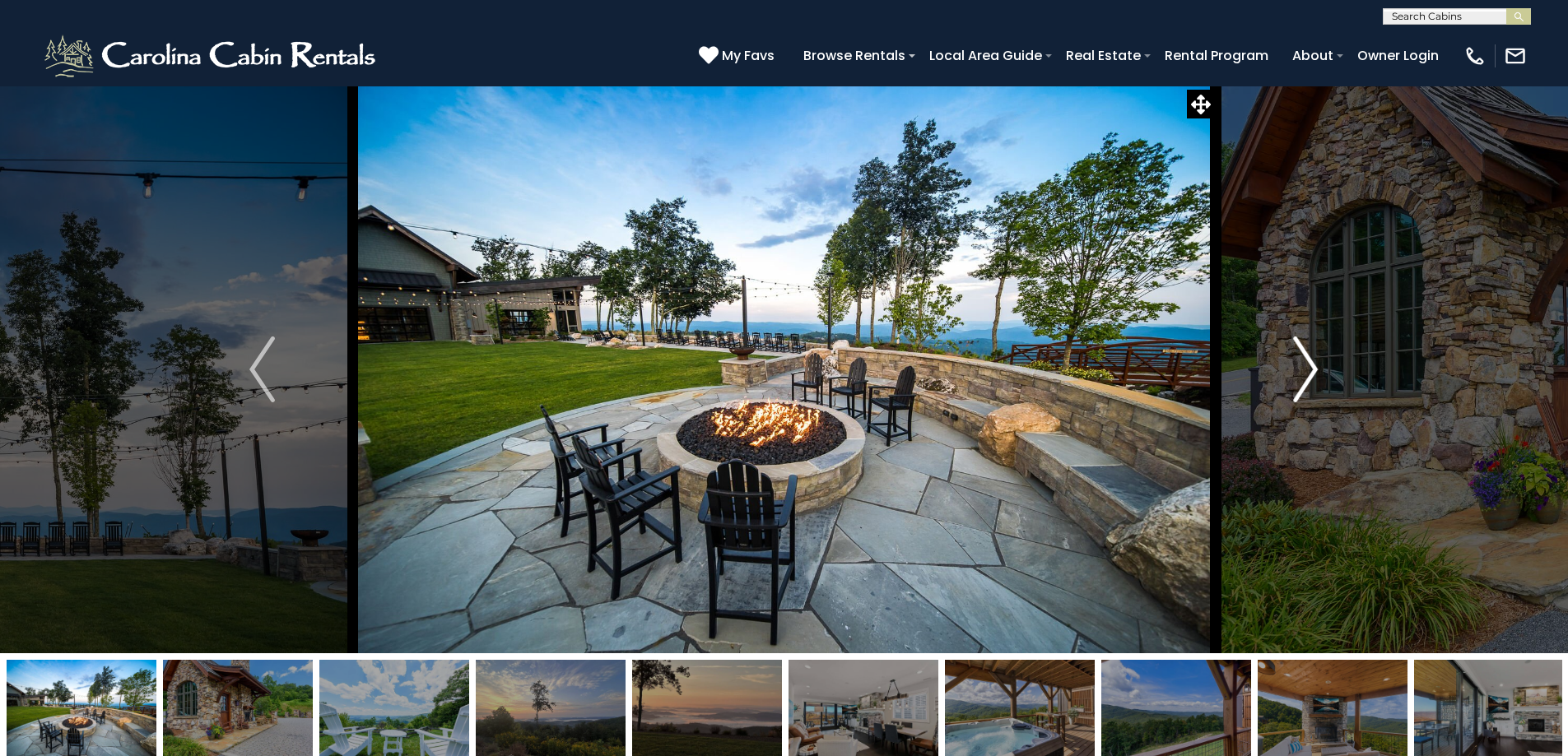
click at [1313, 376] on img "Next" at bounding box center [1305, 369] width 25 height 66
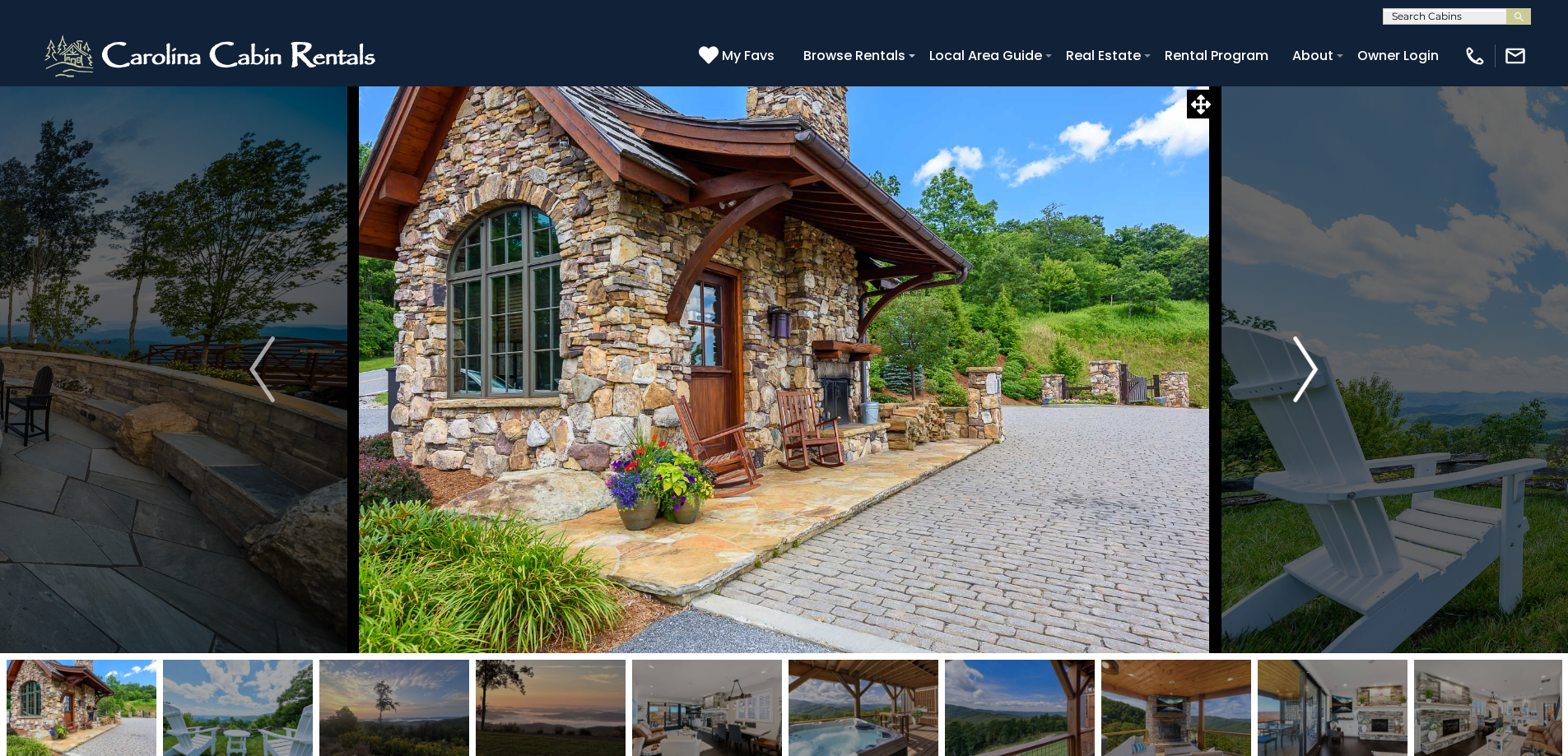
click at [1313, 378] on img "Next" at bounding box center [1305, 369] width 25 height 66
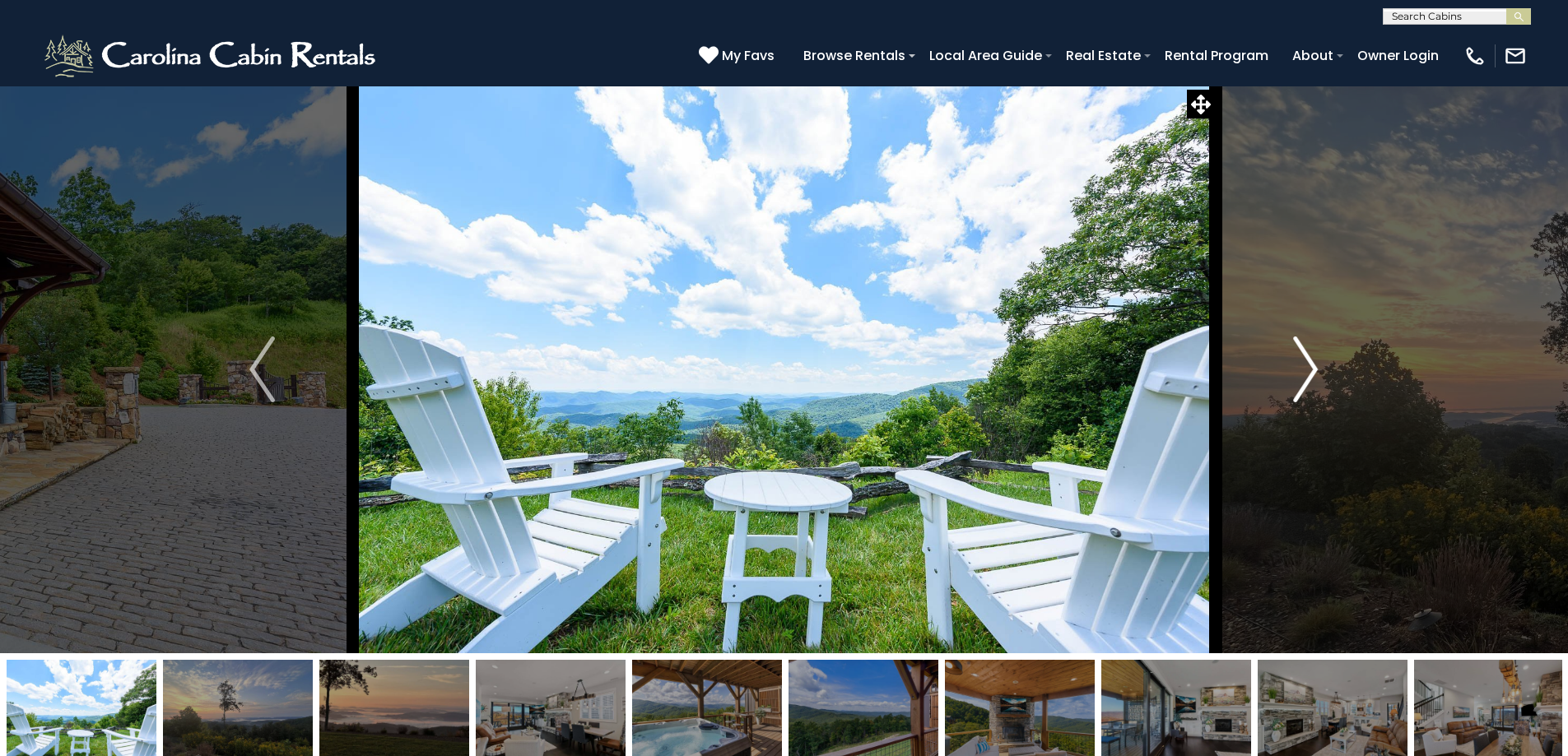
click at [1312, 379] on img "Next" at bounding box center [1305, 369] width 25 height 66
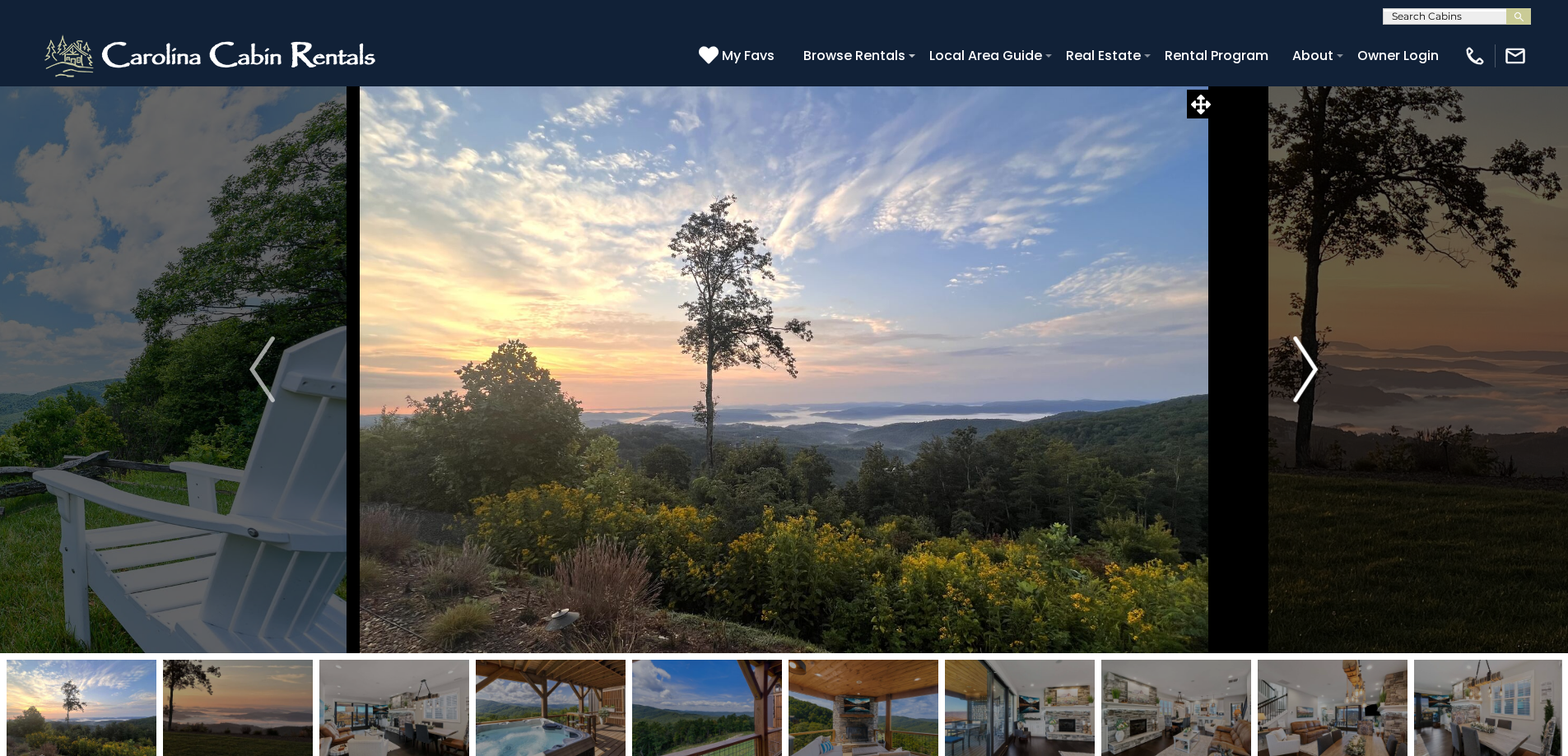
click at [1312, 379] on img "Next" at bounding box center [1305, 369] width 25 height 66
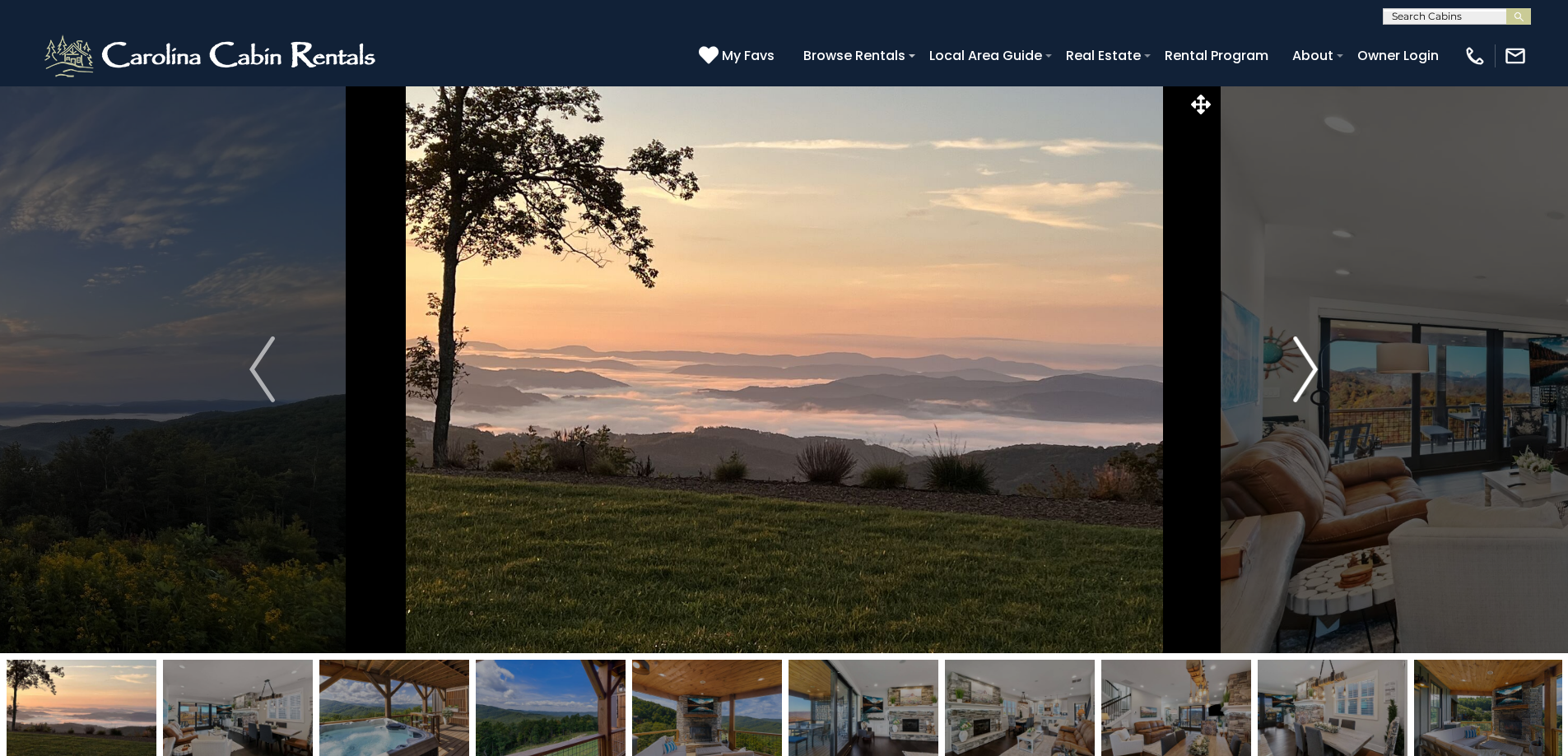
click at [1311, 381] on img "Next" at bounding box center [1305, 369] width 25 height 66
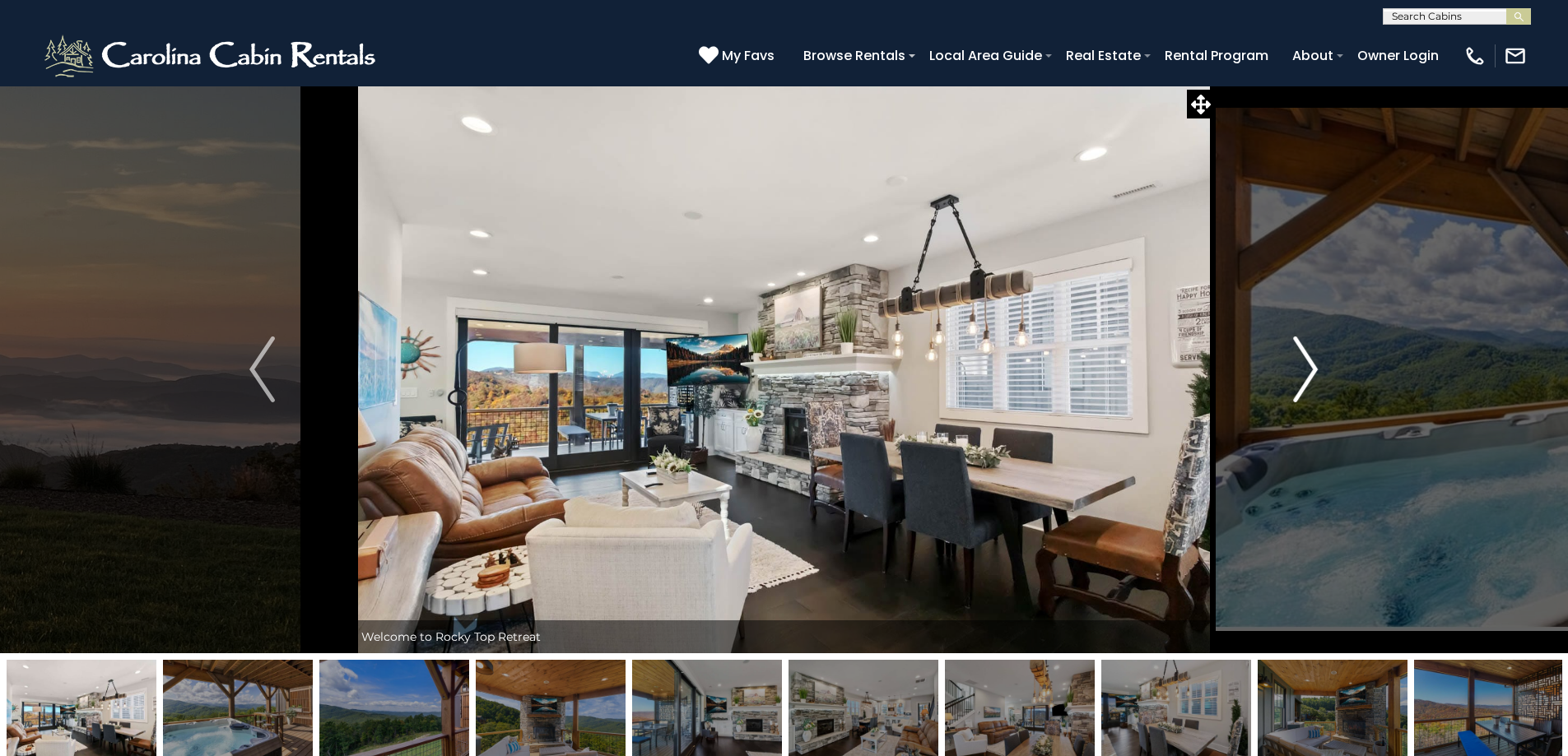
click at [1311, 381] on img "Next" at bounding box center [1305, 369] width 25 height 66
